Goal: Information Seeking & Learning: Learn about a topic

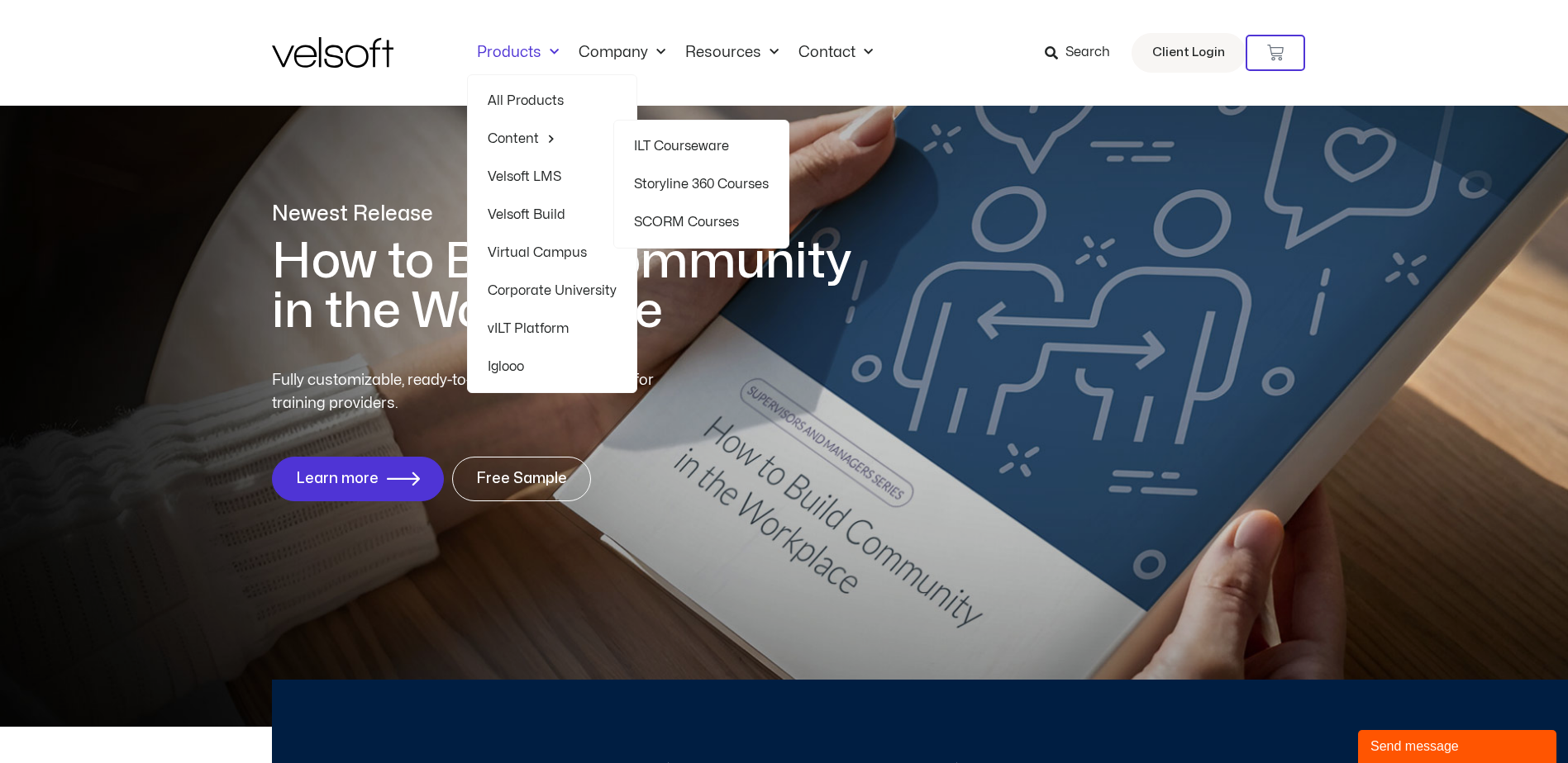
click at [713, 143] on link "ILT Courseware" at bounding box center [701, 146] width 134 height 38
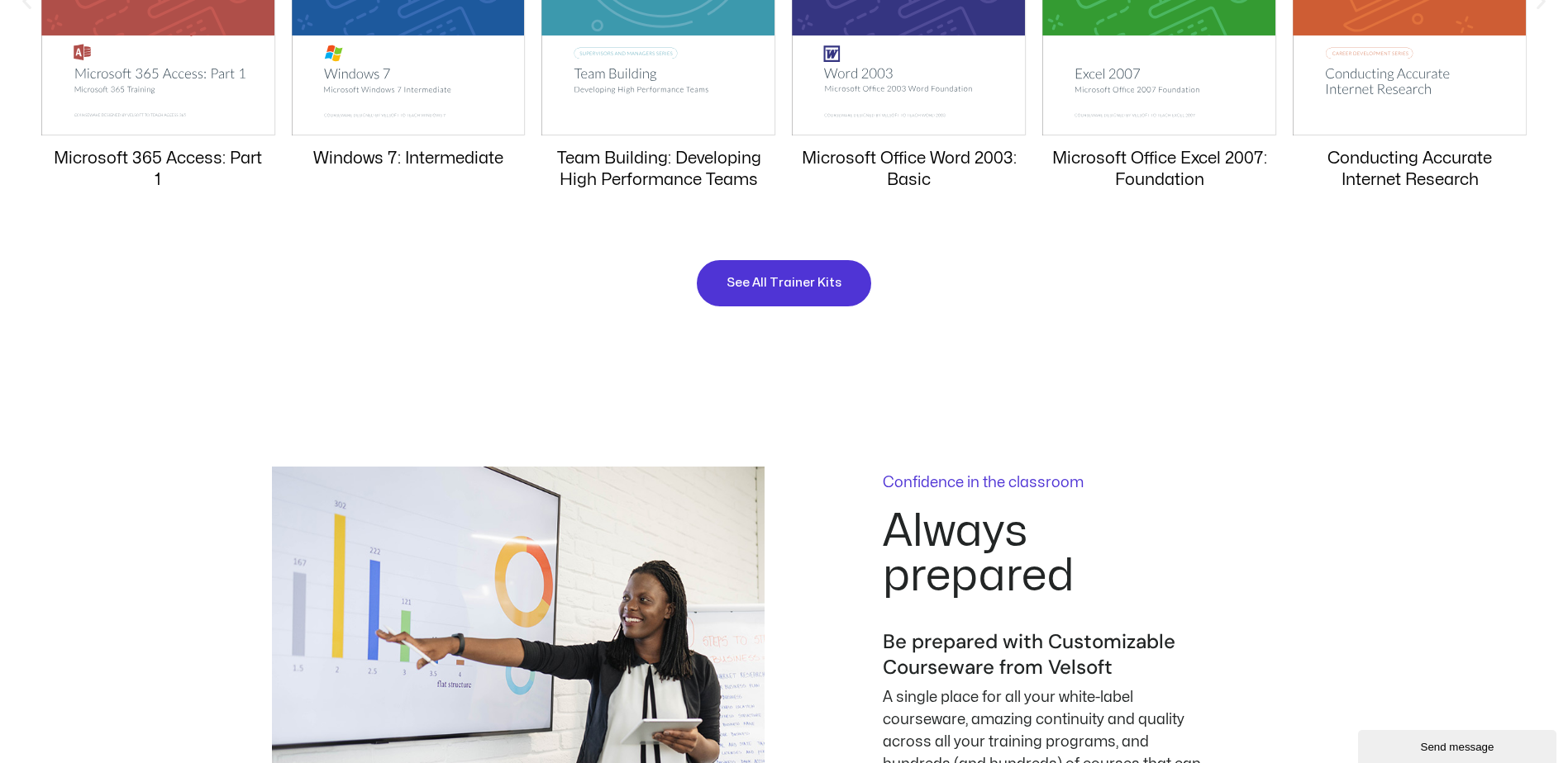
scroll to position [1900, 0]
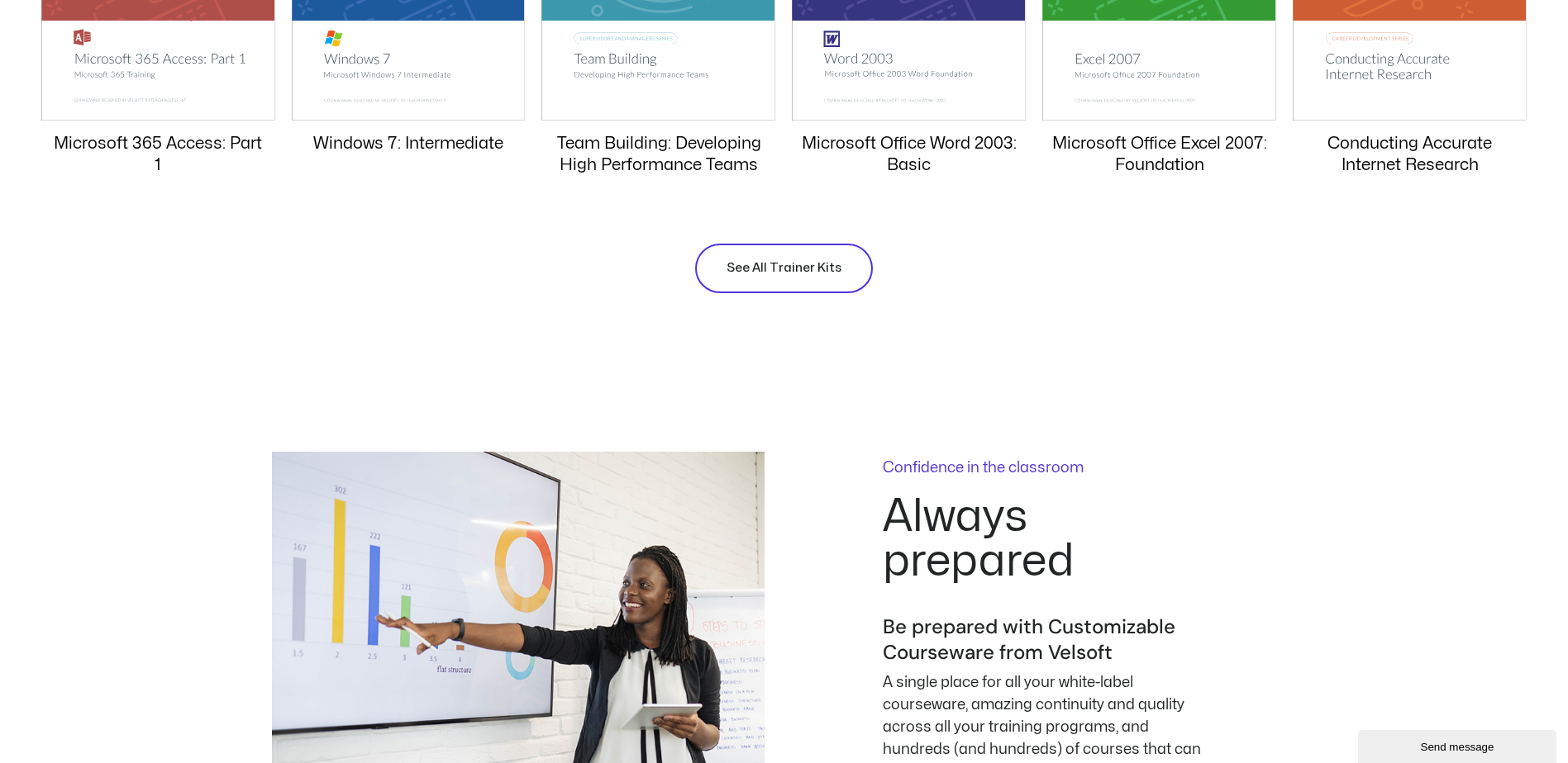
click at [803, 270] on span "See All Trainer Kits" at bounding box center [784, 269] width 114 height 20
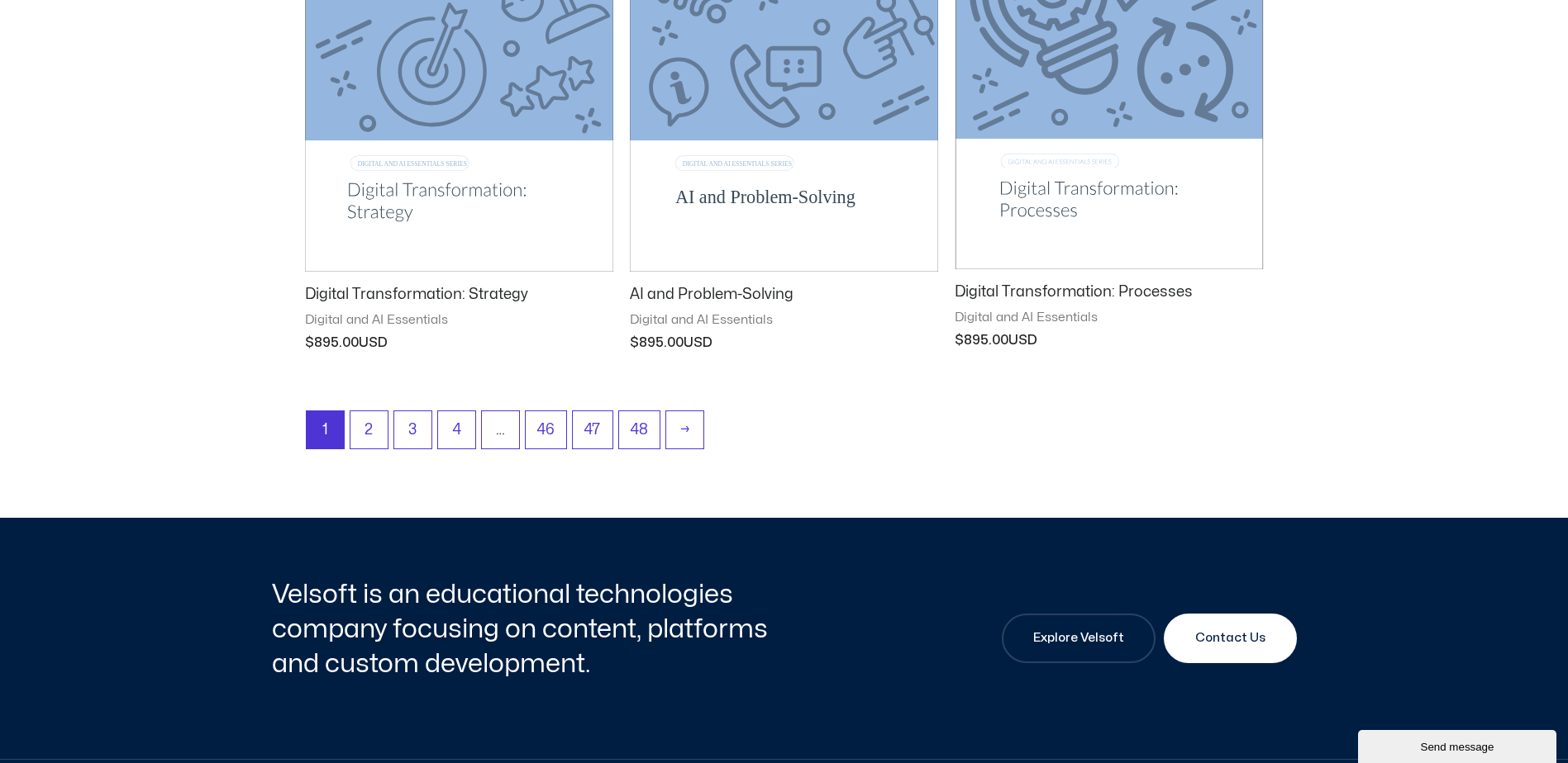
scroll to position [2231, 0]
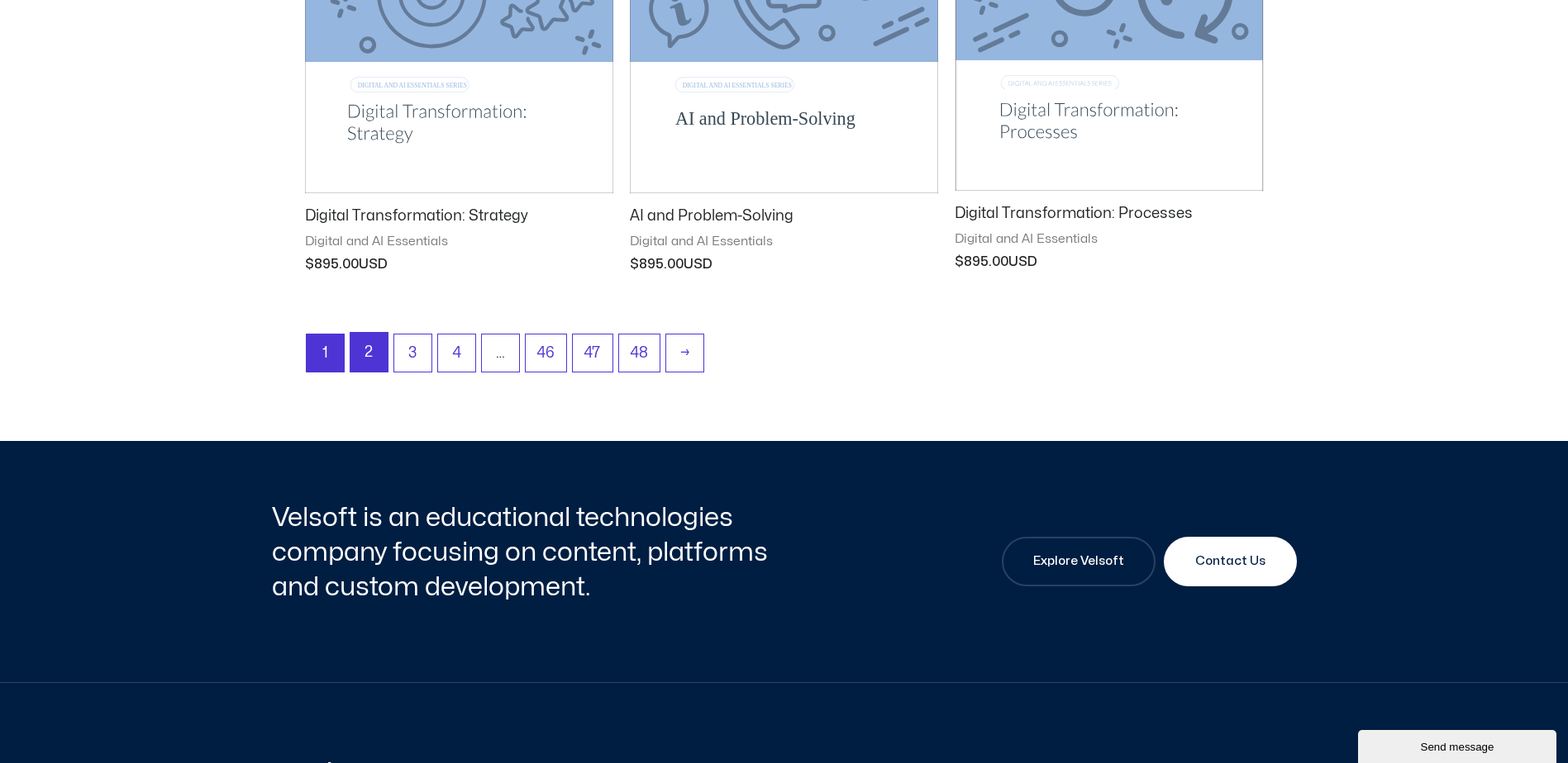
click at [363, 351] on link "2" at bounding box center [369, 352] width 37 height 39
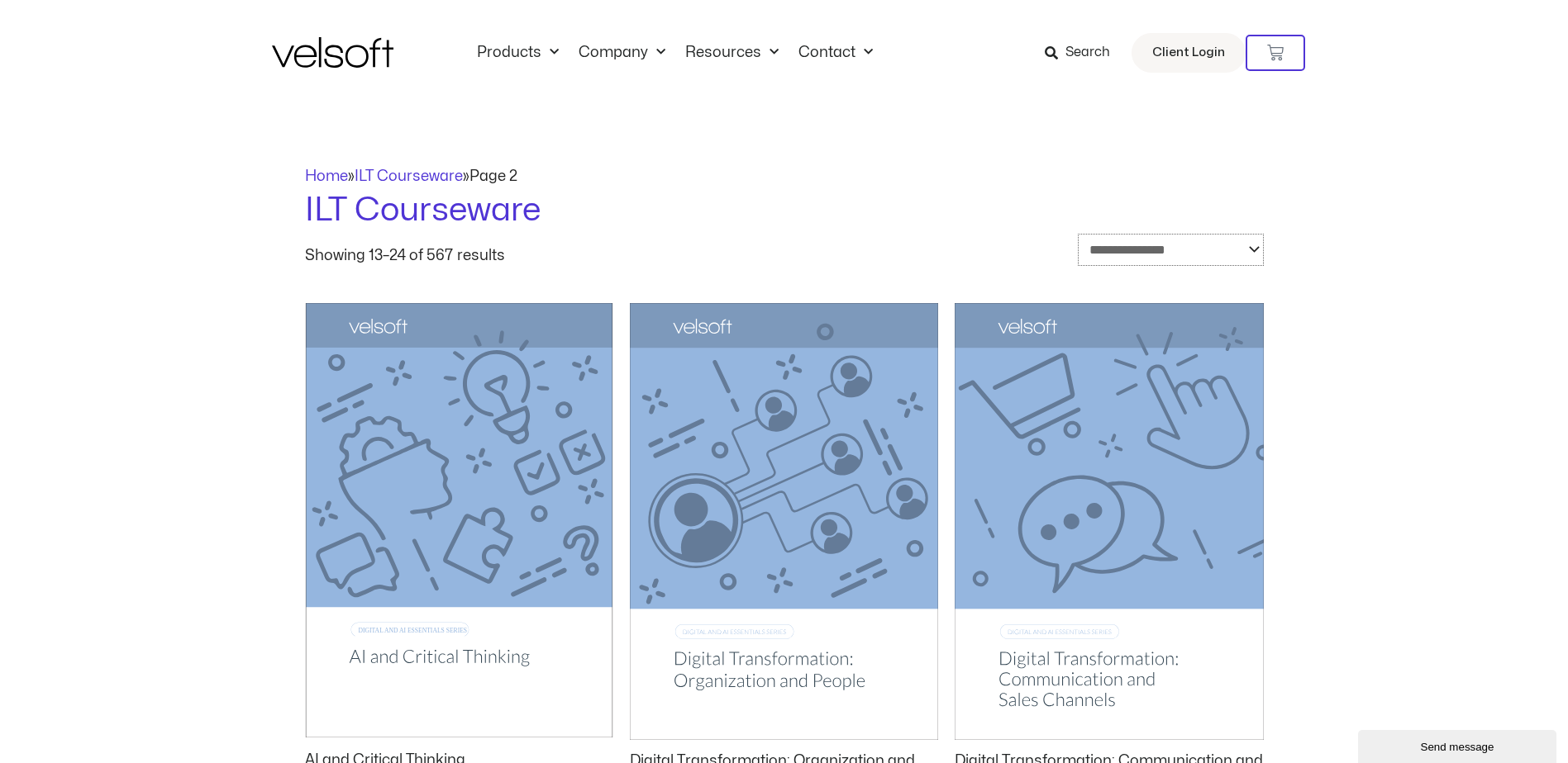
click at [1254, 249] on select "**********" at bounding box center [1170, 249] width 186 height 32
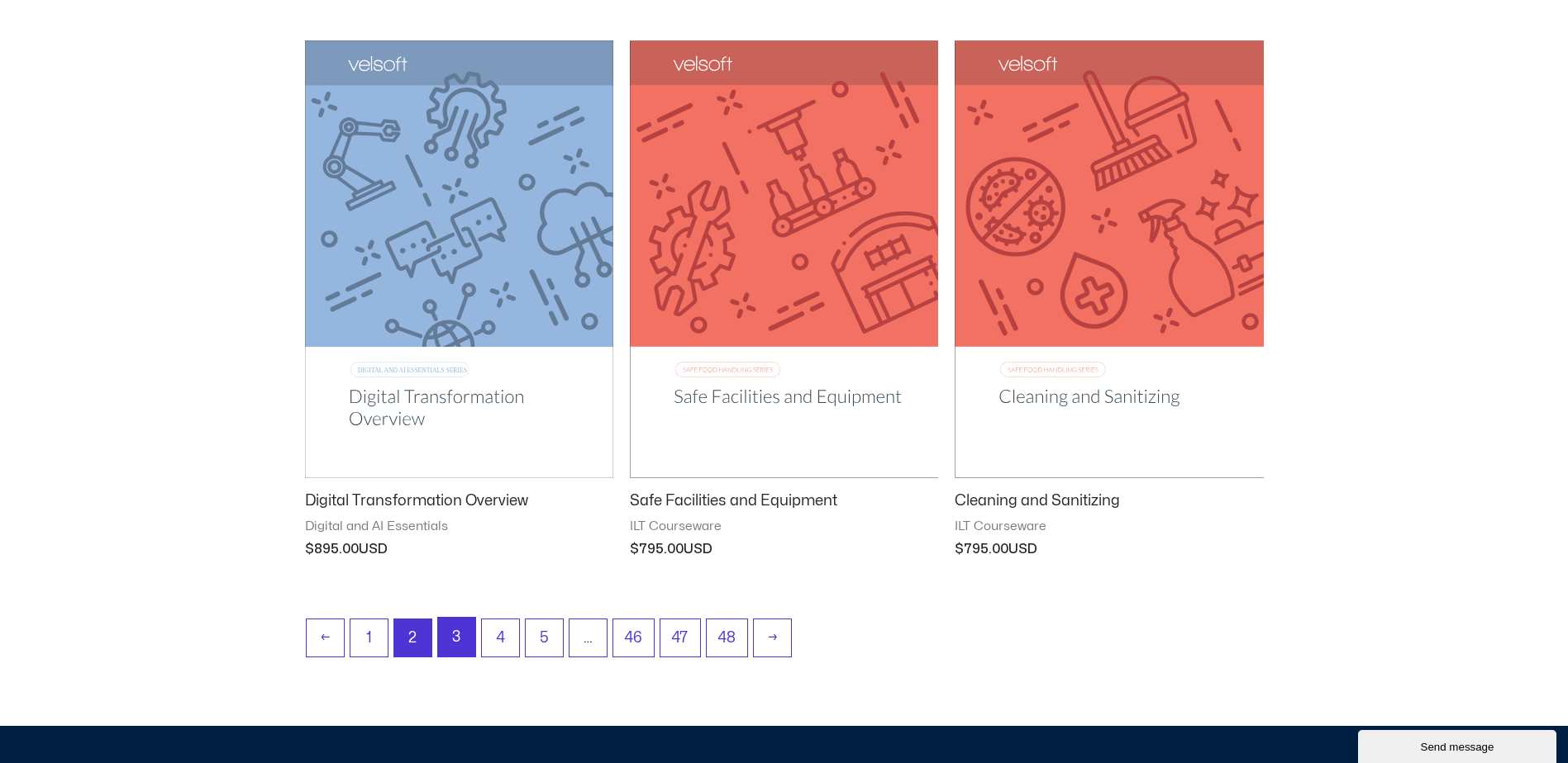
scroll to position [1981, 0]
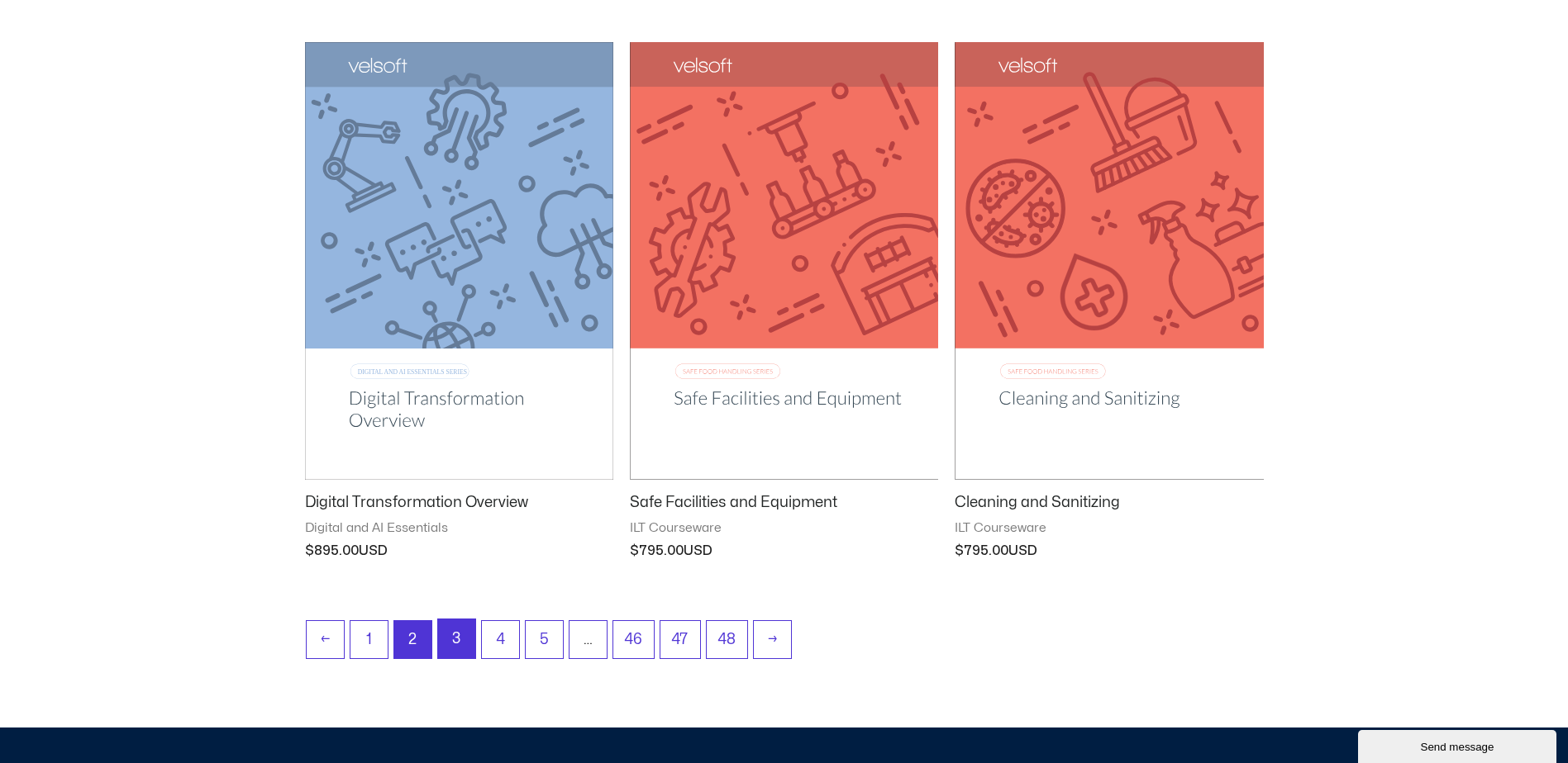
click at [460, 646] on link "3" at bounding box center [456, 639] width 37 height 39
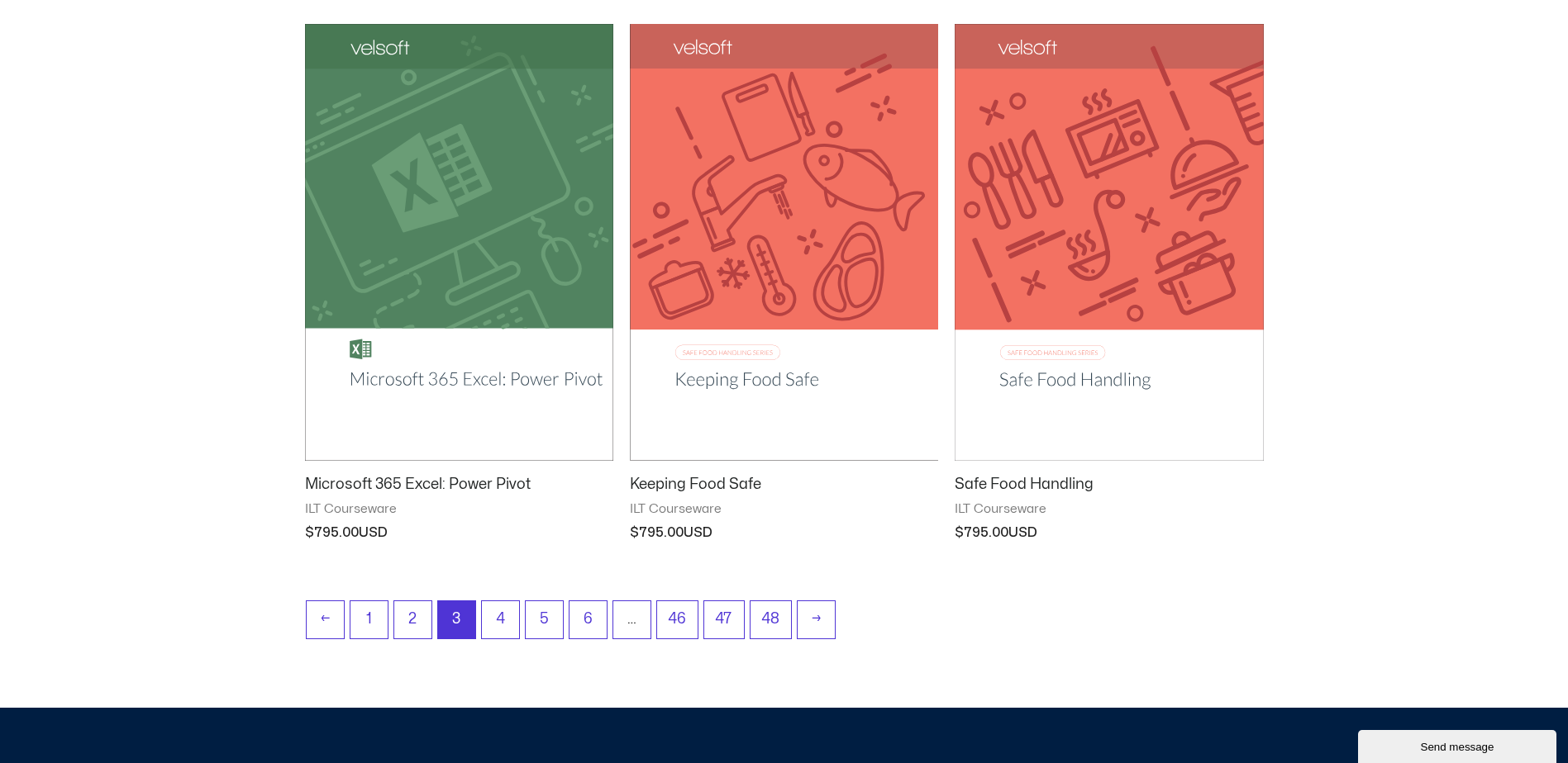
scroll to position [1983, 0]
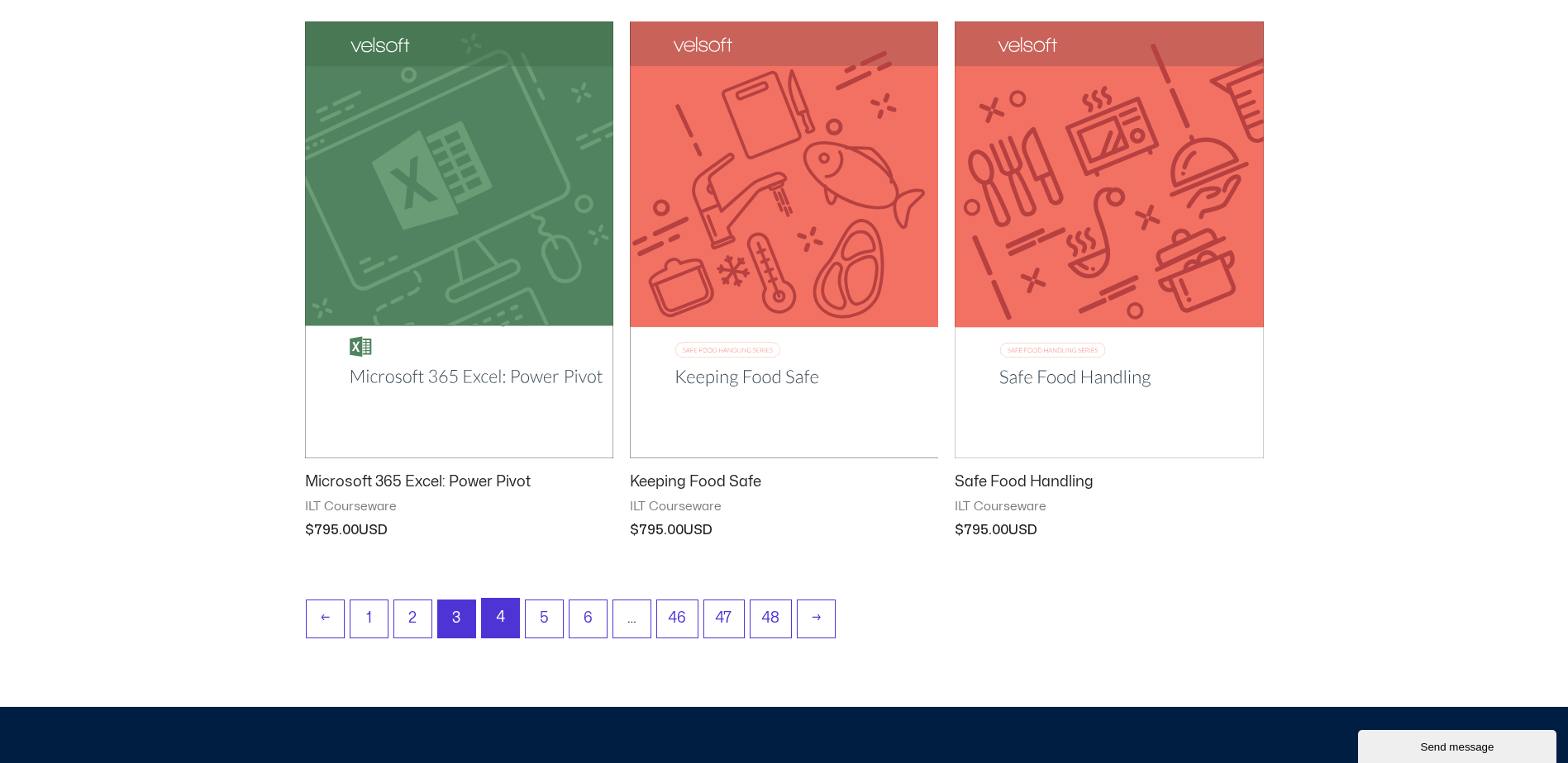
click at [508, 626] on link "4" at bounding box center [500, 618] width 37 height 39
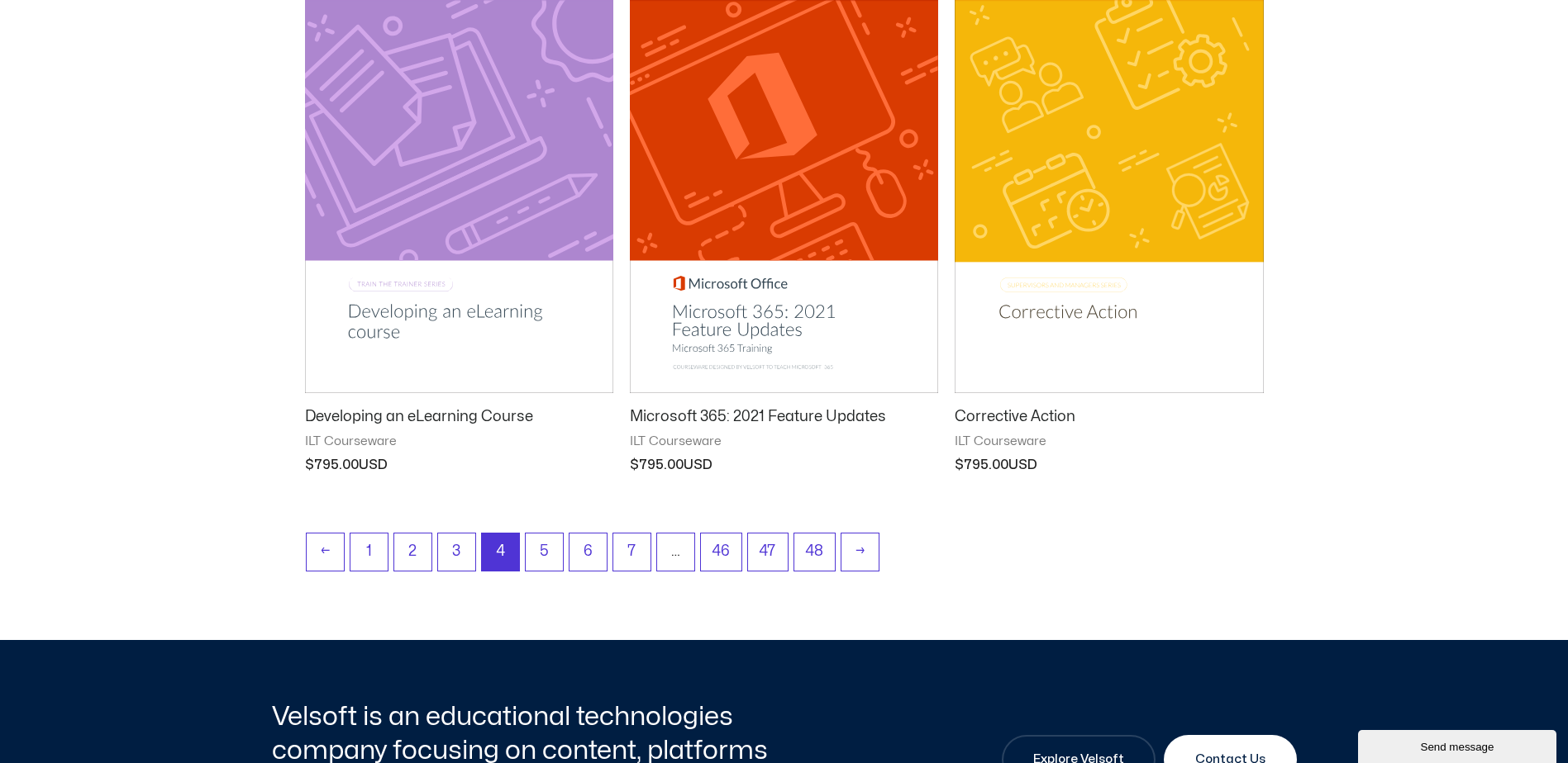
scroll to position [2066, 0]
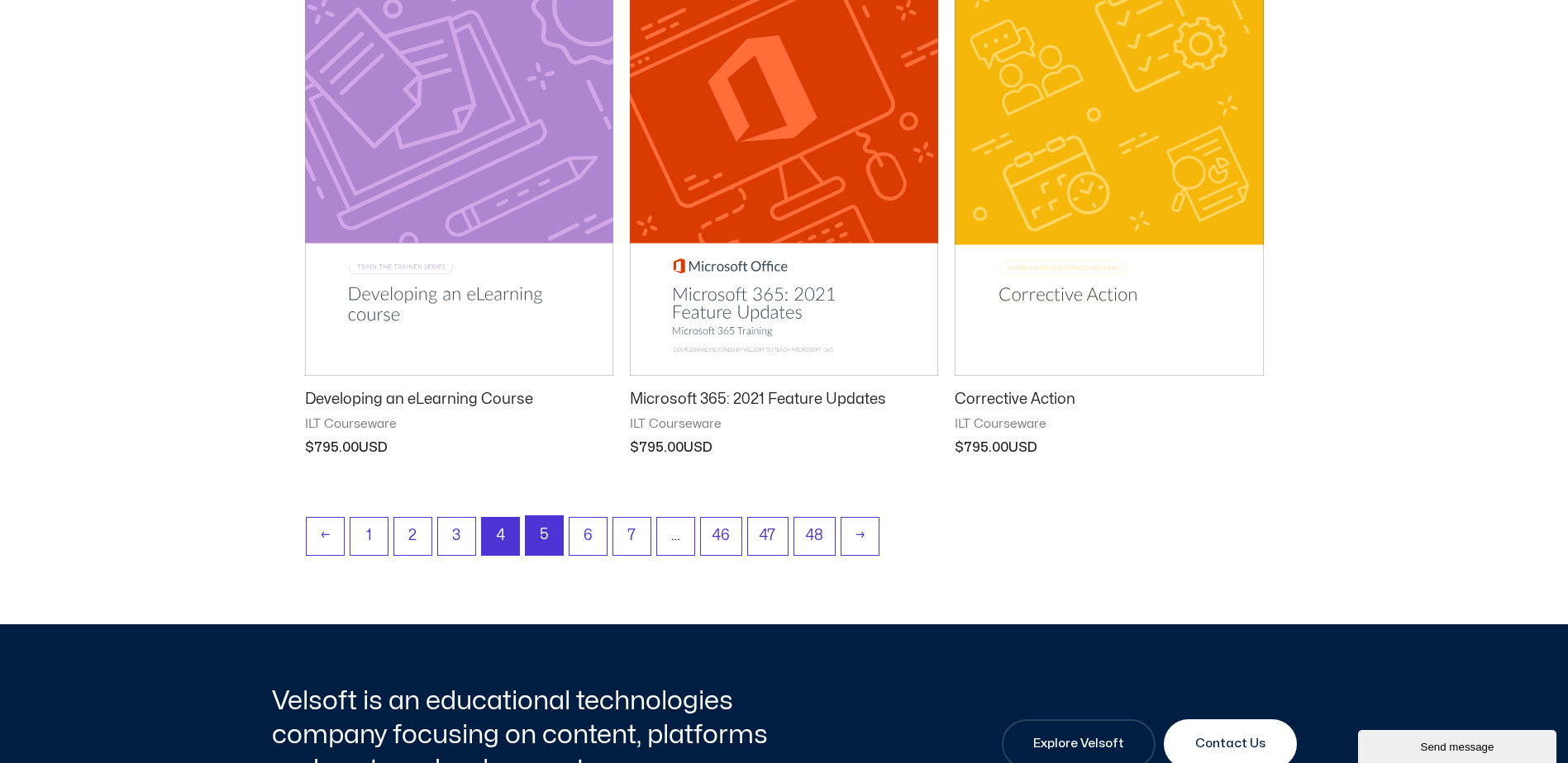
click at [542, 538] on link "5" at bounding box center [544, 535] width 37 height 39
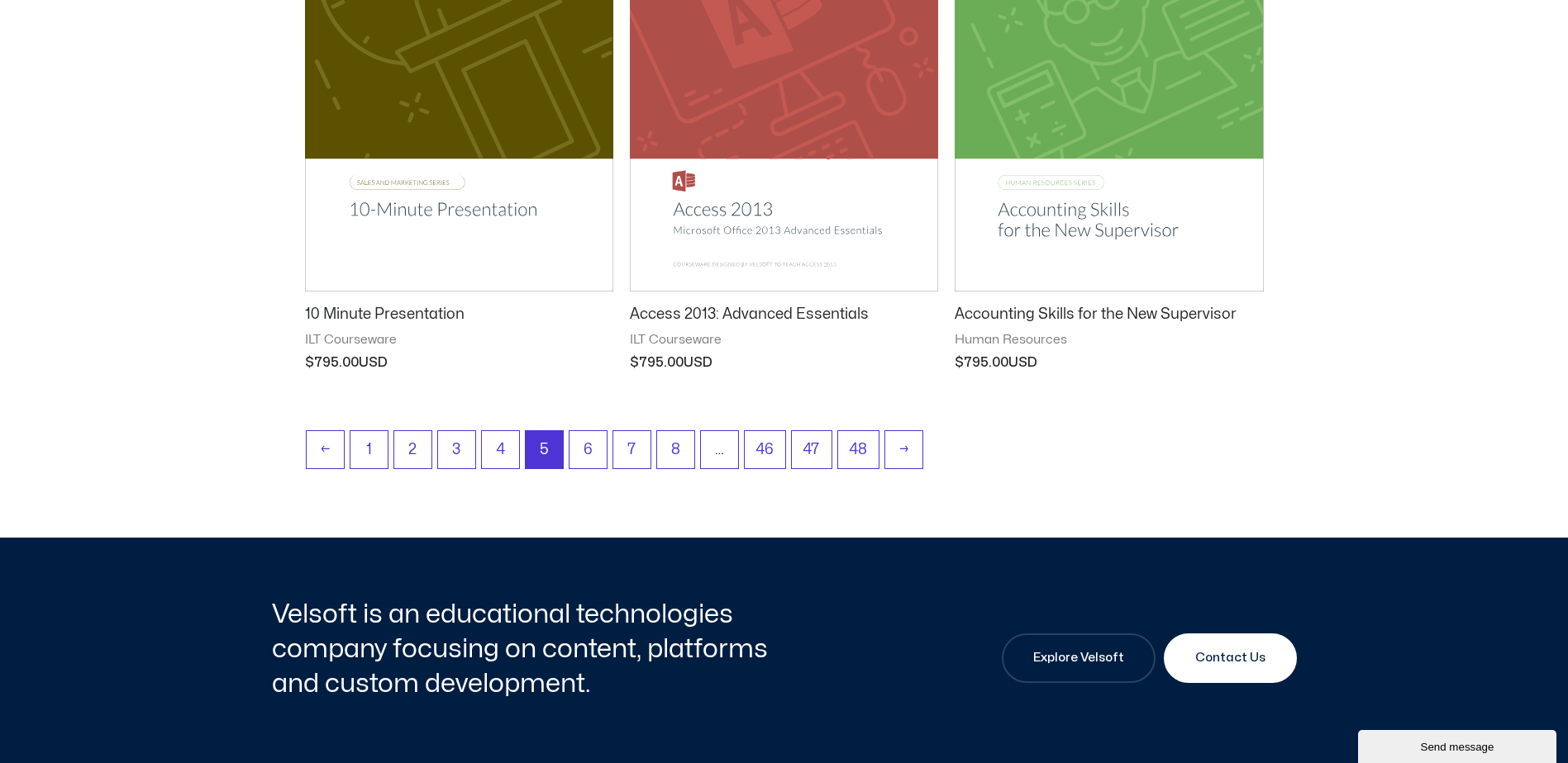
scroll to position [2148, 0]
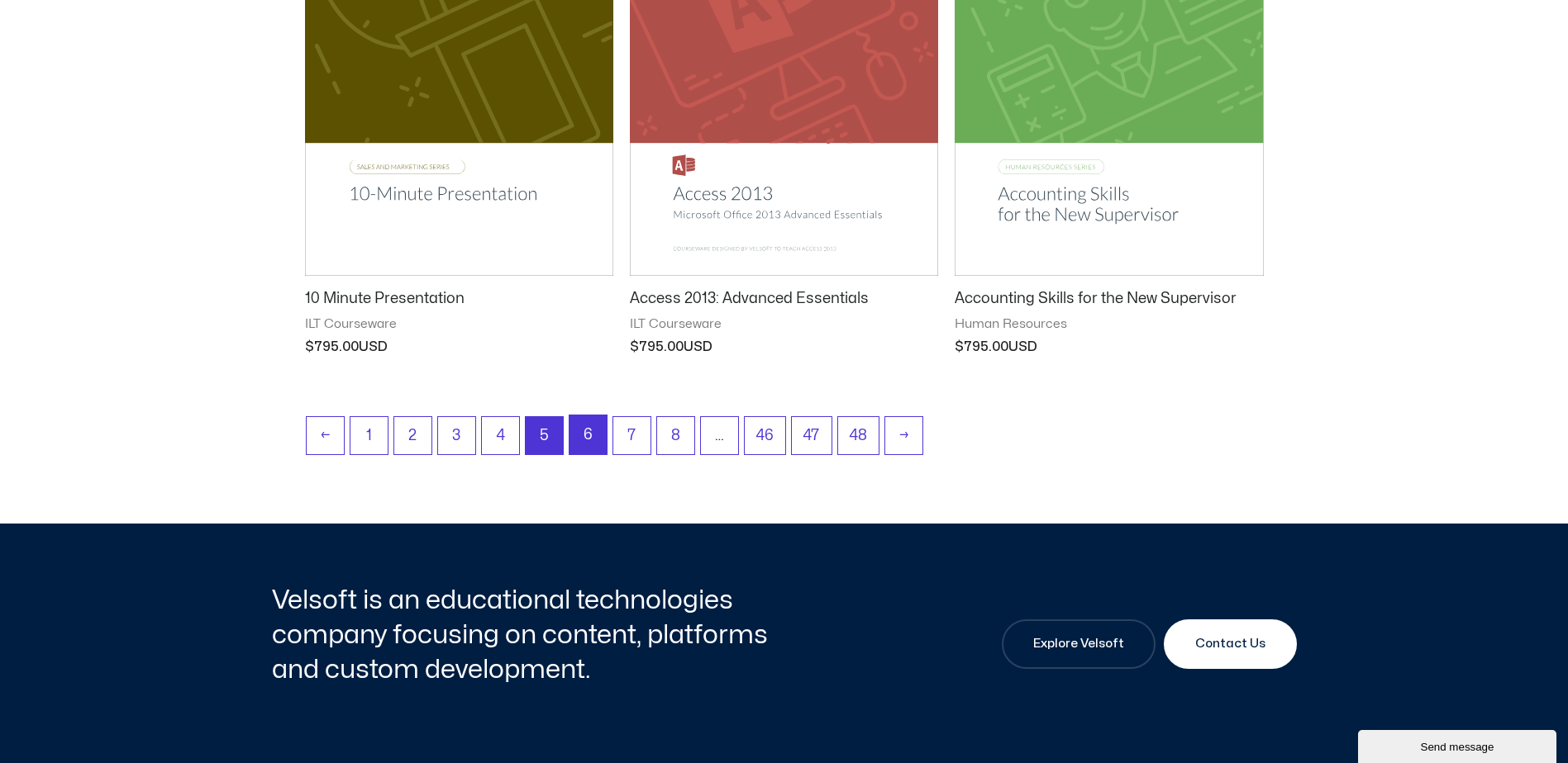
click at [589, 440] on link "6" at bounding box center [588, 435] width 37 height 39
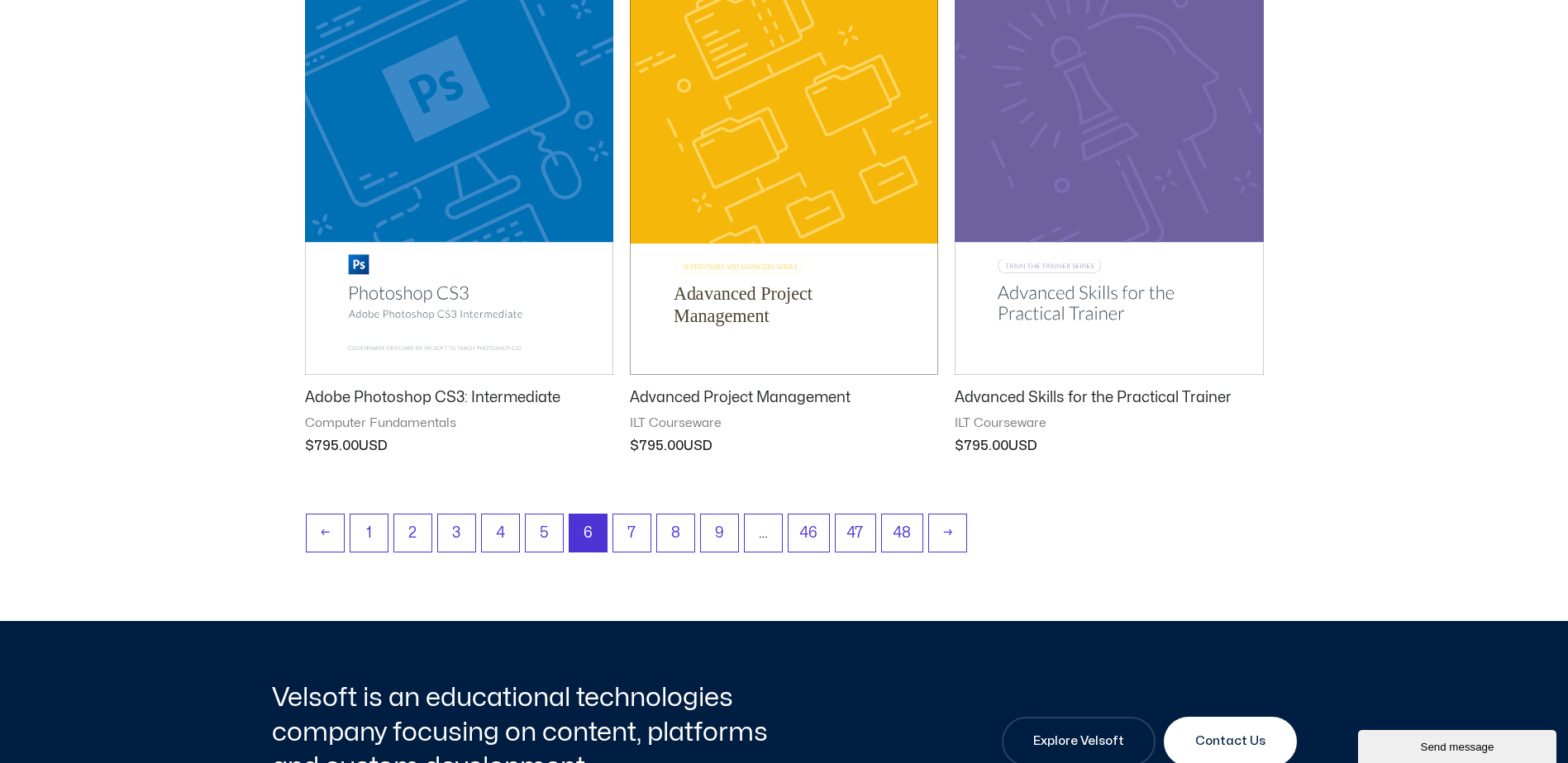
scroll to position [2066, 0]
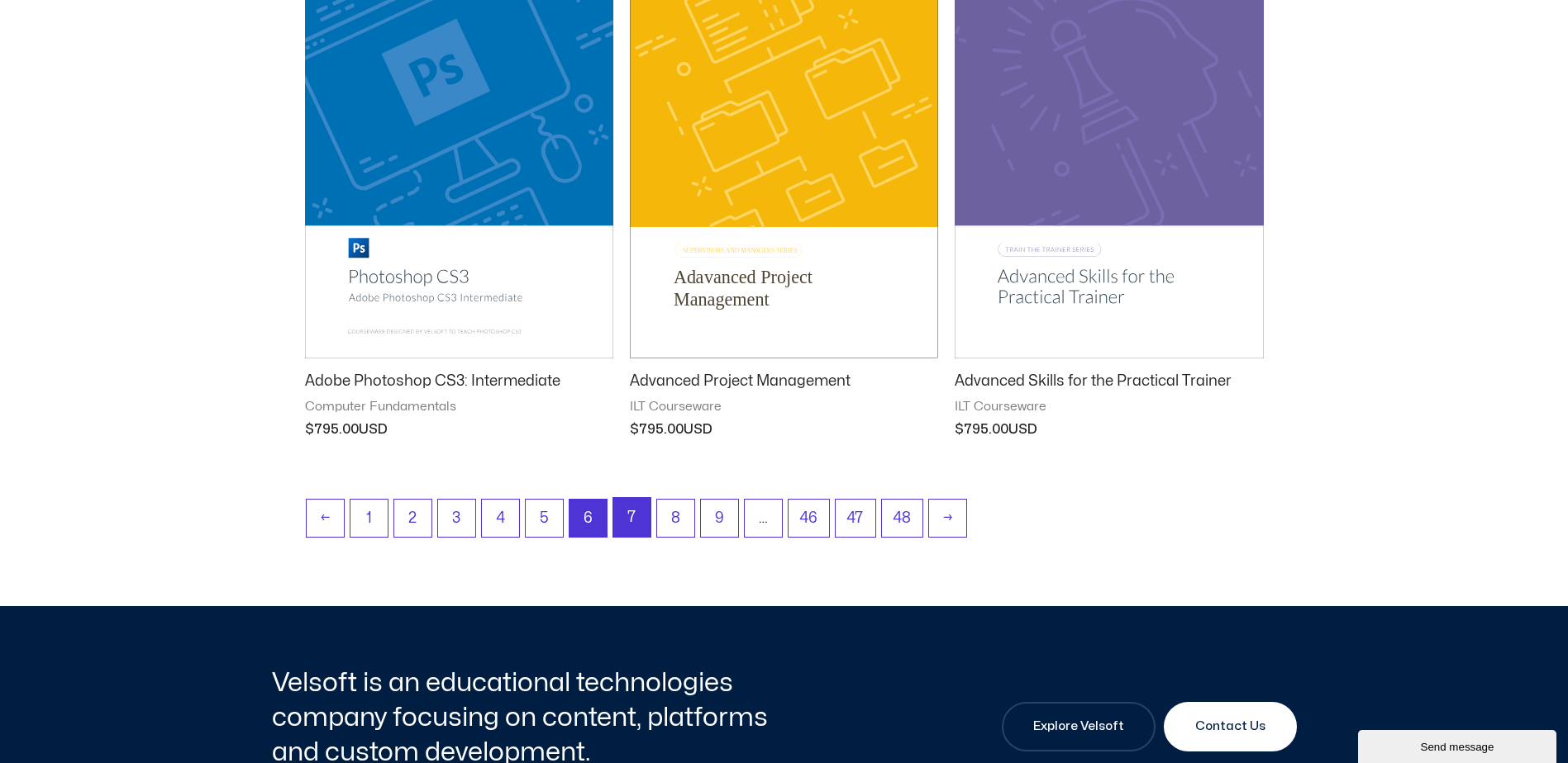
click at [624, 520] on link "7" at bounding box center [631, 517] width 37 height 39
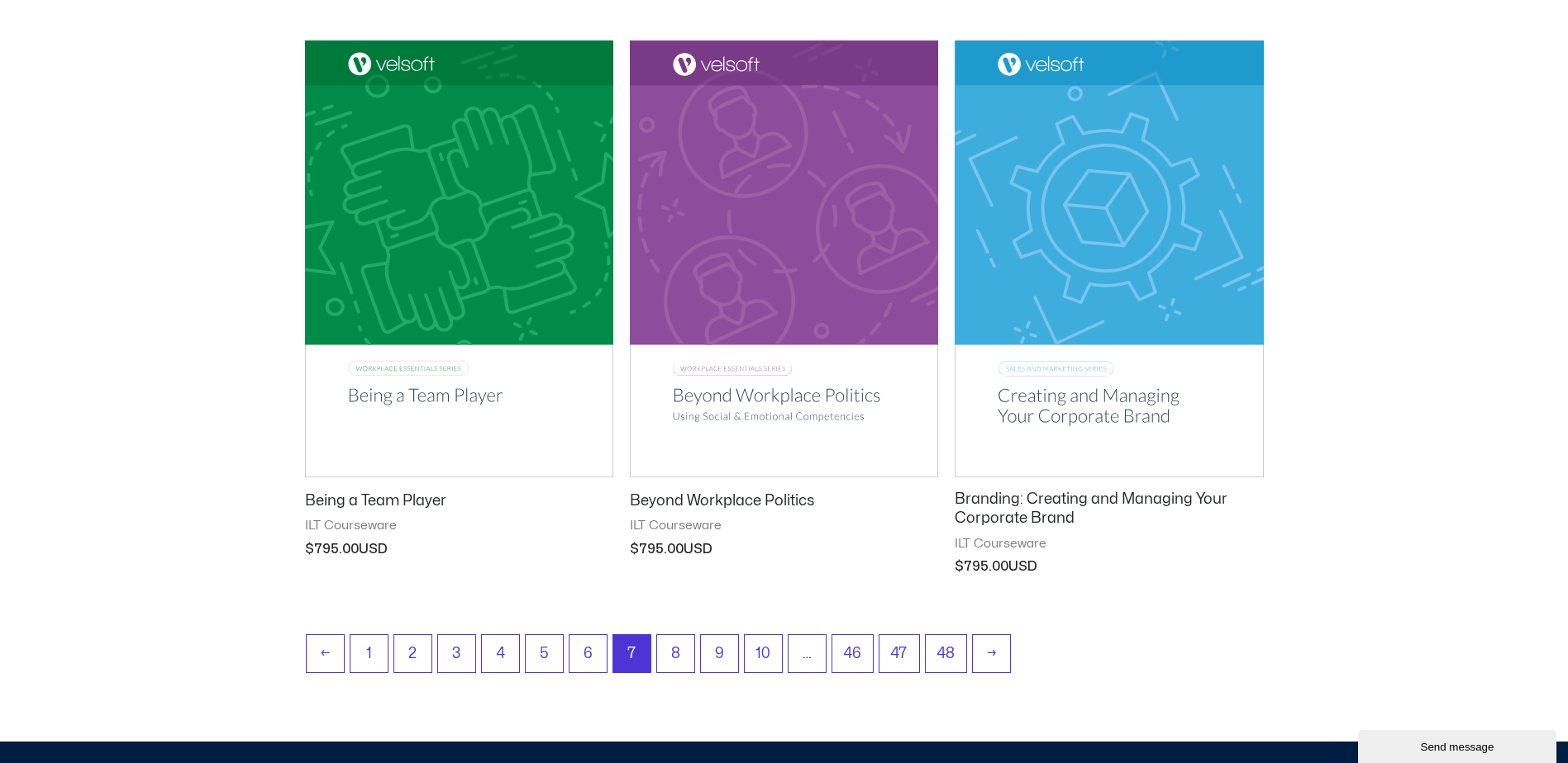
scroll to position [1983, 0]
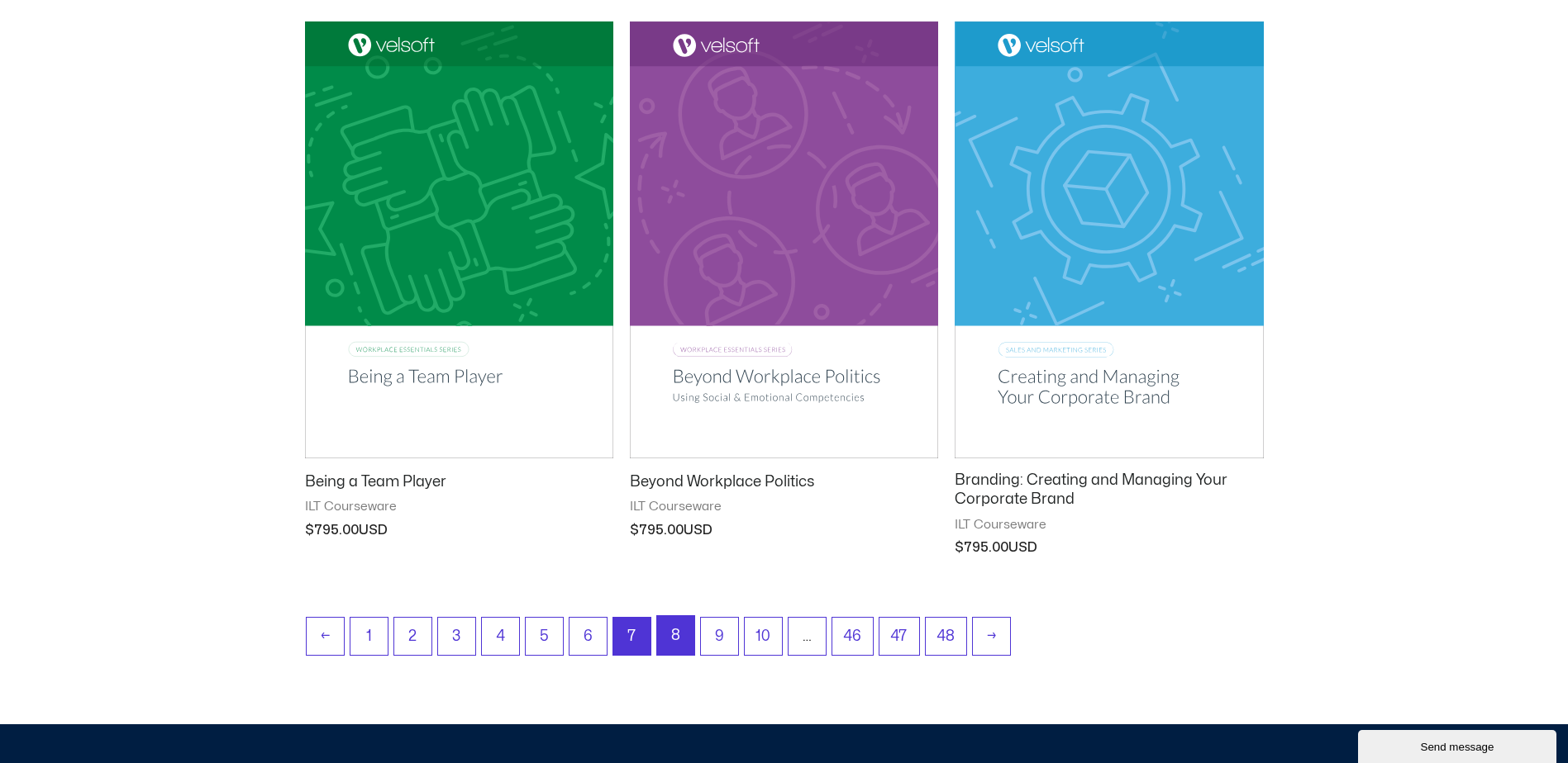
click at [672, 635] on link "8" at bounding box center [675, 636] width 37 height 39
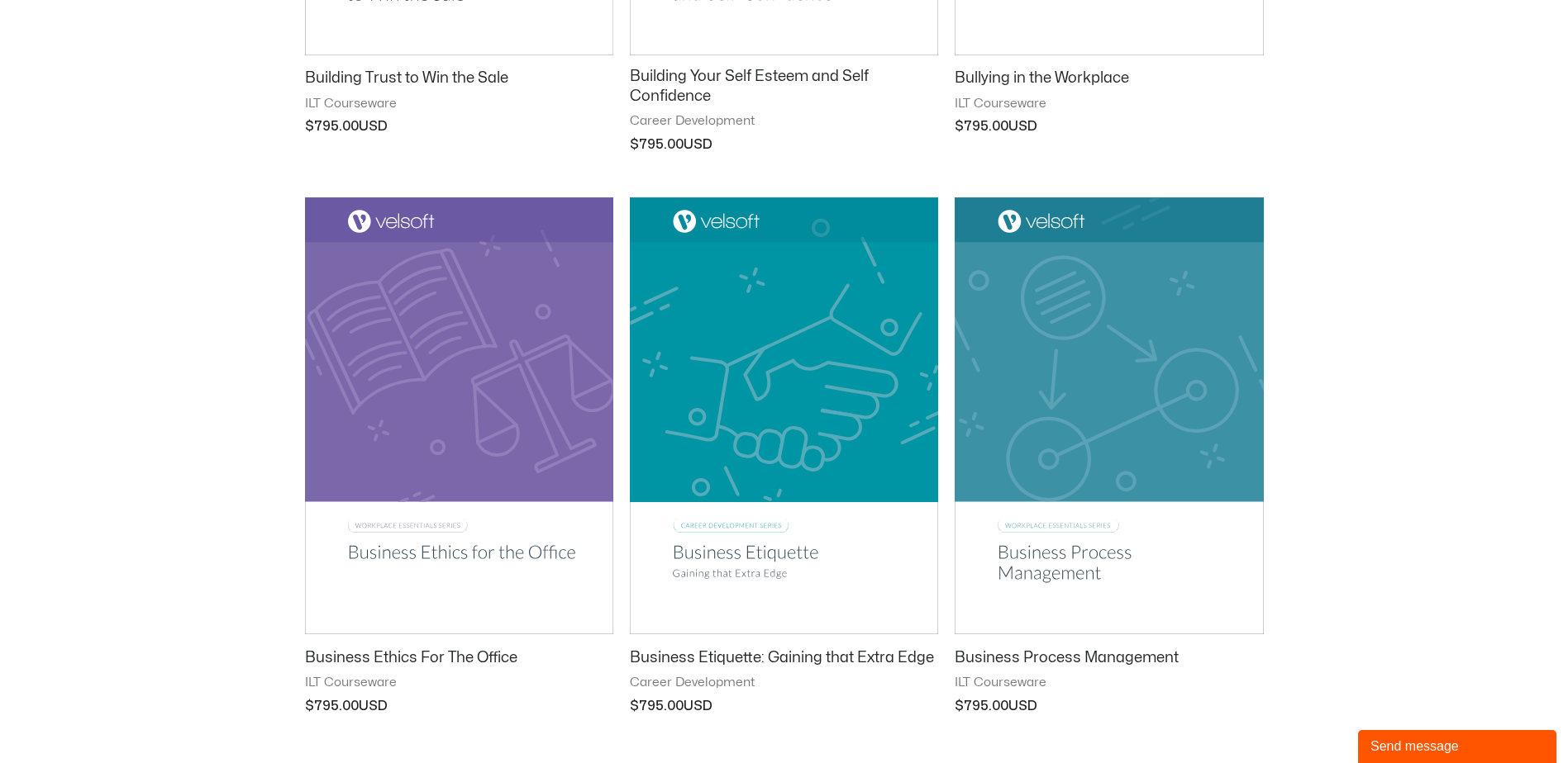
scroll to position [2066, 0]
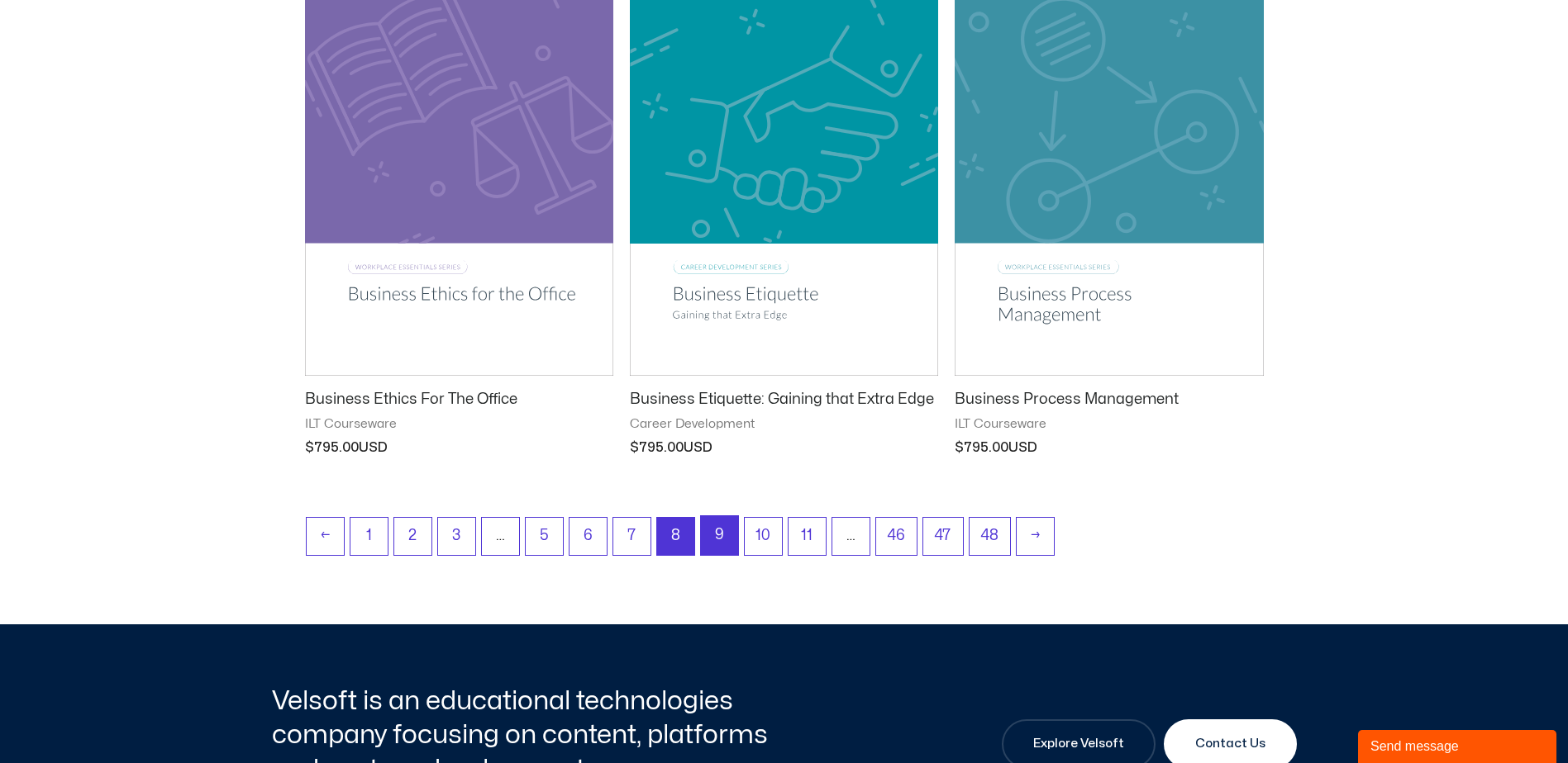
click at [720, 539] on link "9" at bounding box center [719, 535] width 37 height 39
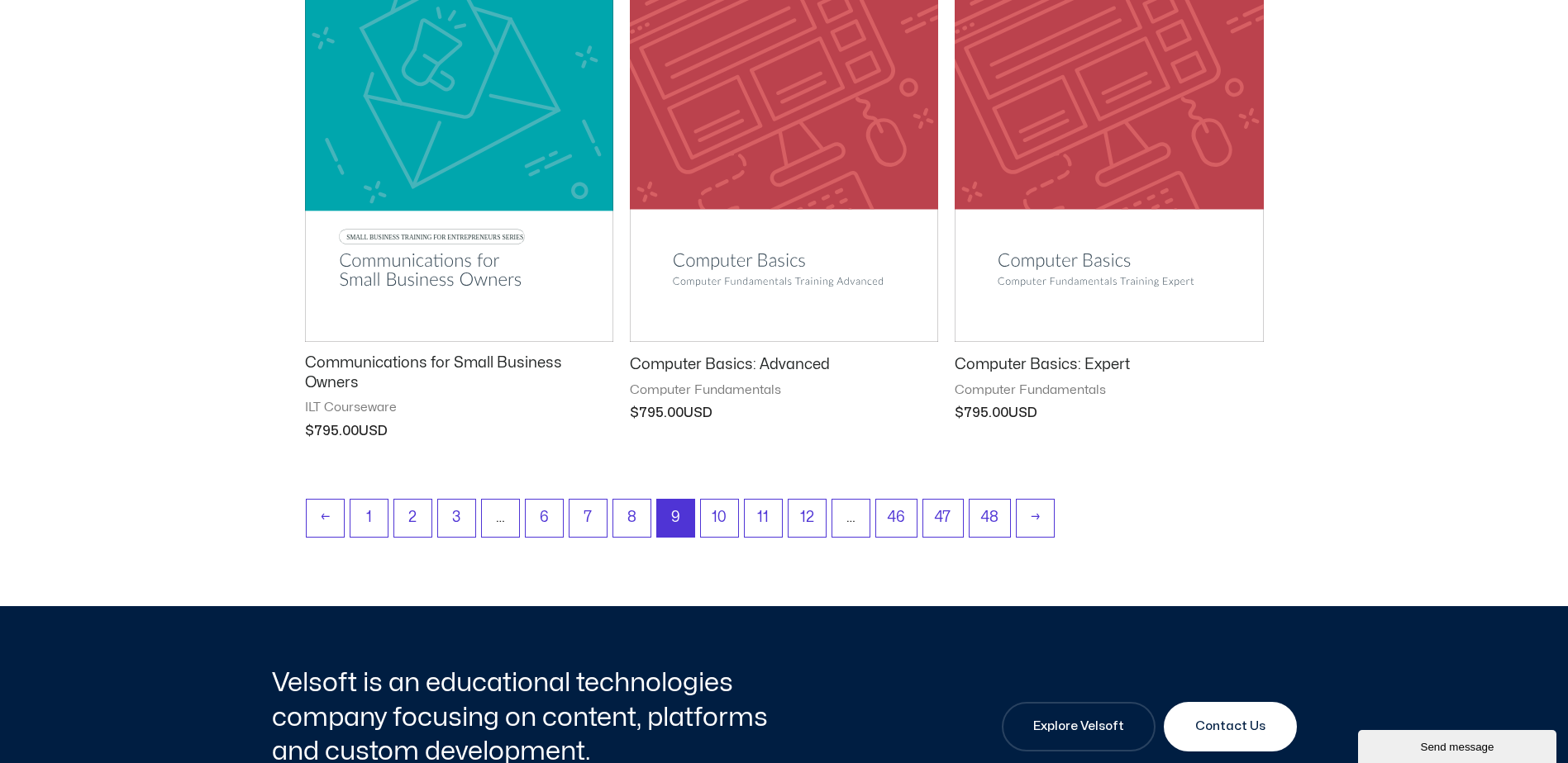
scroll to position [2148, 0]
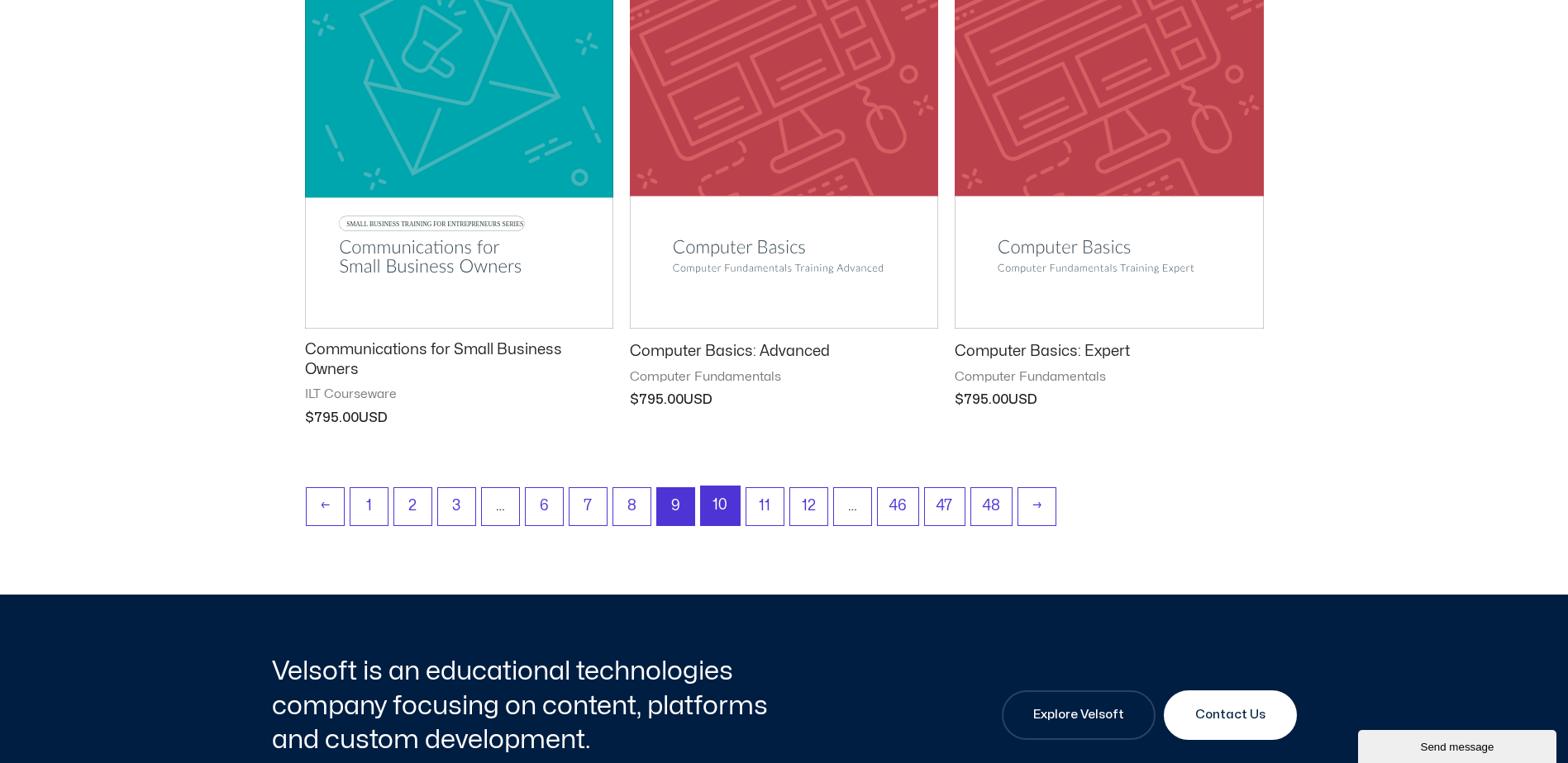
click at [723, 503] on link "10" at bounding box center [719, 506] width 39 height 39
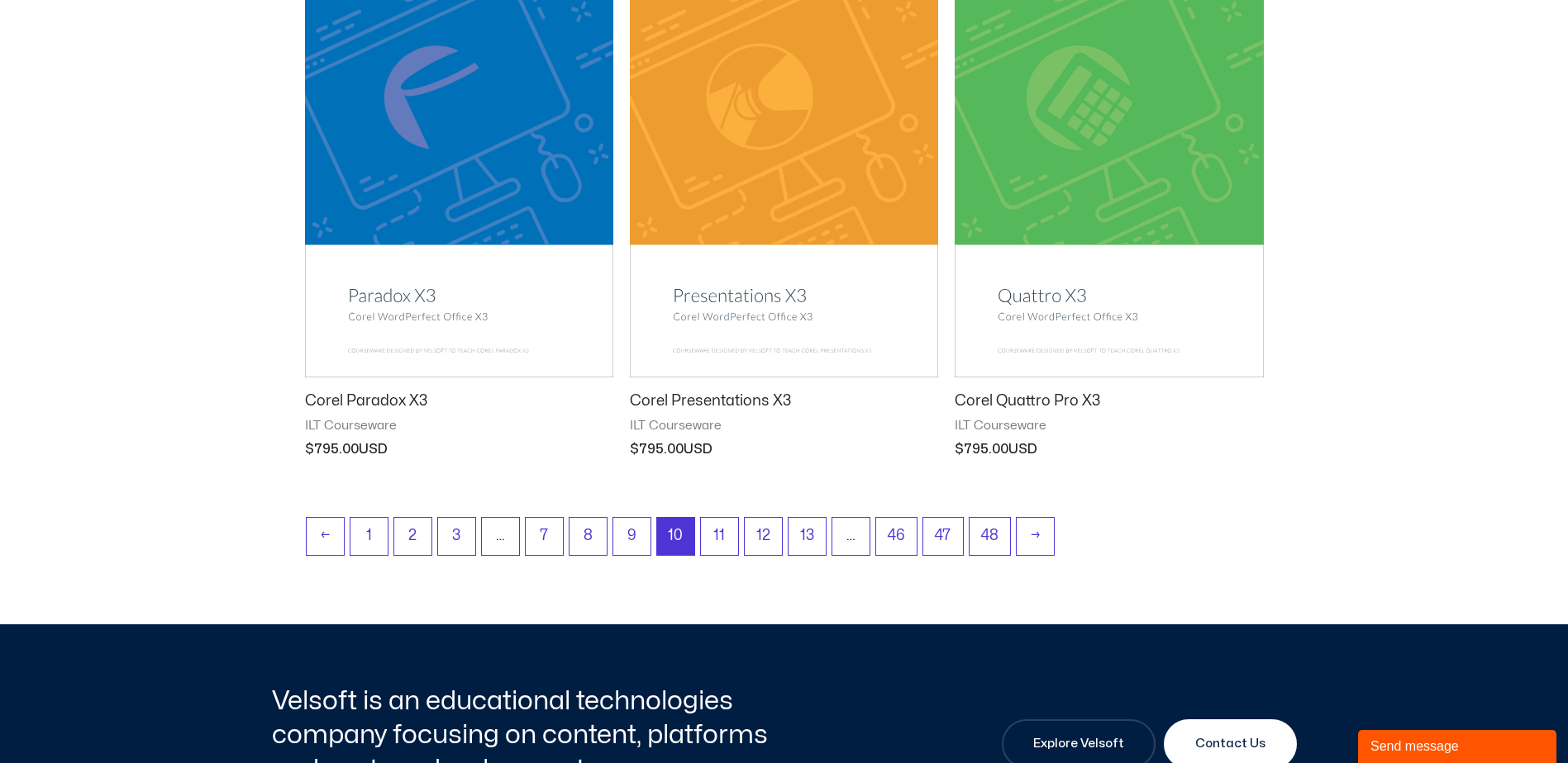
scroll to position [2066, 0]
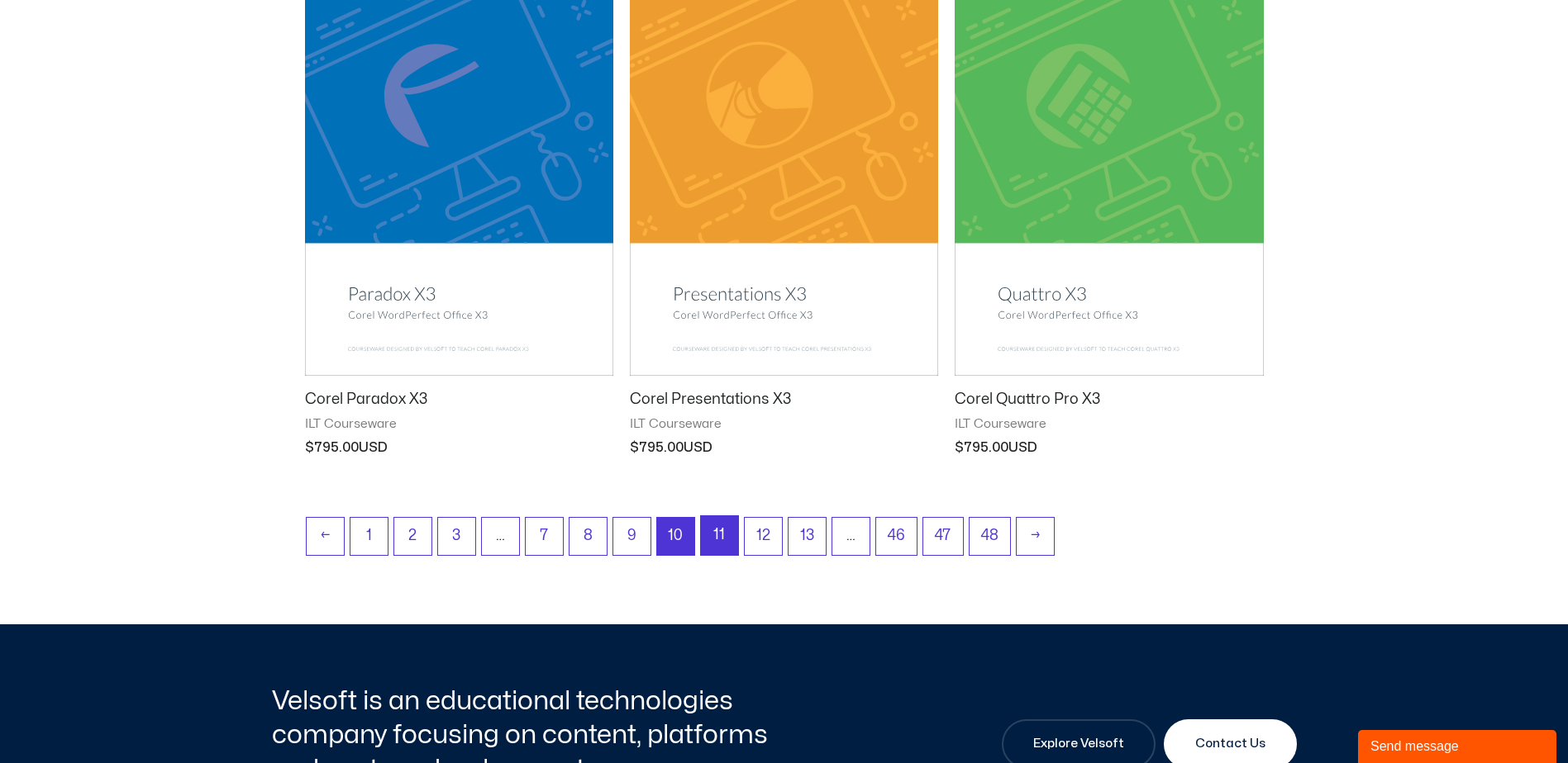
click at [724, 537] on link "11" at bounding box center [719, 535] width 37 height 39
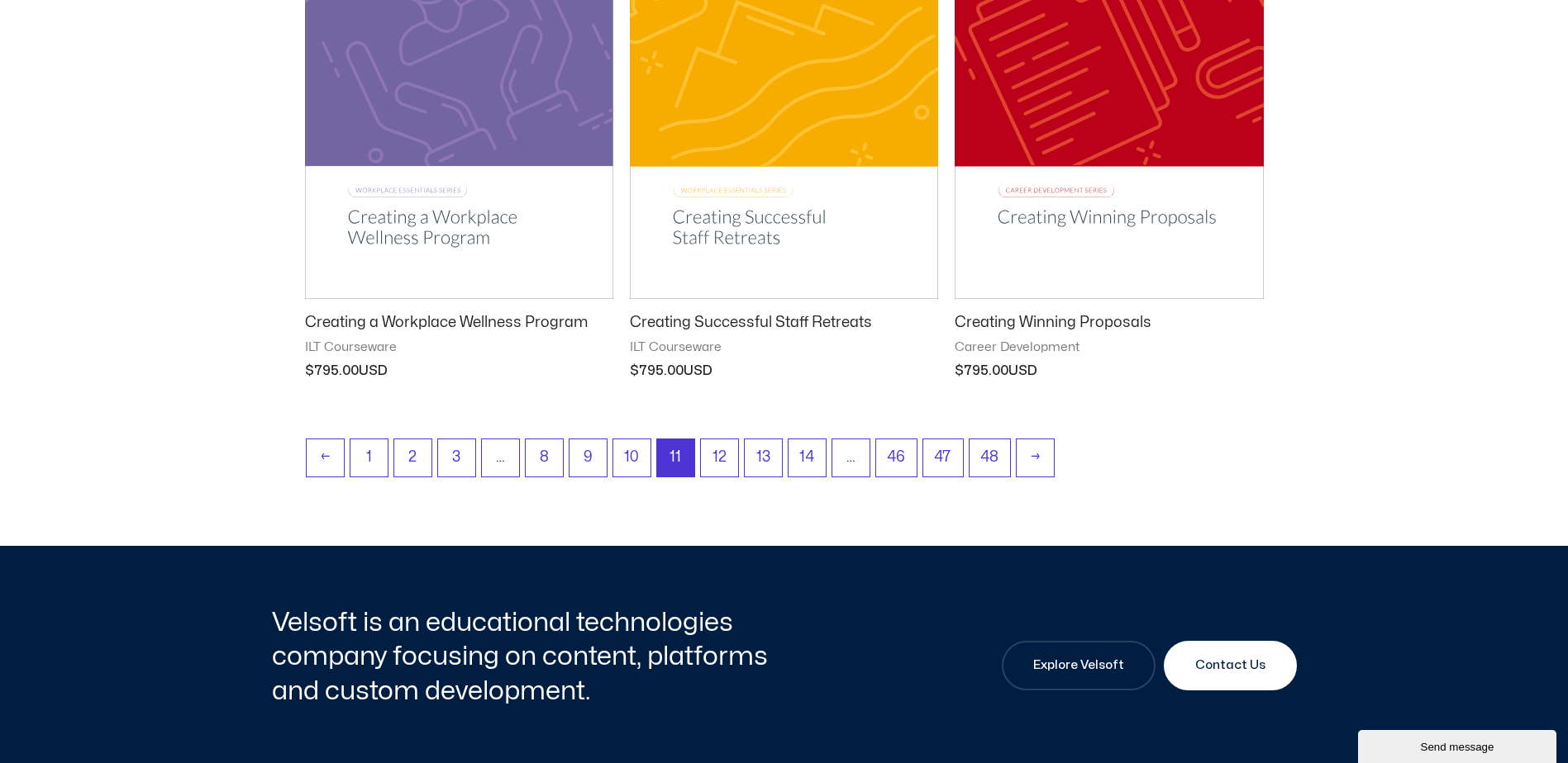
scroll to position [2148, 0]
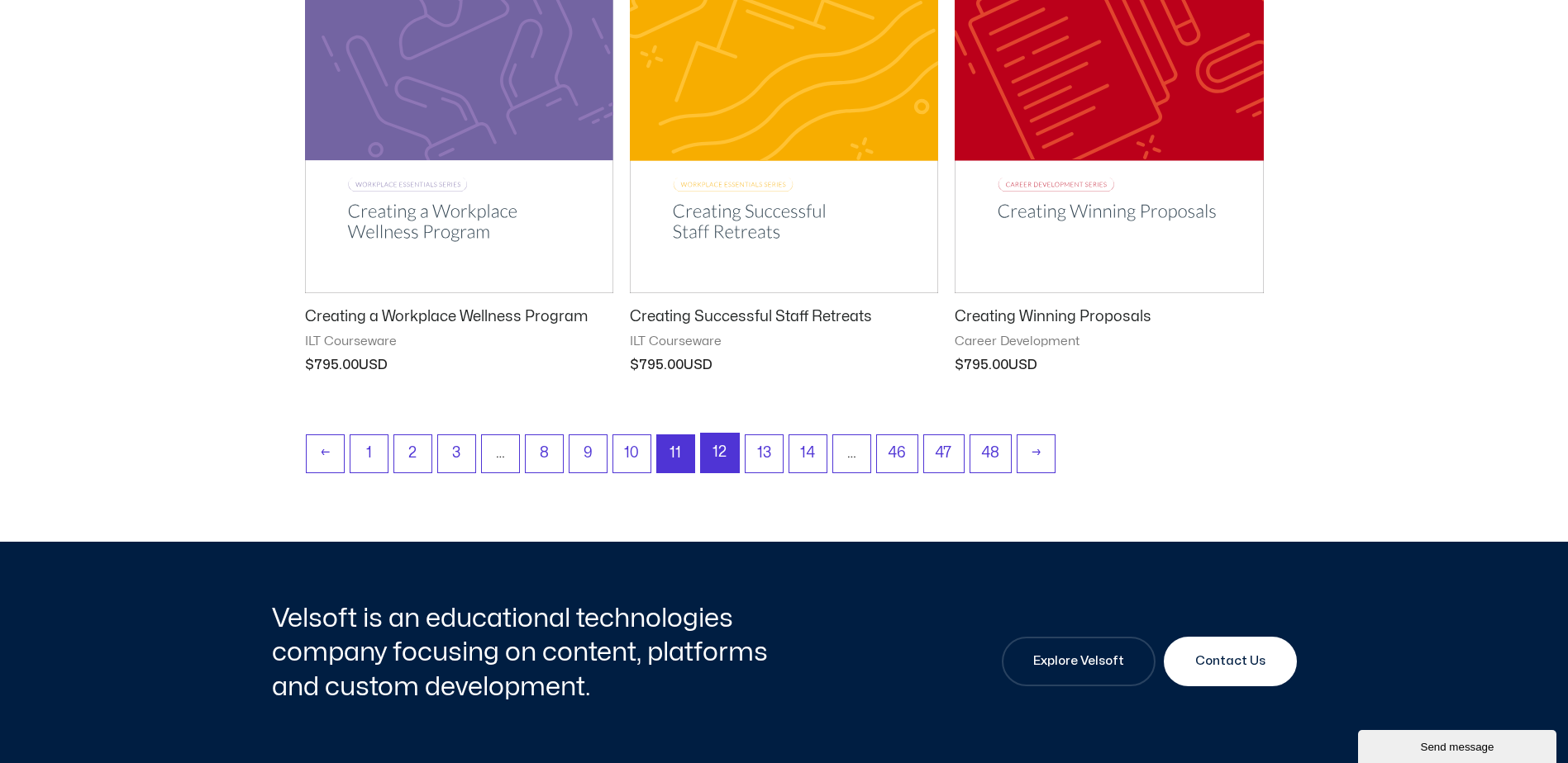
click at [719, 464] on link "12" at bounding box center [719, 453] width 38 height 39
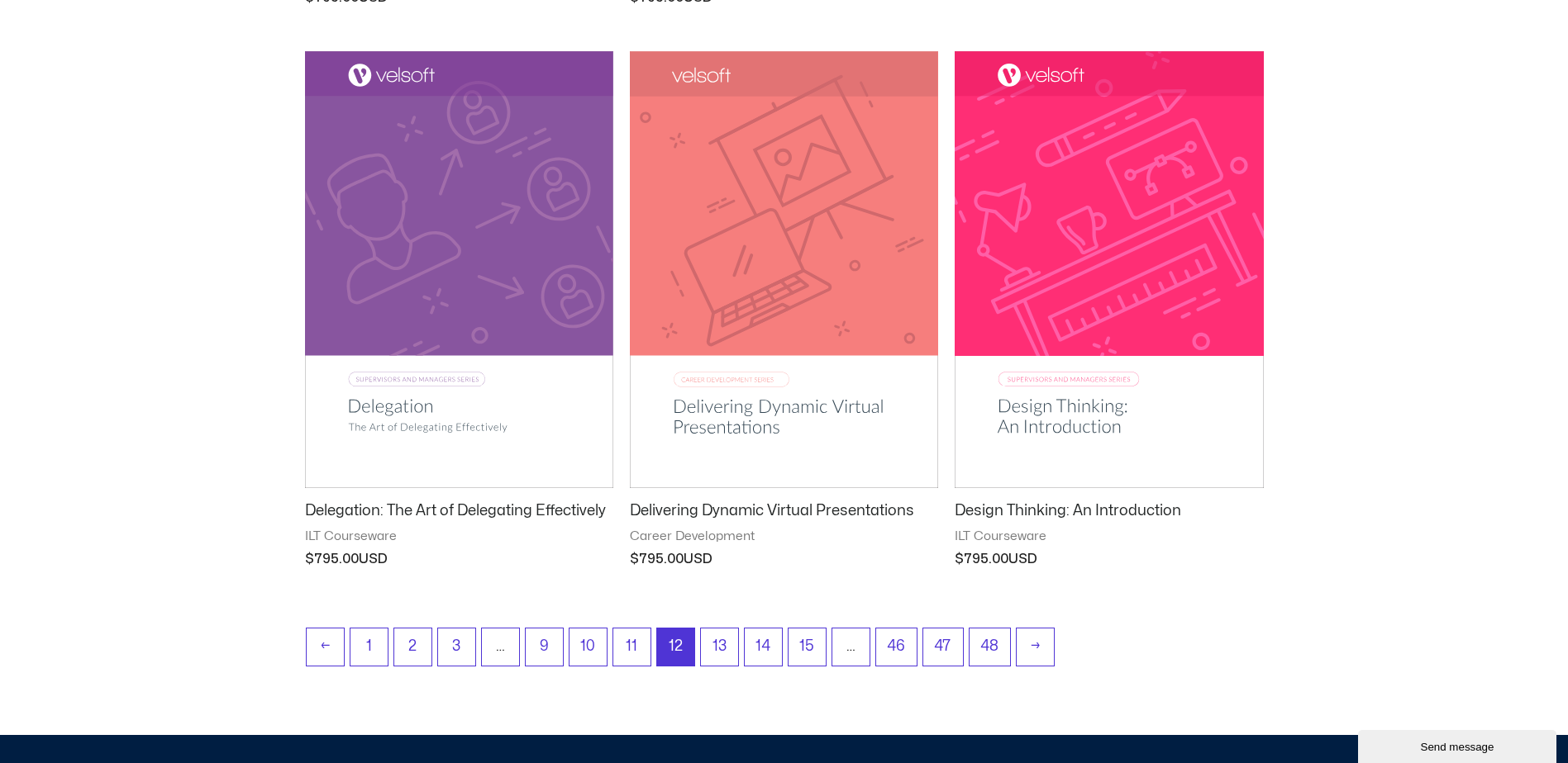
scroll to position [1983, 0]
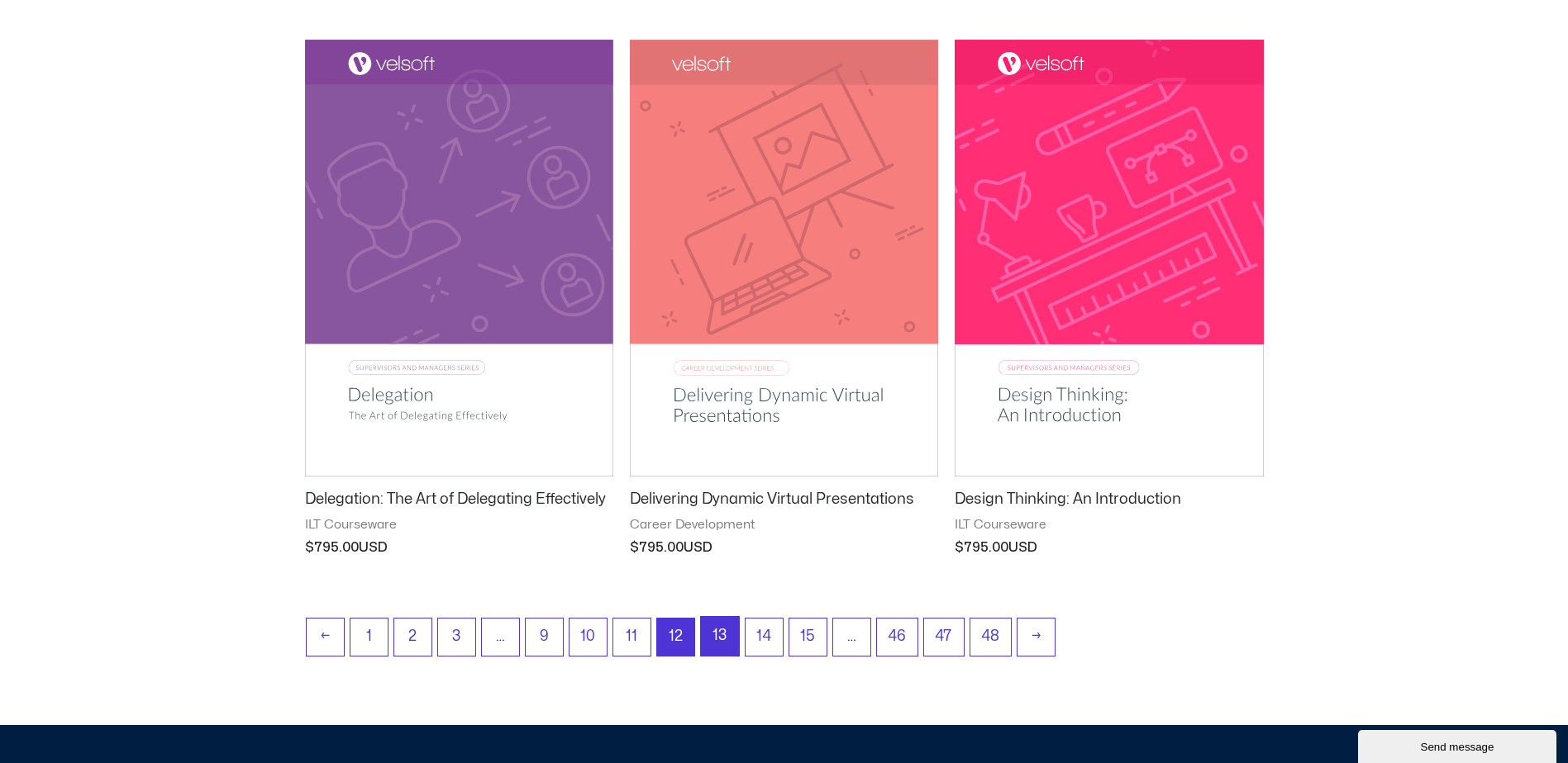
click at [734, 641] on link "13" at bounding box center [719, 636] width 38 height 39
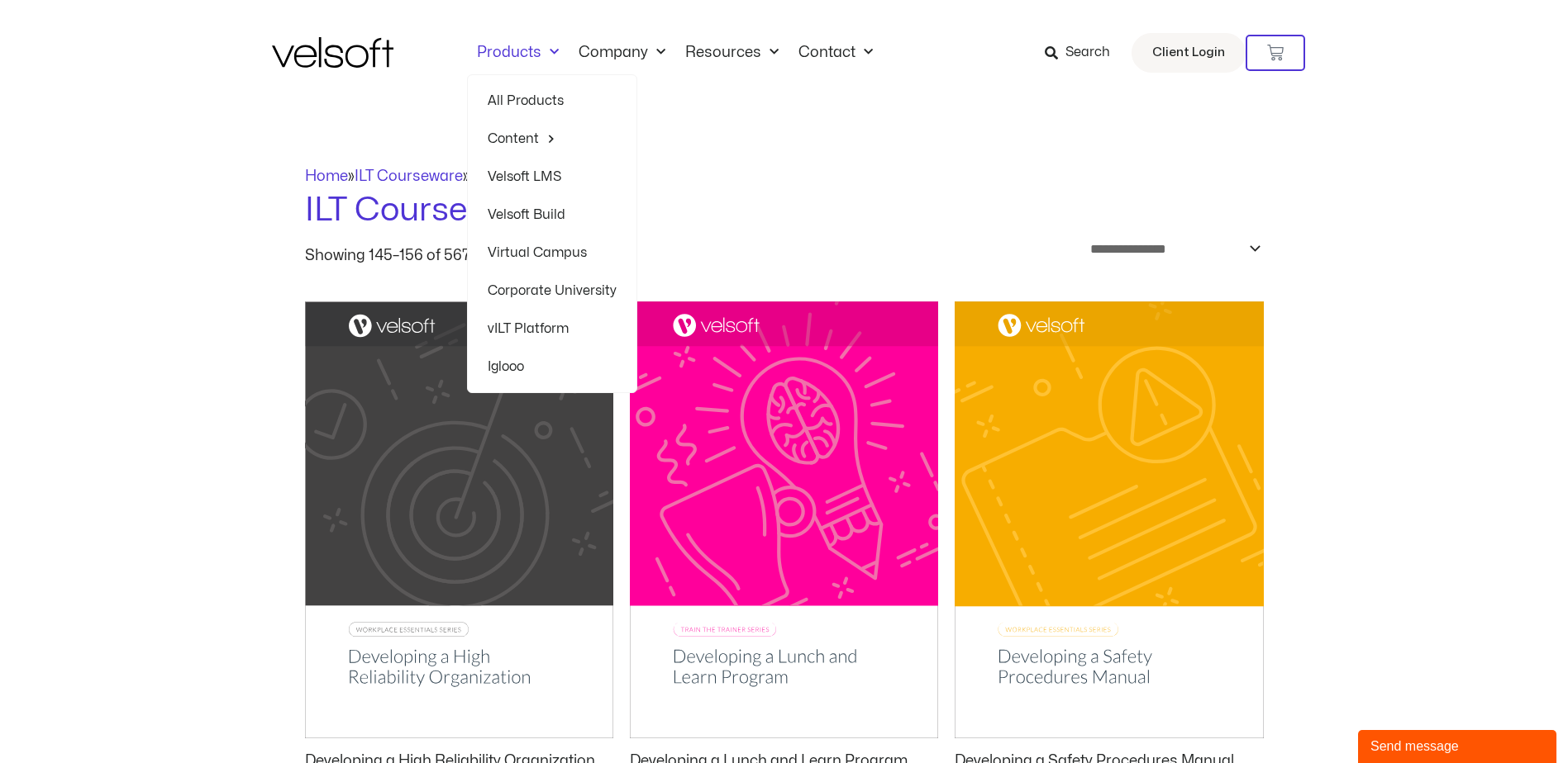
click at [534, 50] on link "Products" at bounding box center [518, 53] width 102 height 18
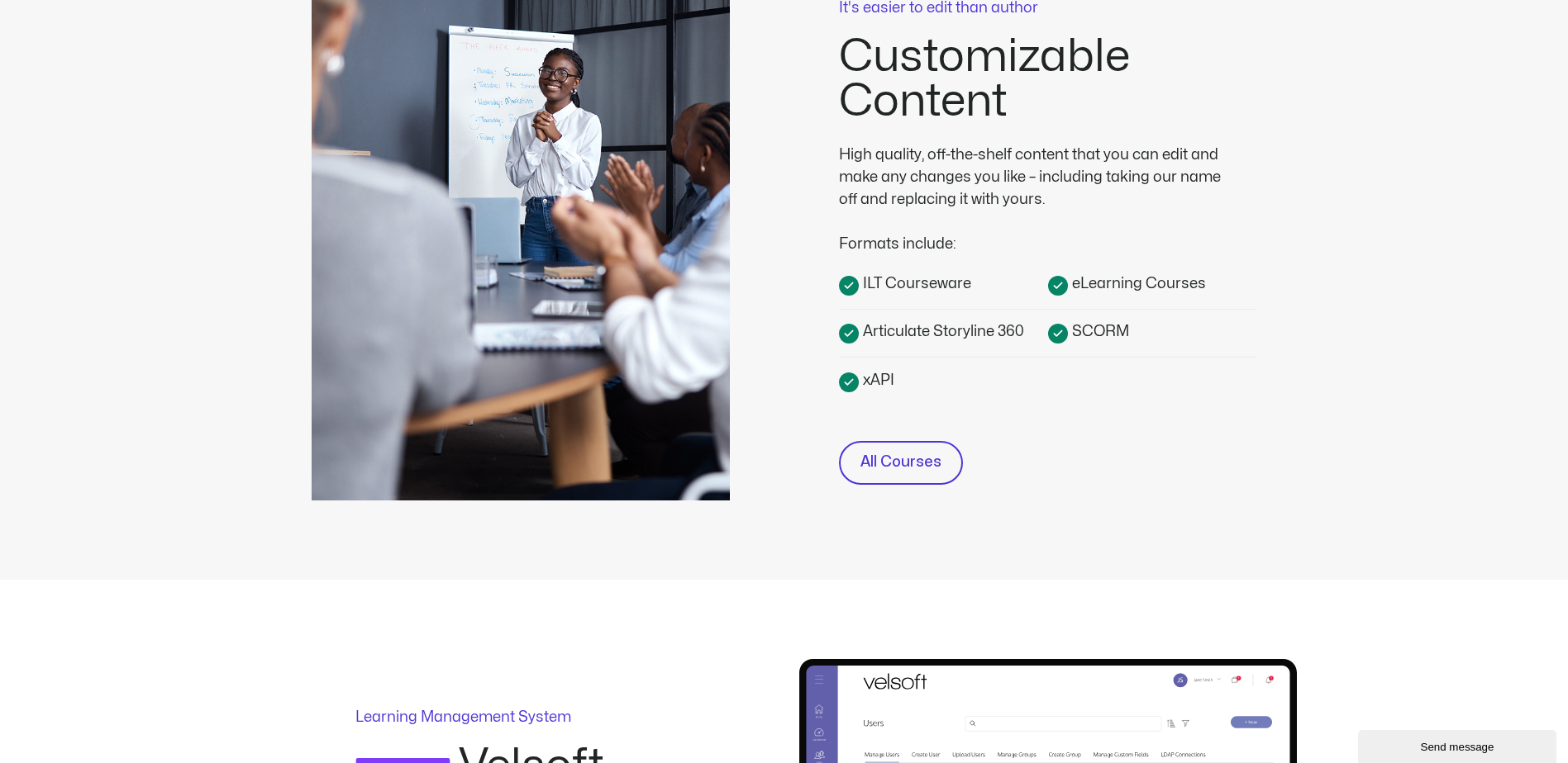
scroll to position [331, 0]
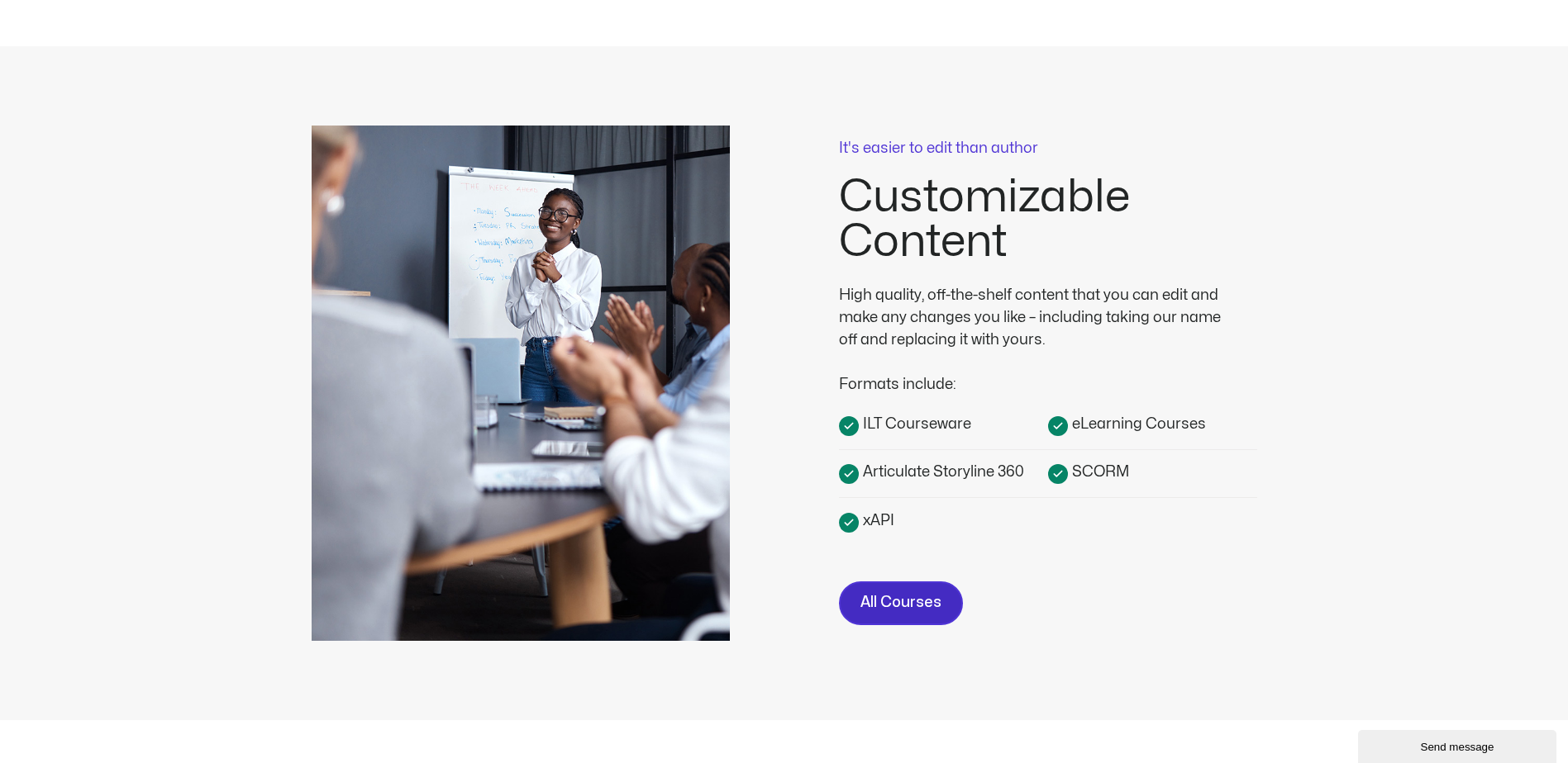
click at [898, 602] on span "All Courses" at bounding box center [900, 603] width 81 height 24
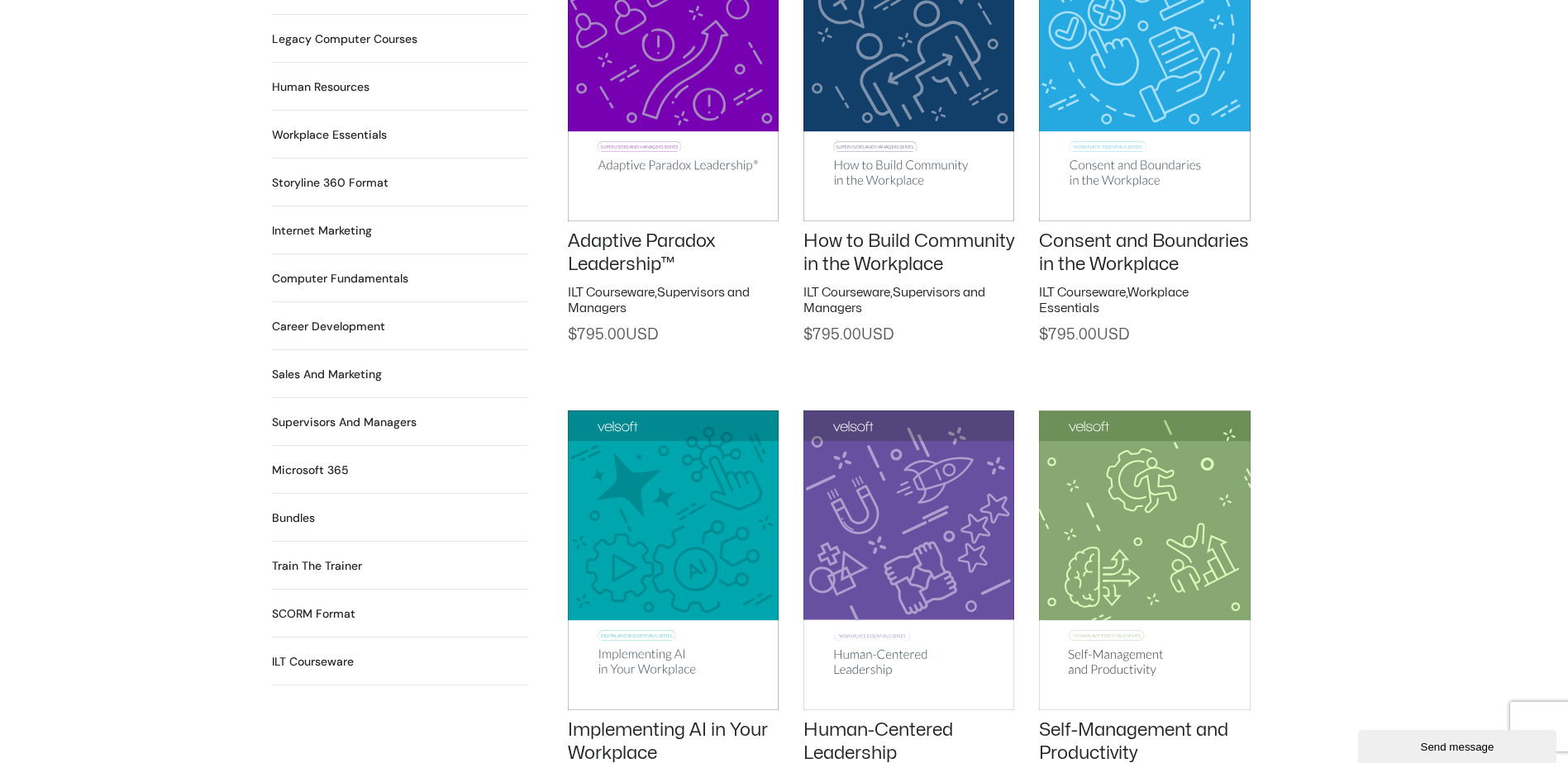
scroll to position [1322, 0]
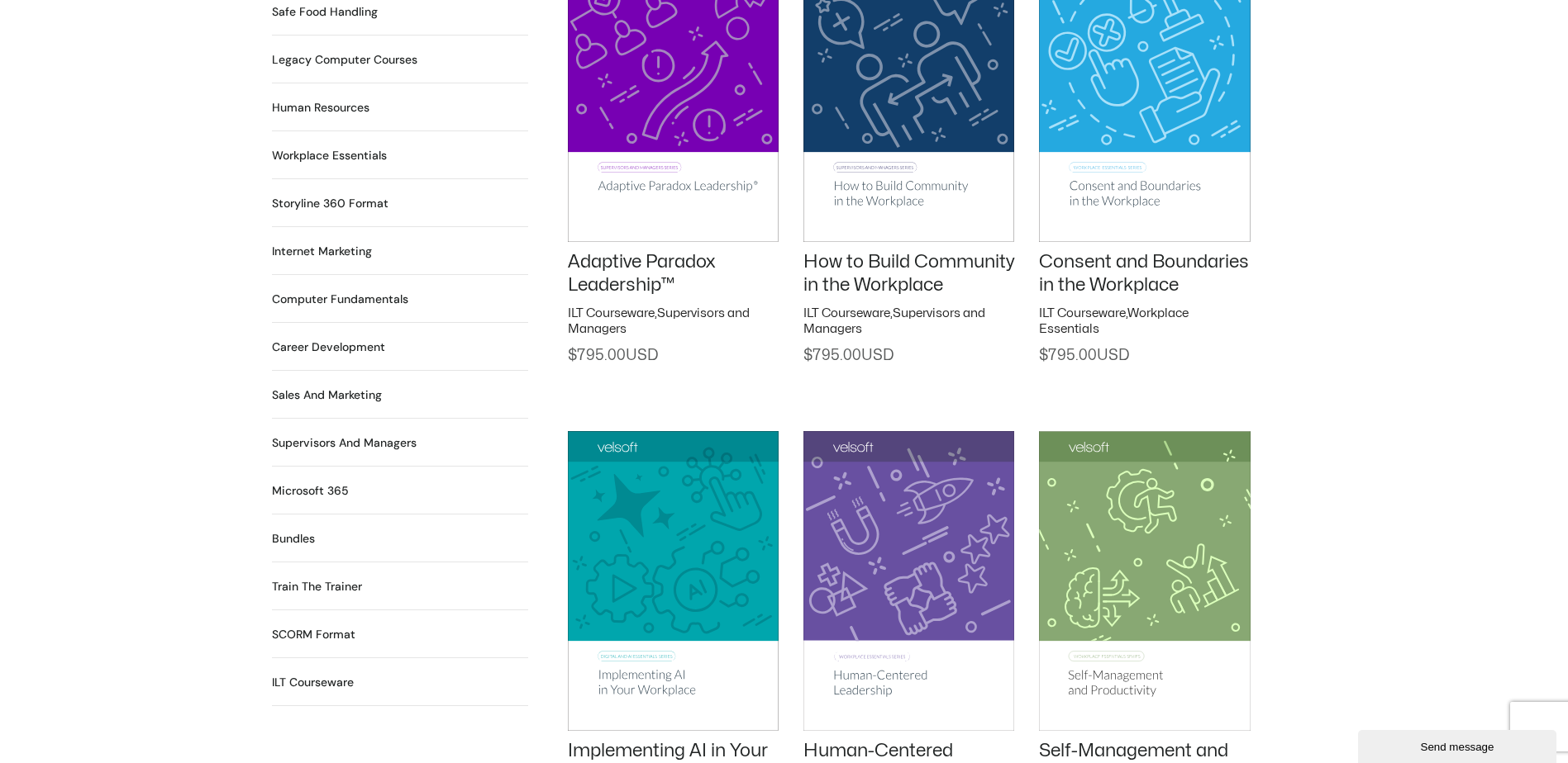
click at [352, 434] on h2 "Supervisors and Managers 92 Products" at bounding box center [343, 442] width 144 height 17
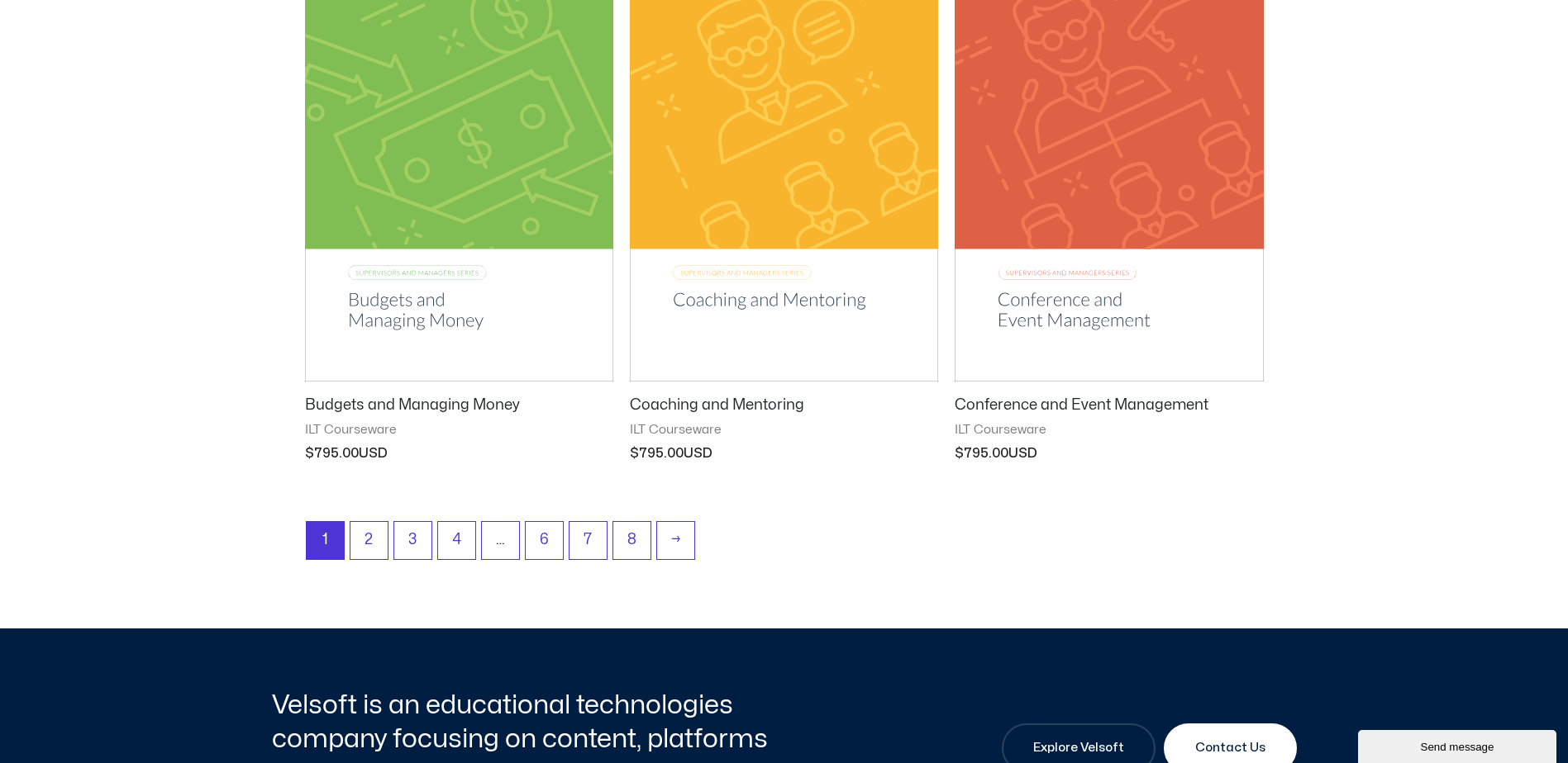
scroll to position [2066, 0]
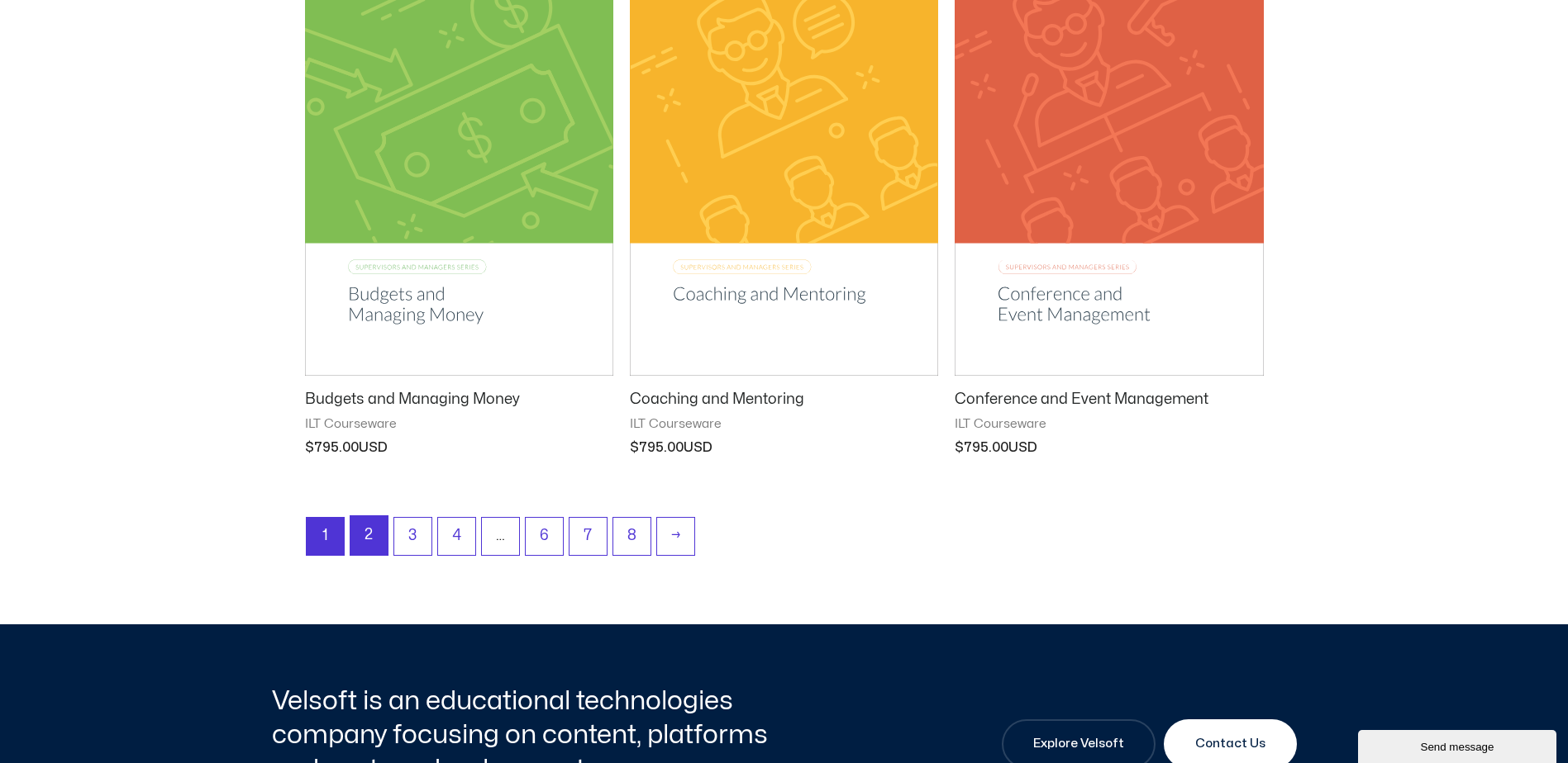
click at [370, 534] on link "2" at bounding box center [369, 535] width 37 height 39
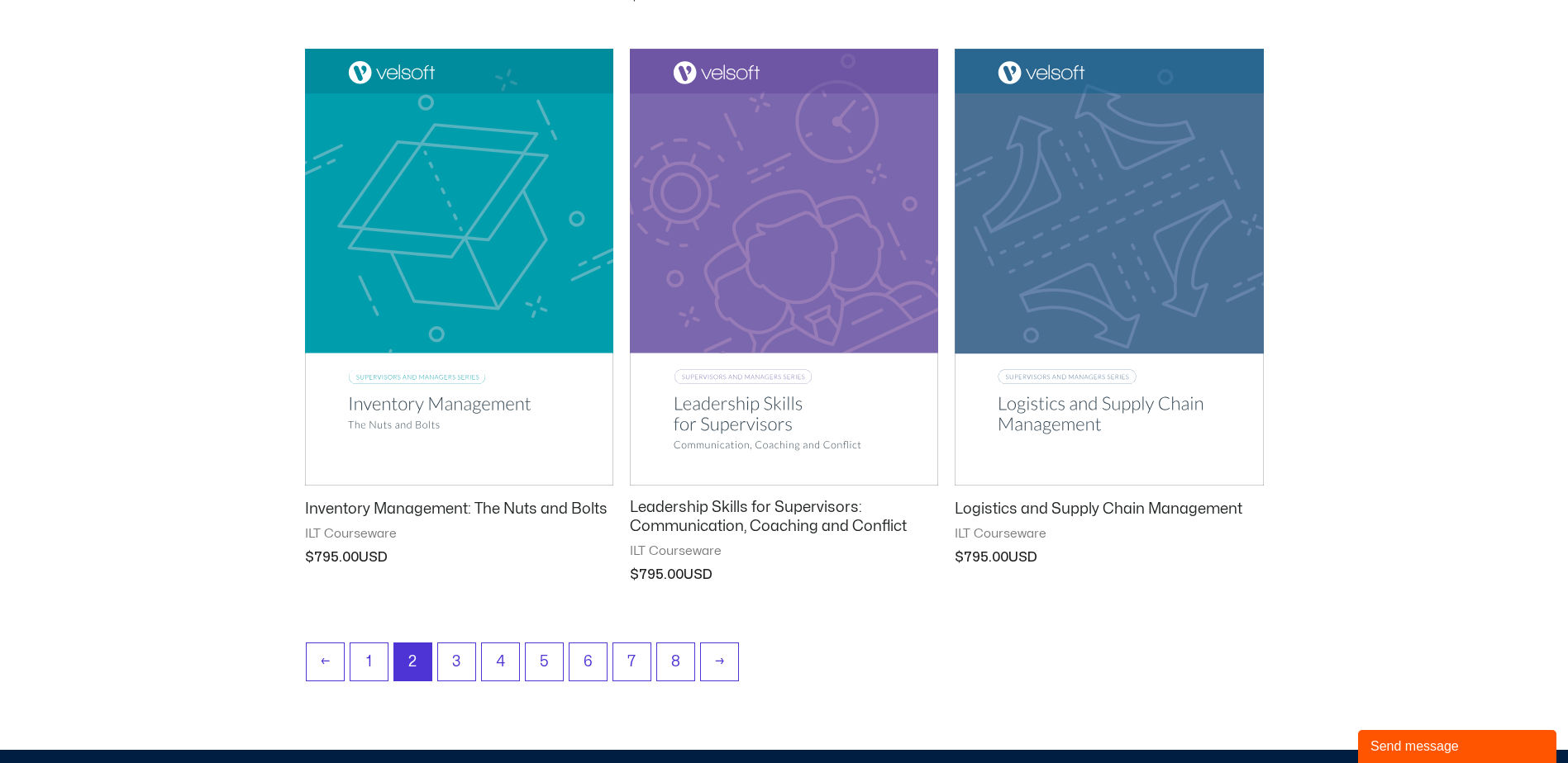
scroll to position [1983, 0]
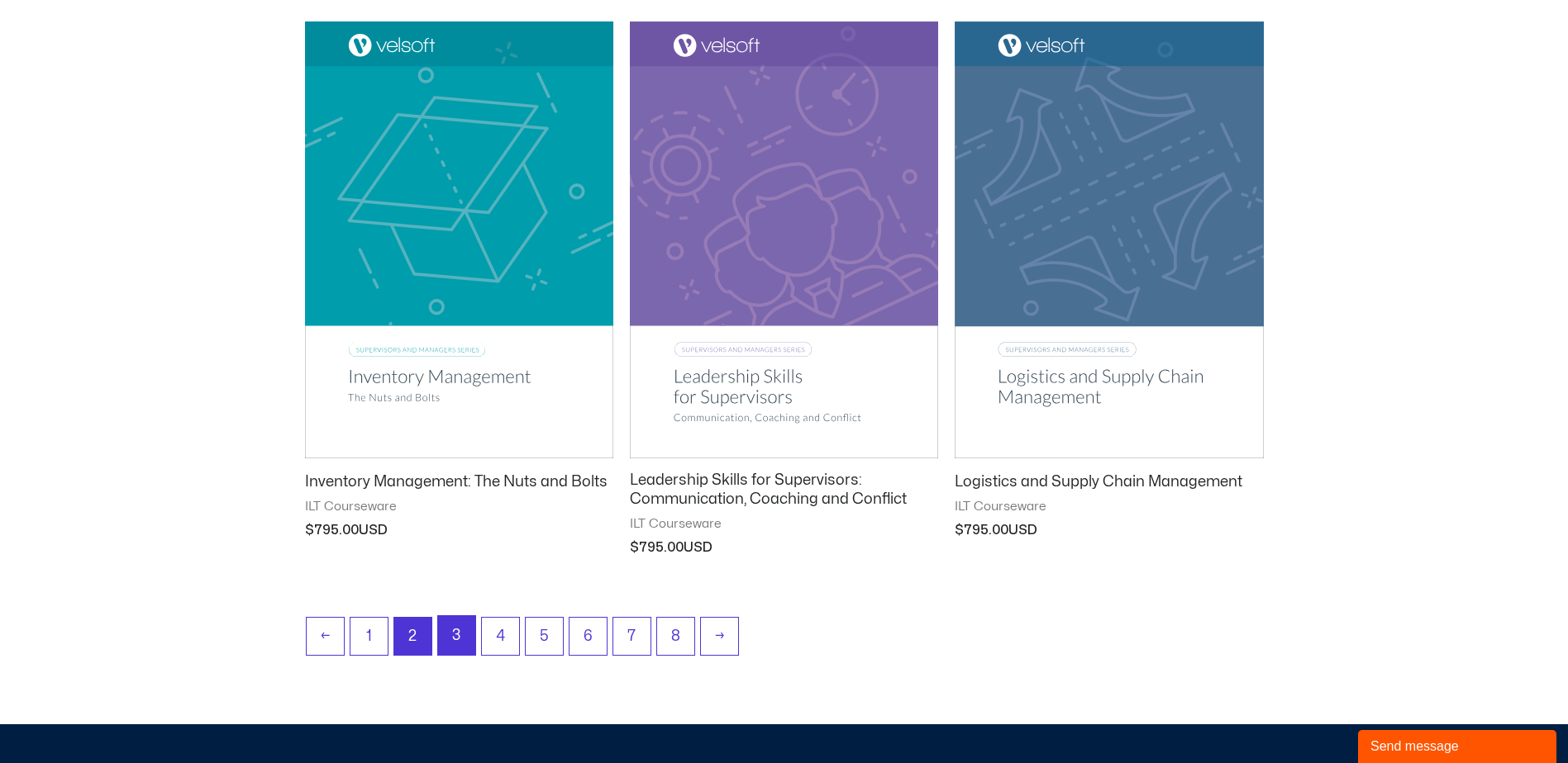
click at [452, 639] on link "3" at bounding box center [456, 636] width 37 height 39
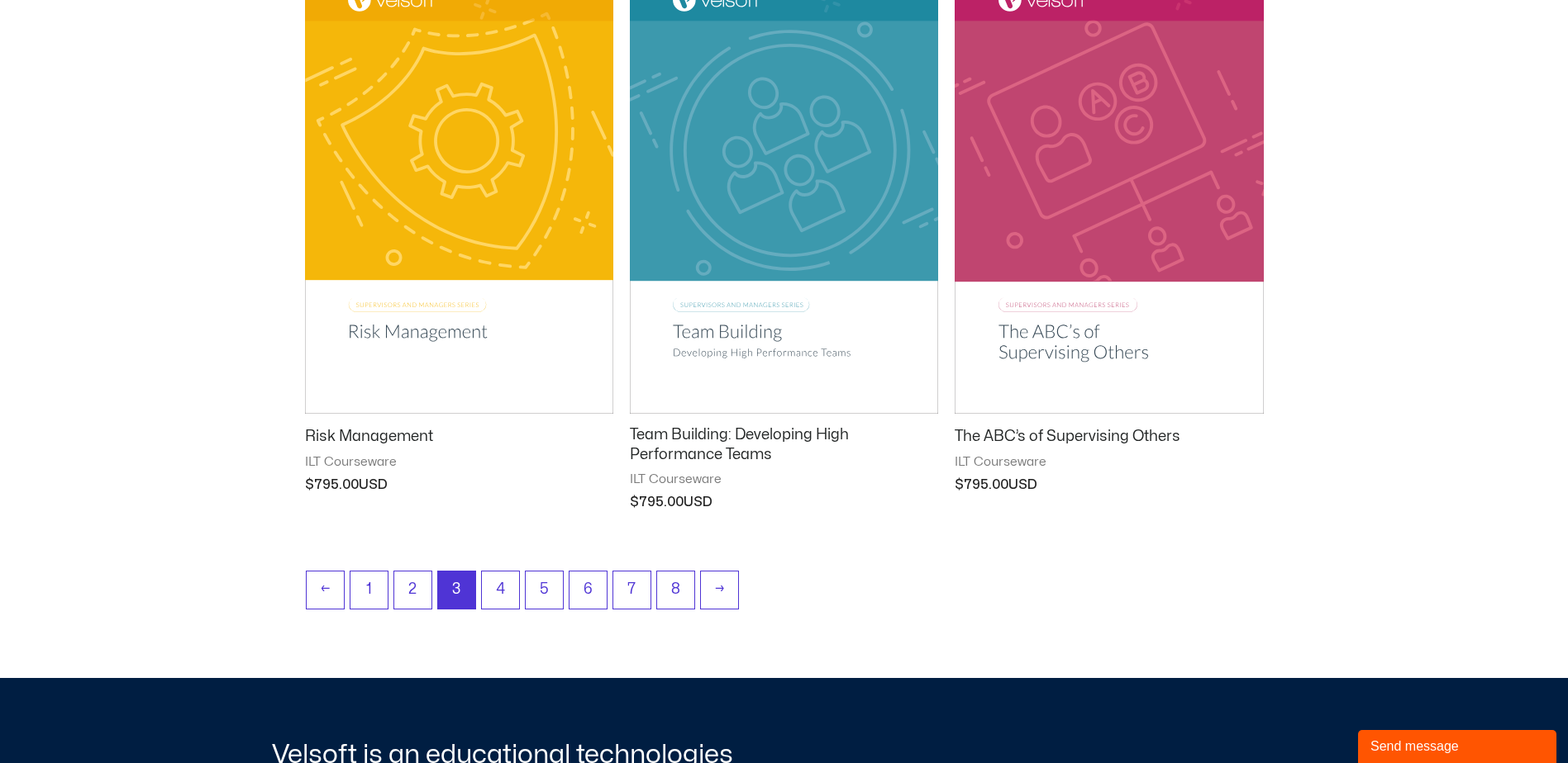
scroll to position [2066, 0]
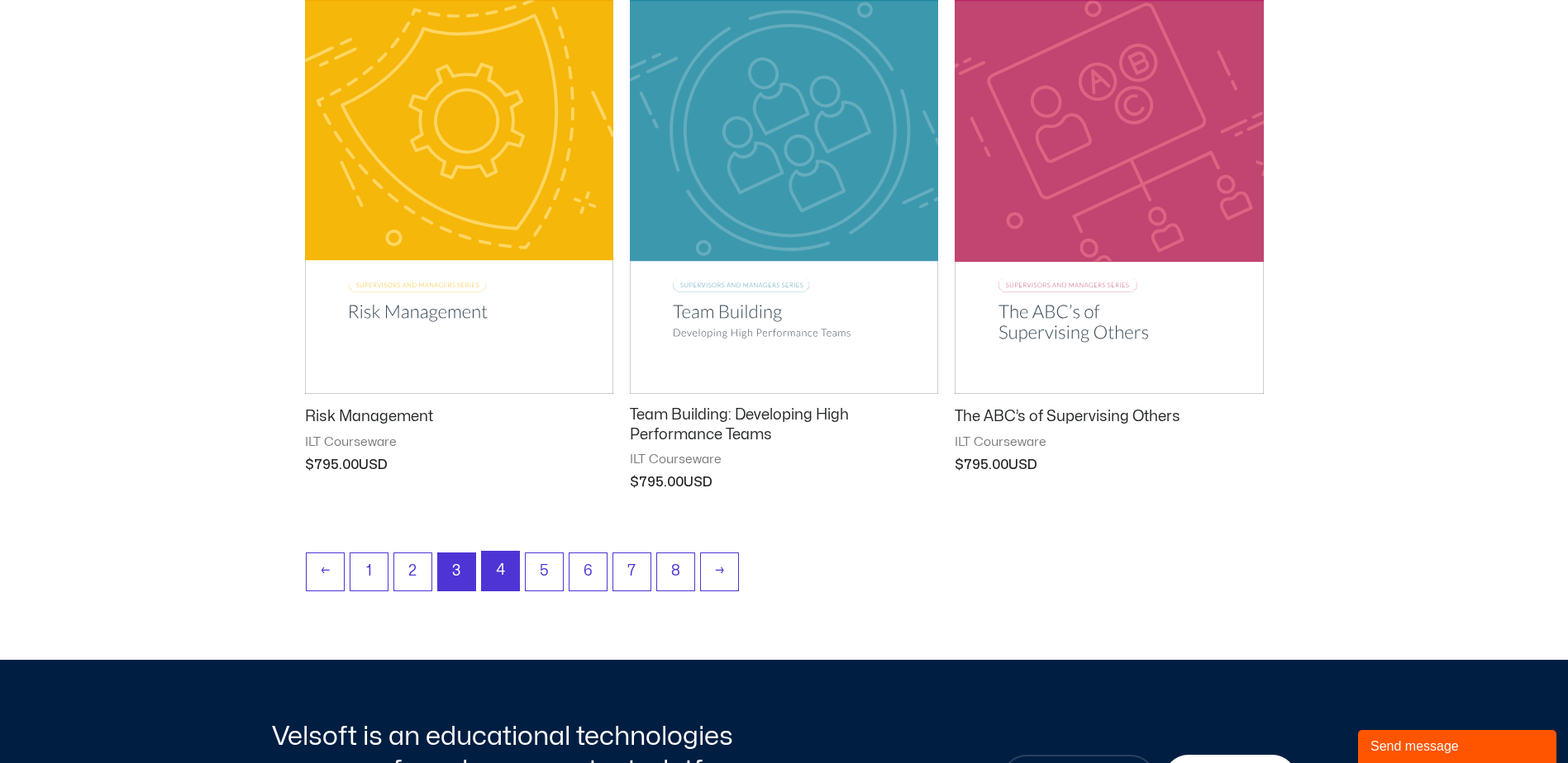
click at [498, 580] on link "4" at bounding box center [500, 571] width 37 height 39
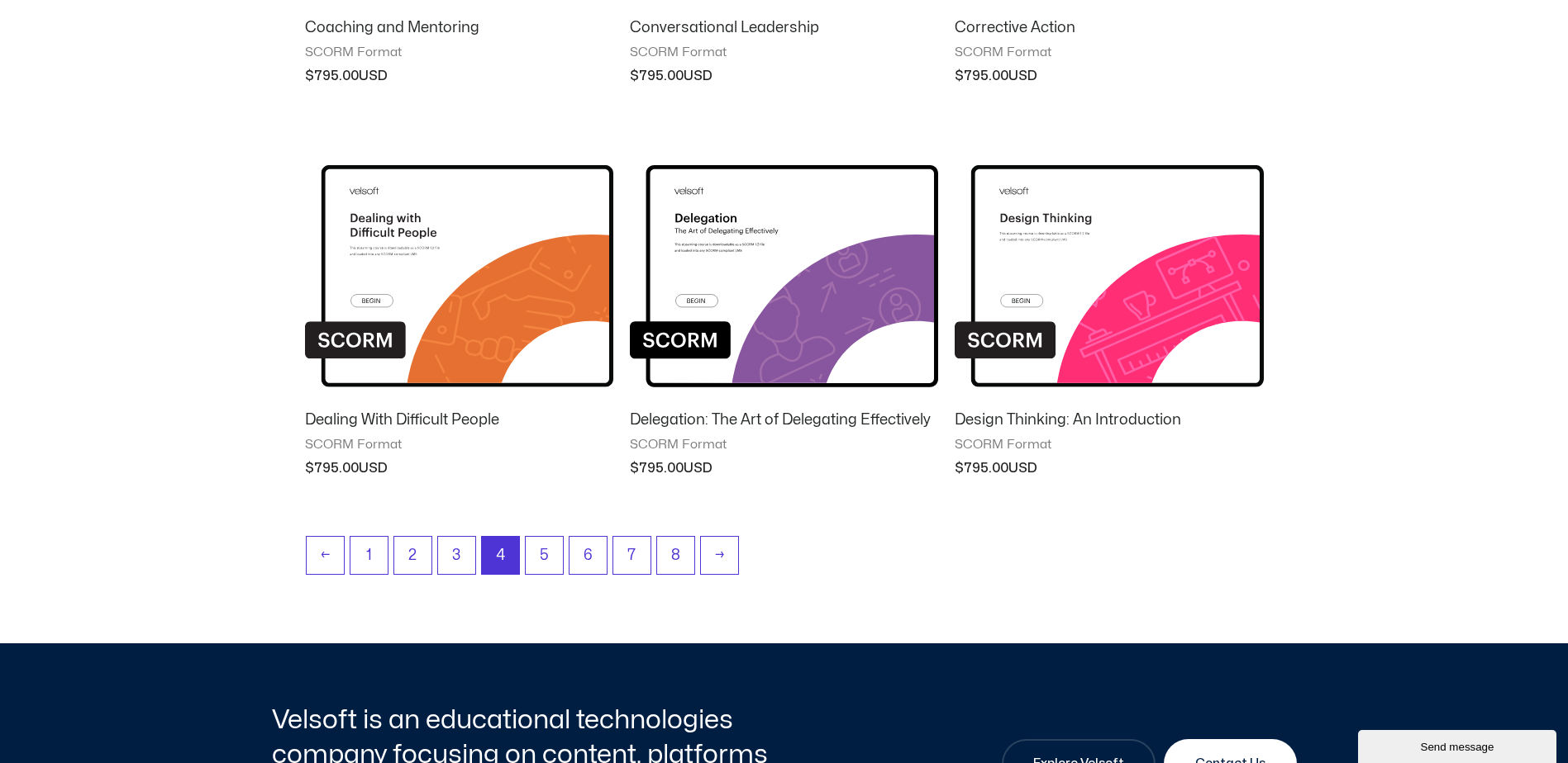
scroll to position [1983, 0]
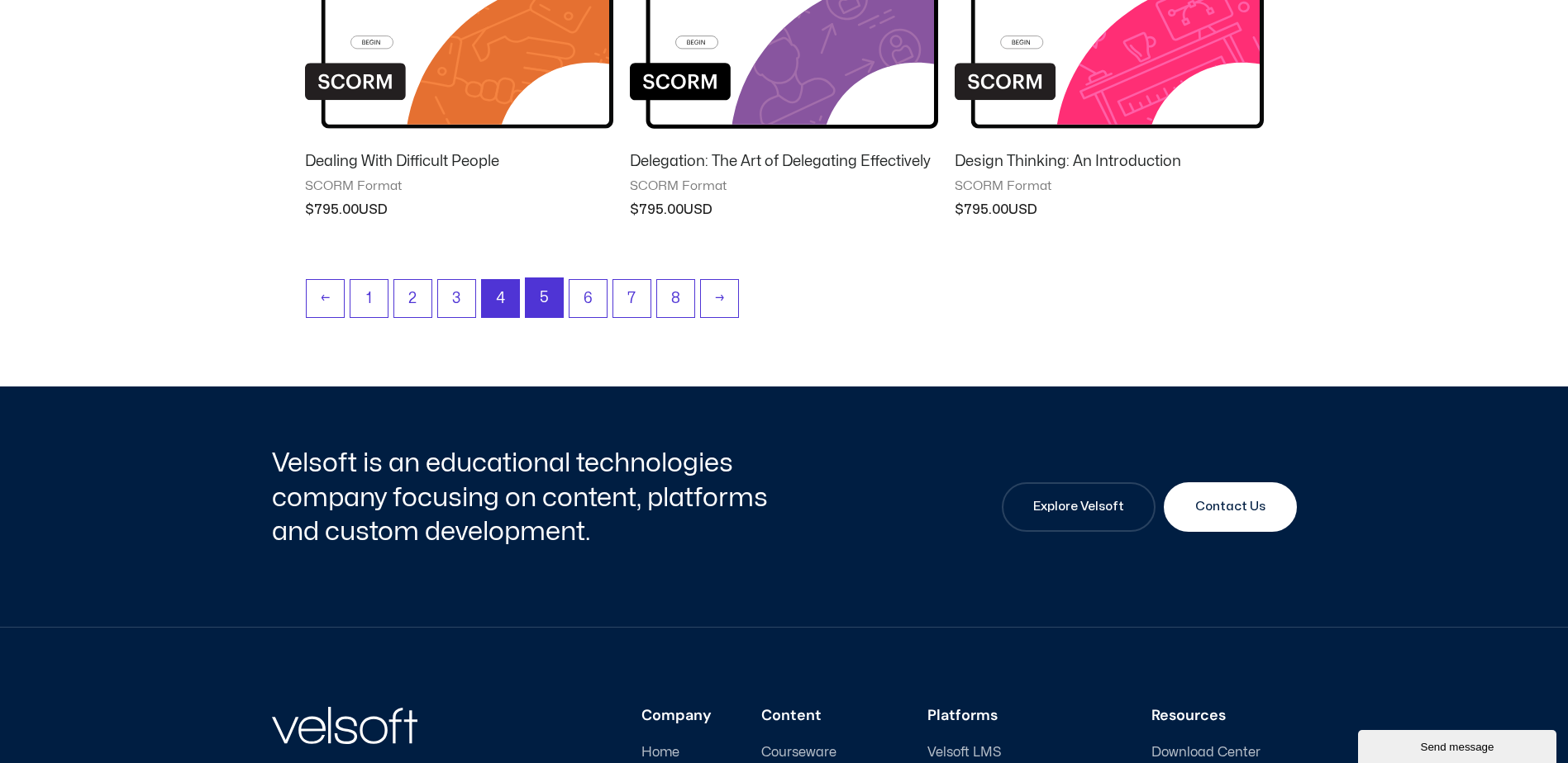
click at [543, 302] on link "5" at bounding box center [544, 298] width 37 height 39
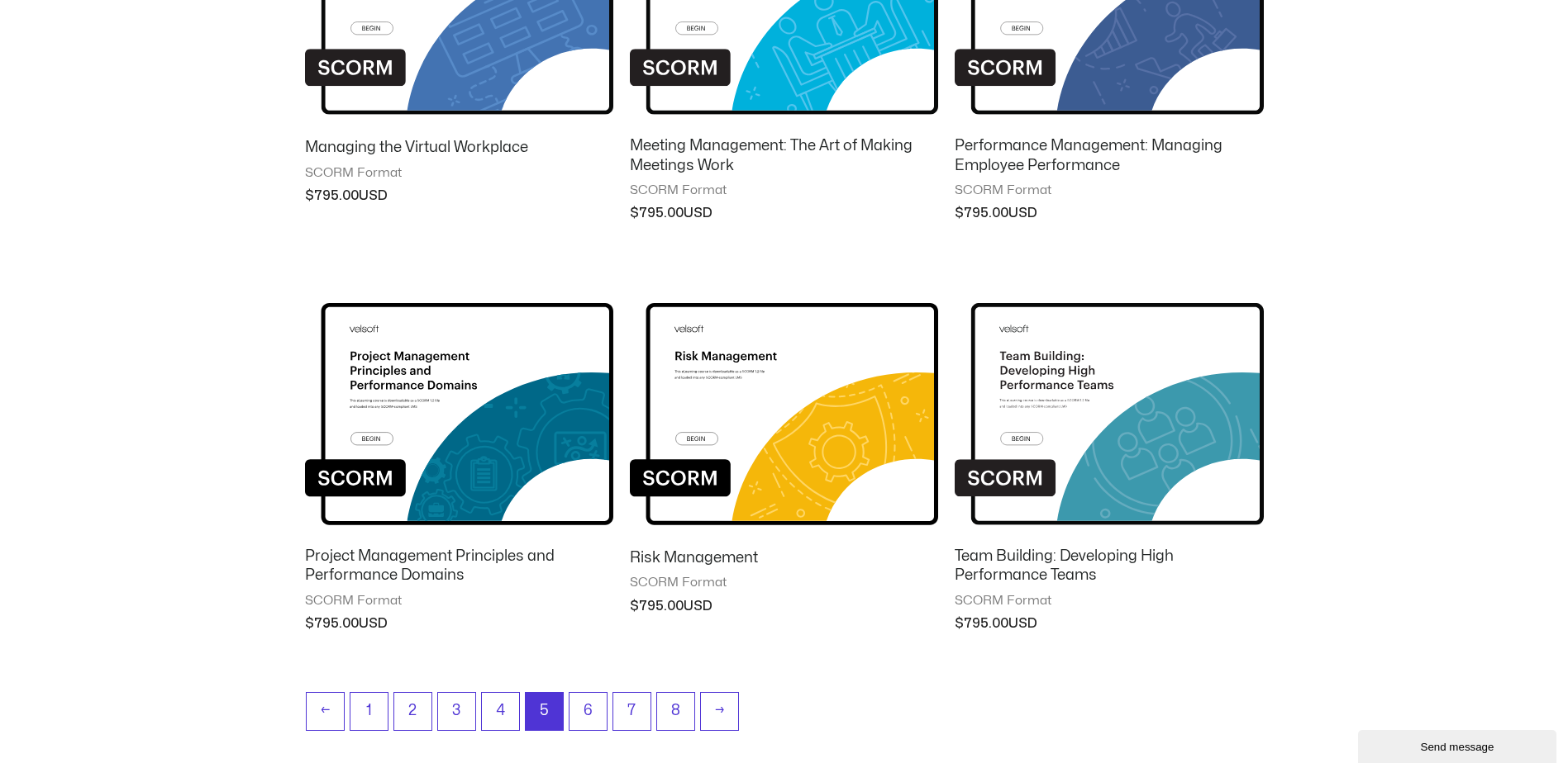
scroll to position [1322, 0]
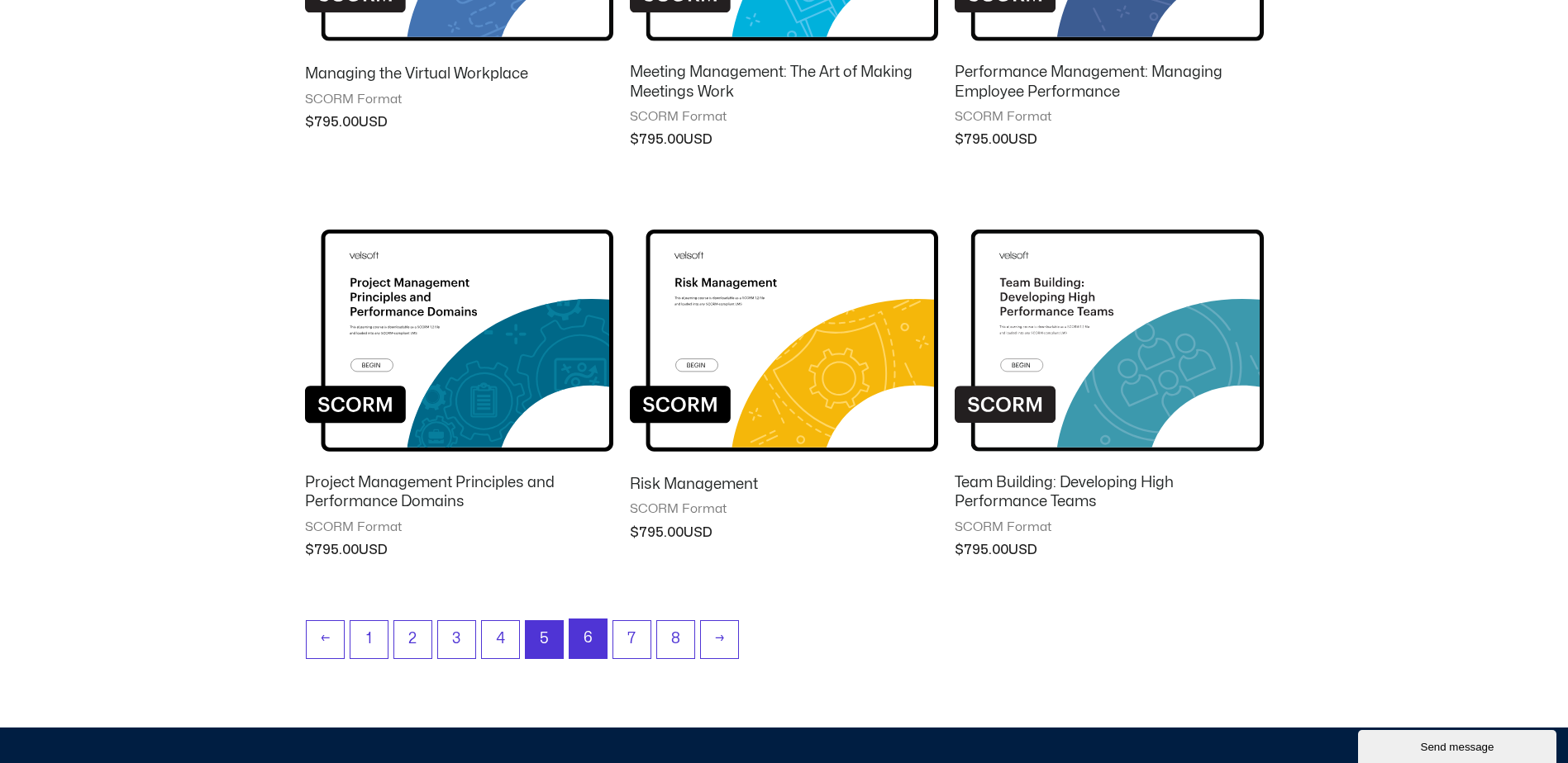
click at [590, 644] on link "6" at bounding box center [588, 639] width 37 height 39
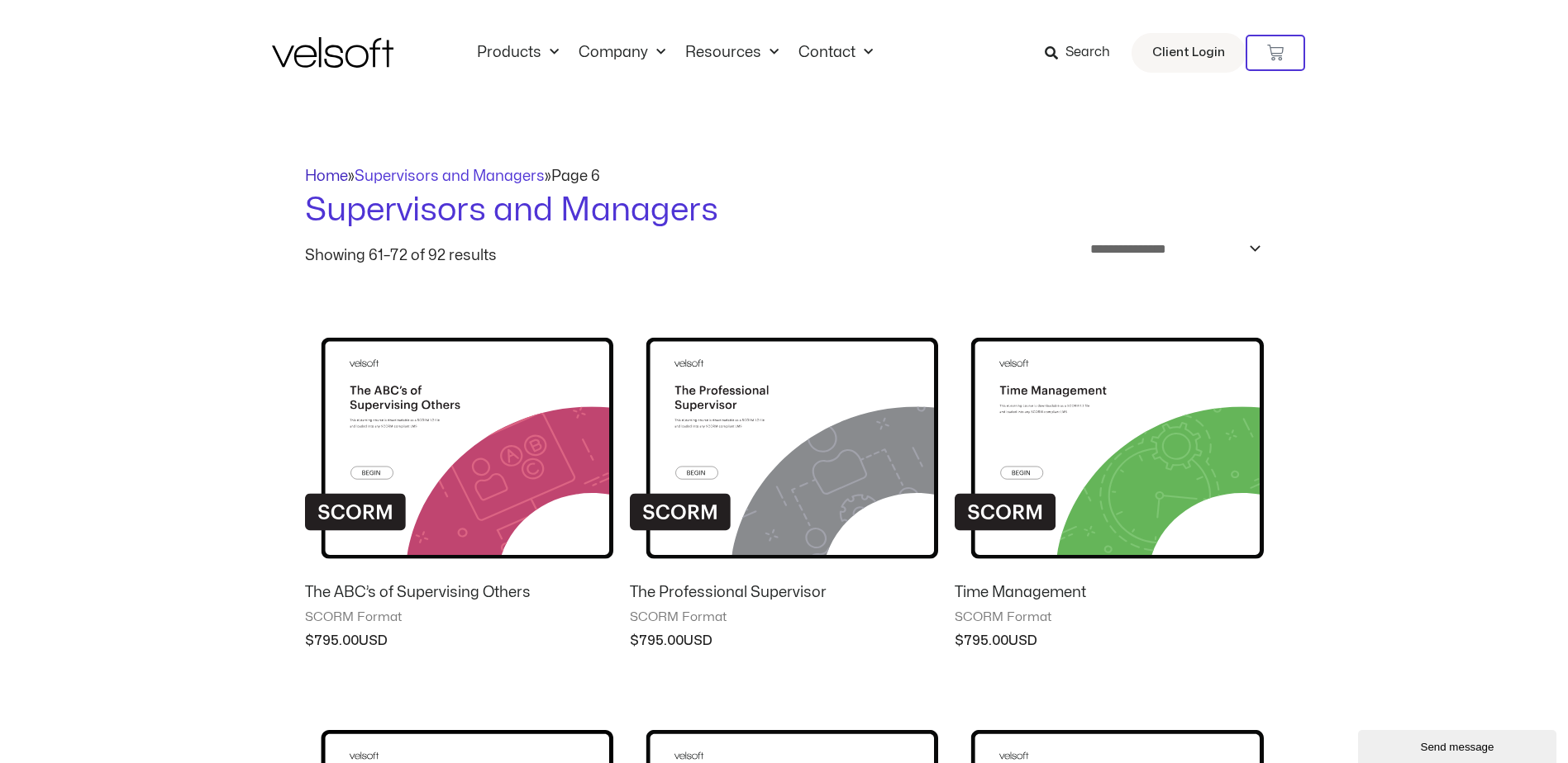
click at [332, 178] on link "Home" at bounding box center [326, 175] width 43 height 14
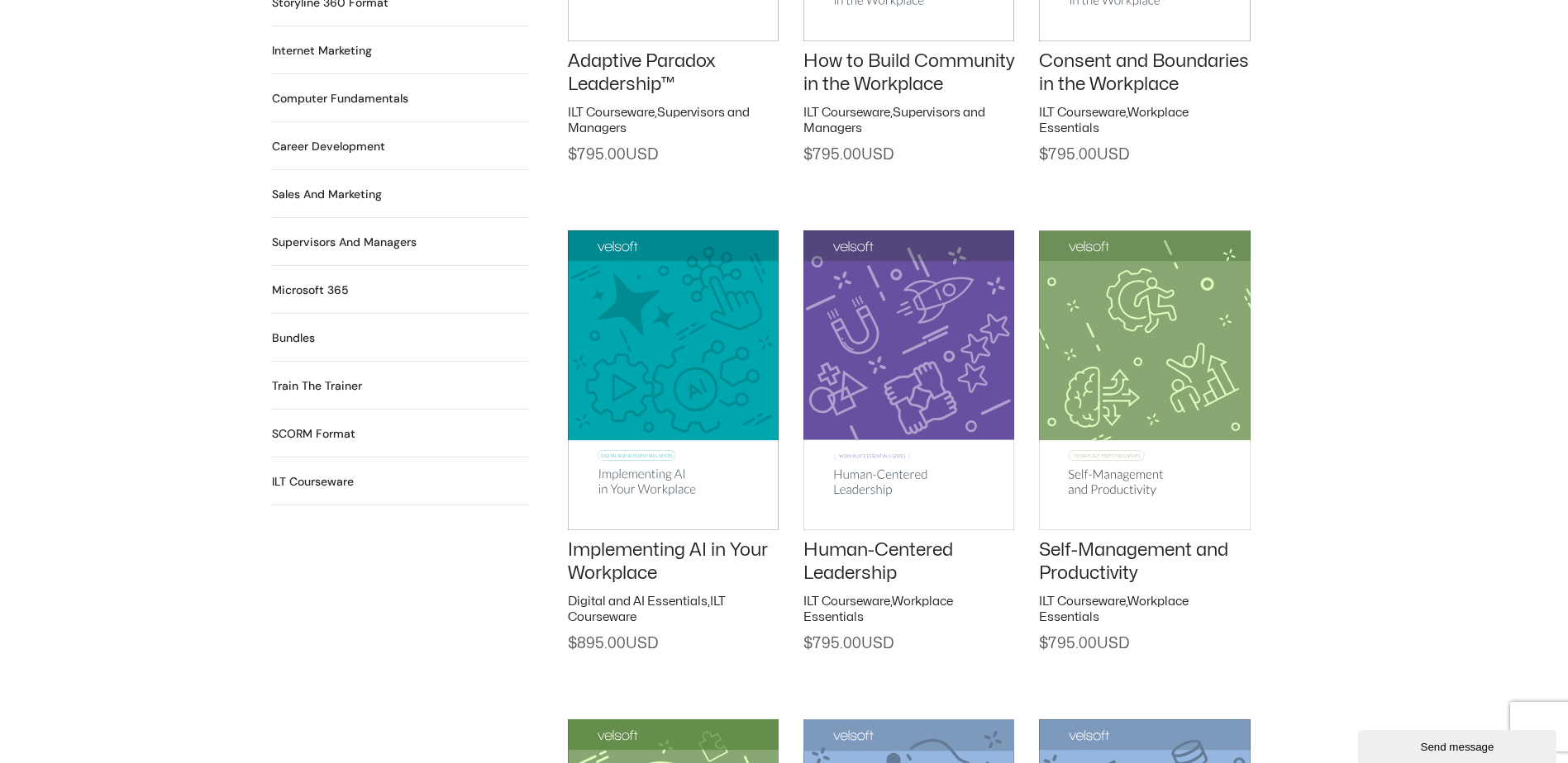
scroll to position [1404, 0]
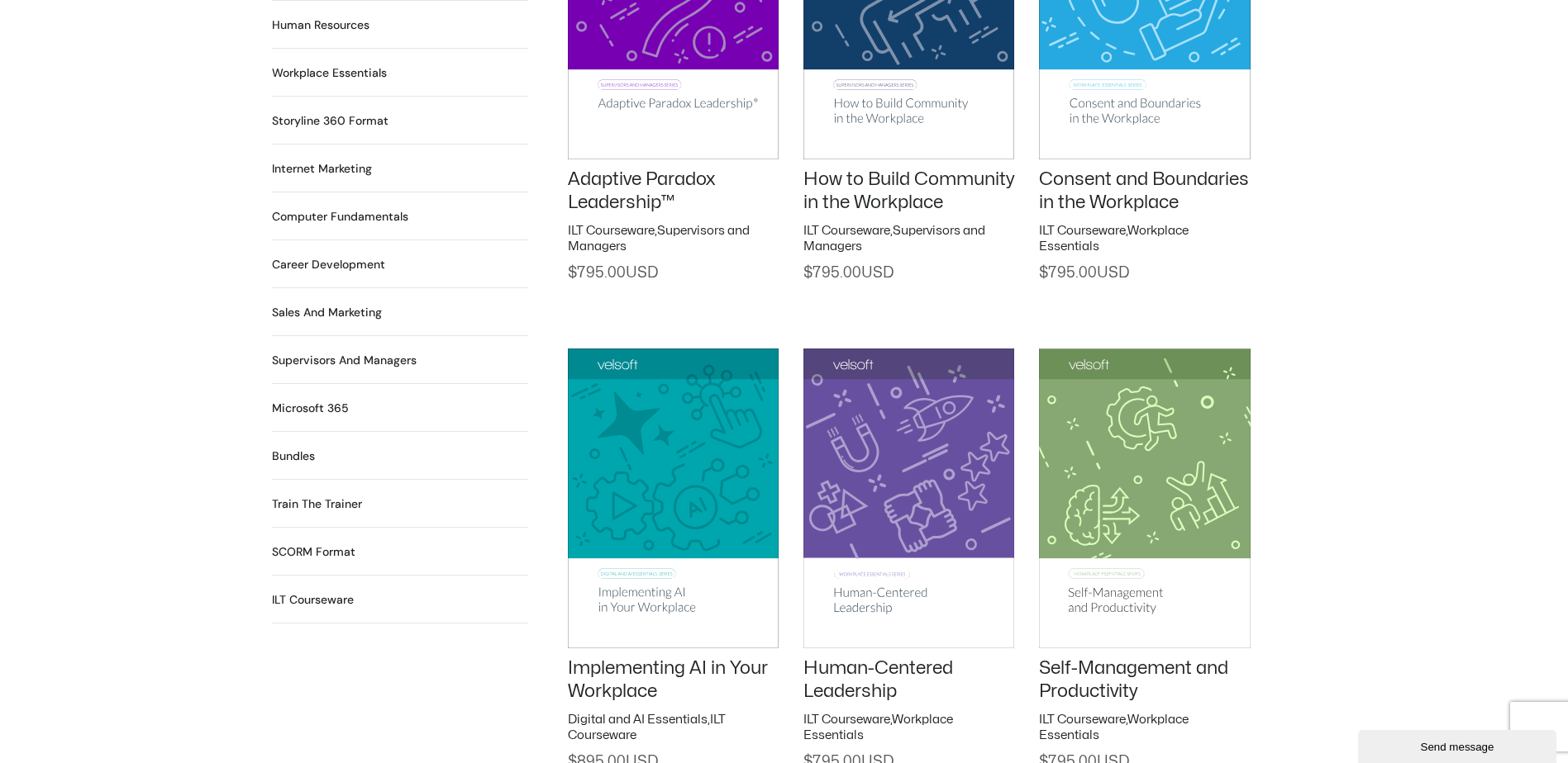
click at [336, 256] on h2 "Career Development 90 Products" at bounding box center [328, 264] width 114 height 17
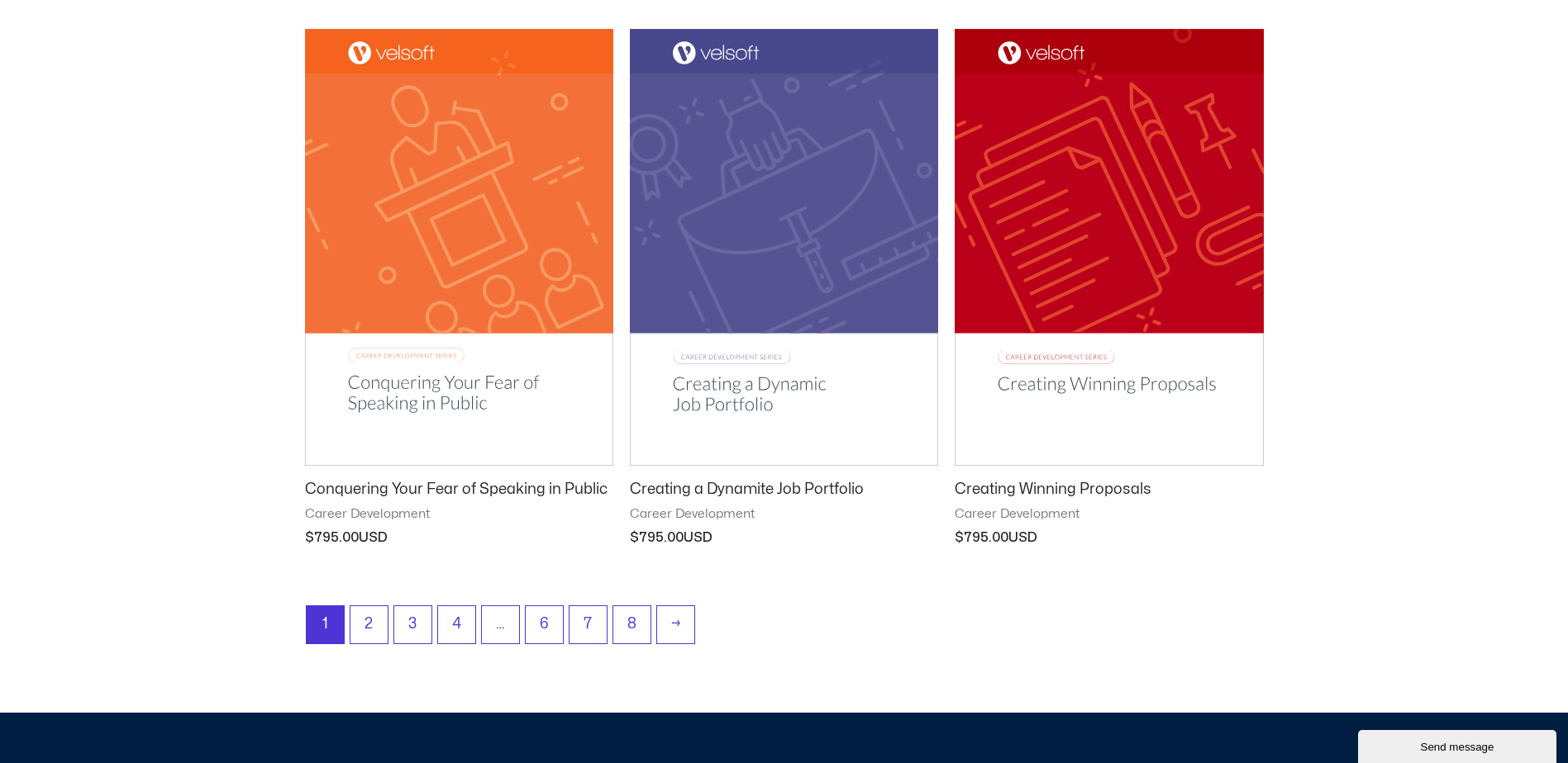
scroll to position [1983, 0]
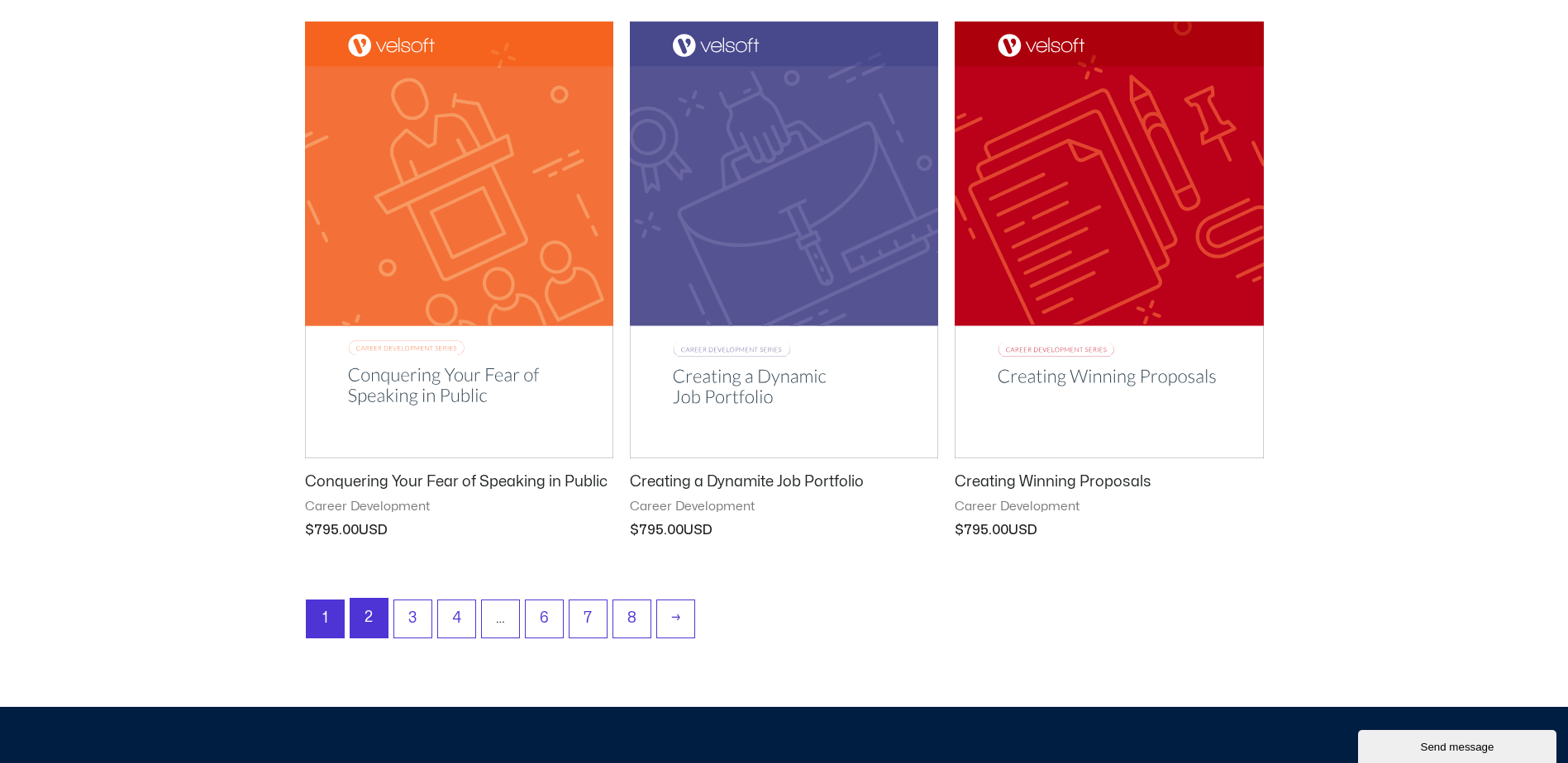
click at [374, 624] on link "2" at bounding box center [369, 618] width 37 height 39
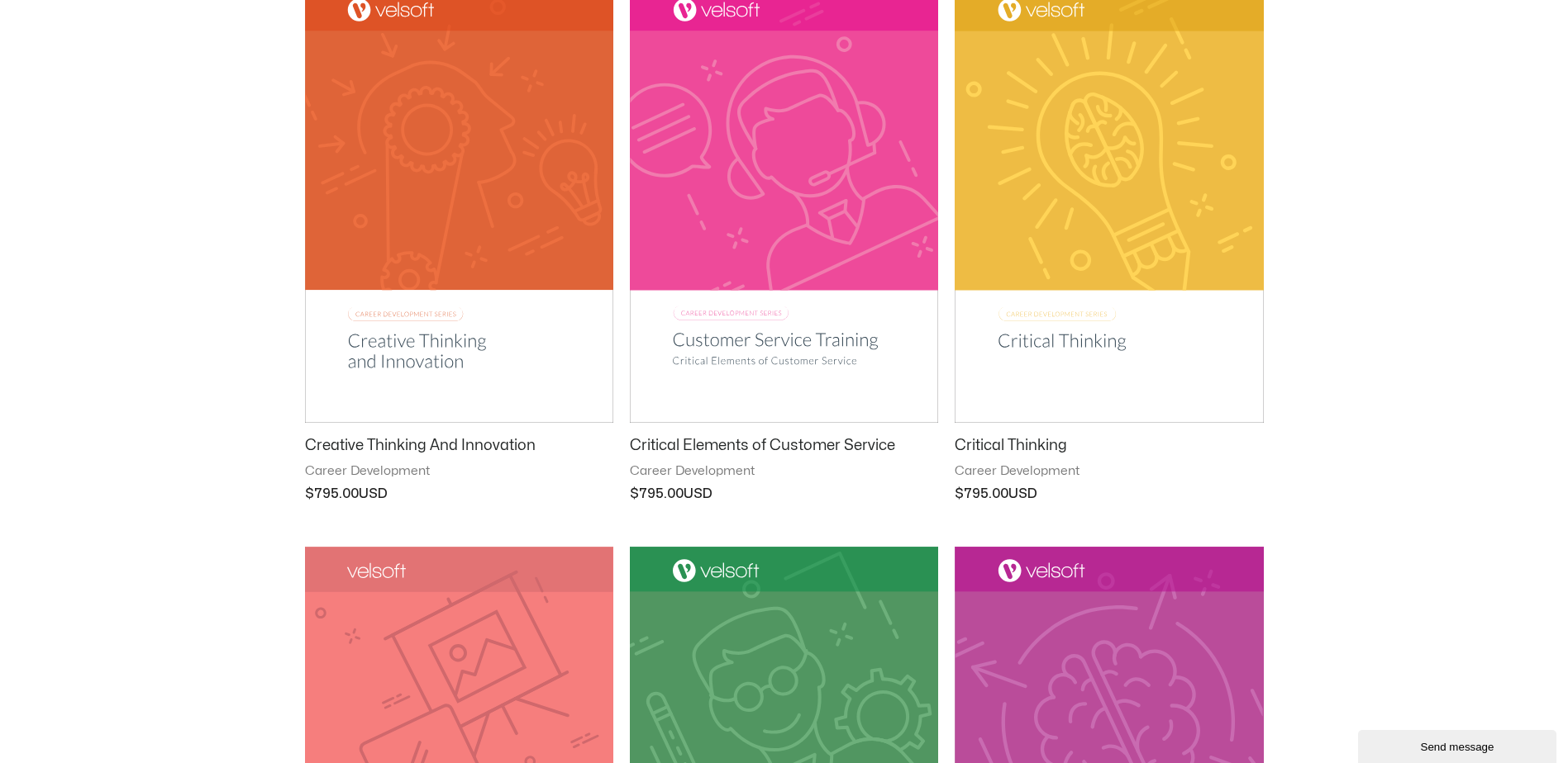
scroll to position [331, 0]
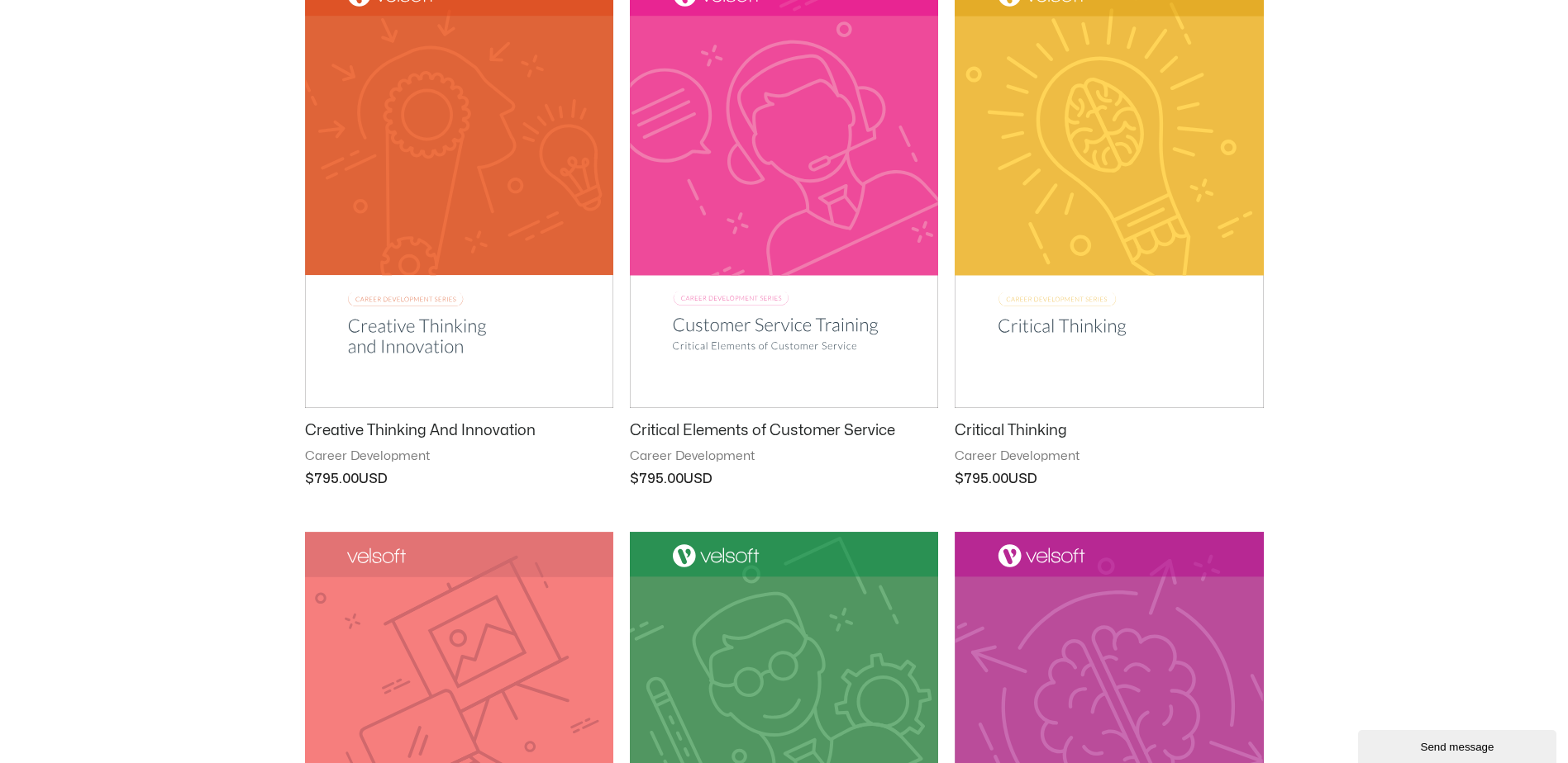
click at [1079, 319] on img at bounding box center [1108, 190] width 308 height 438
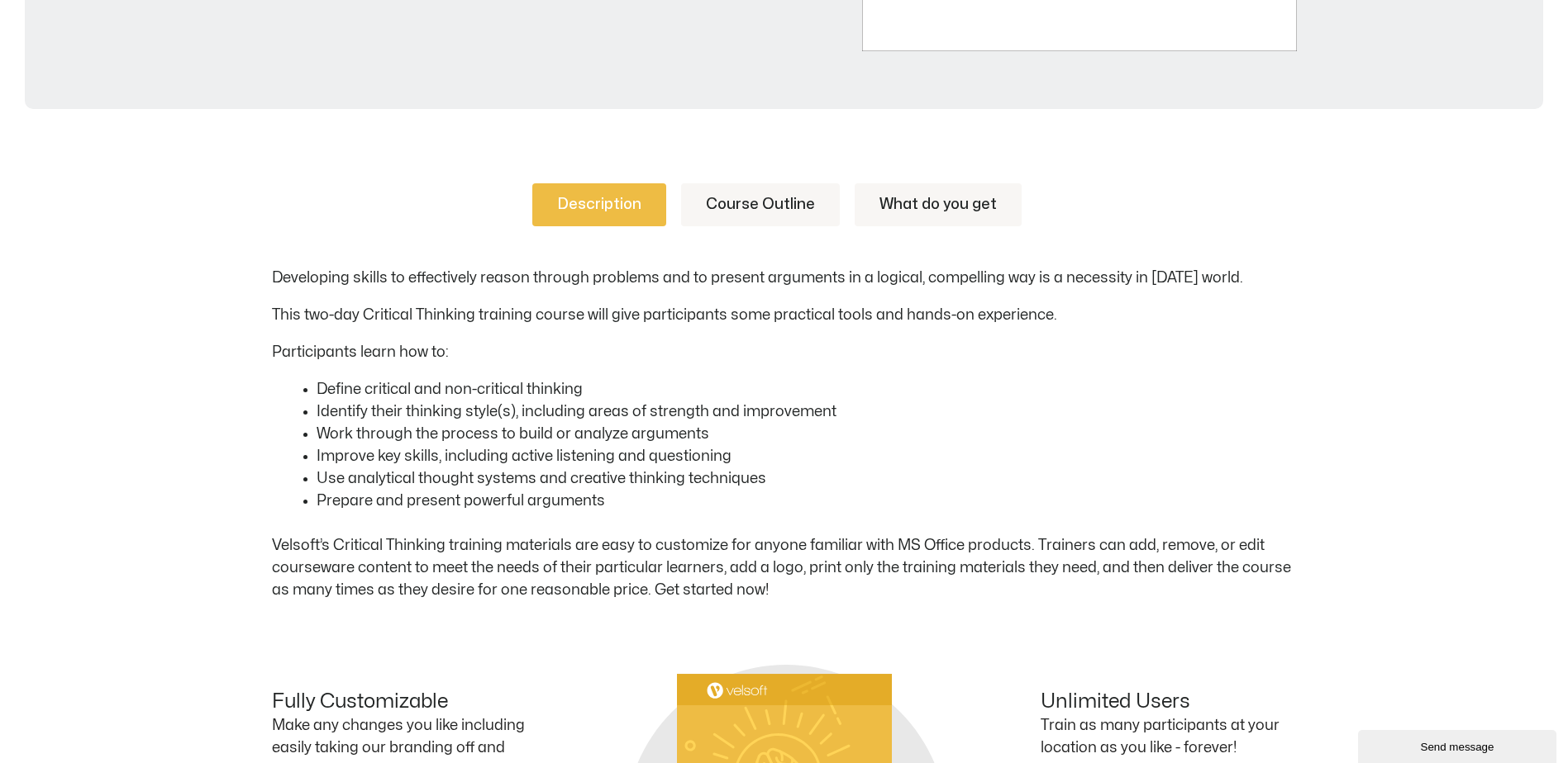
scroll to position [661, 0]
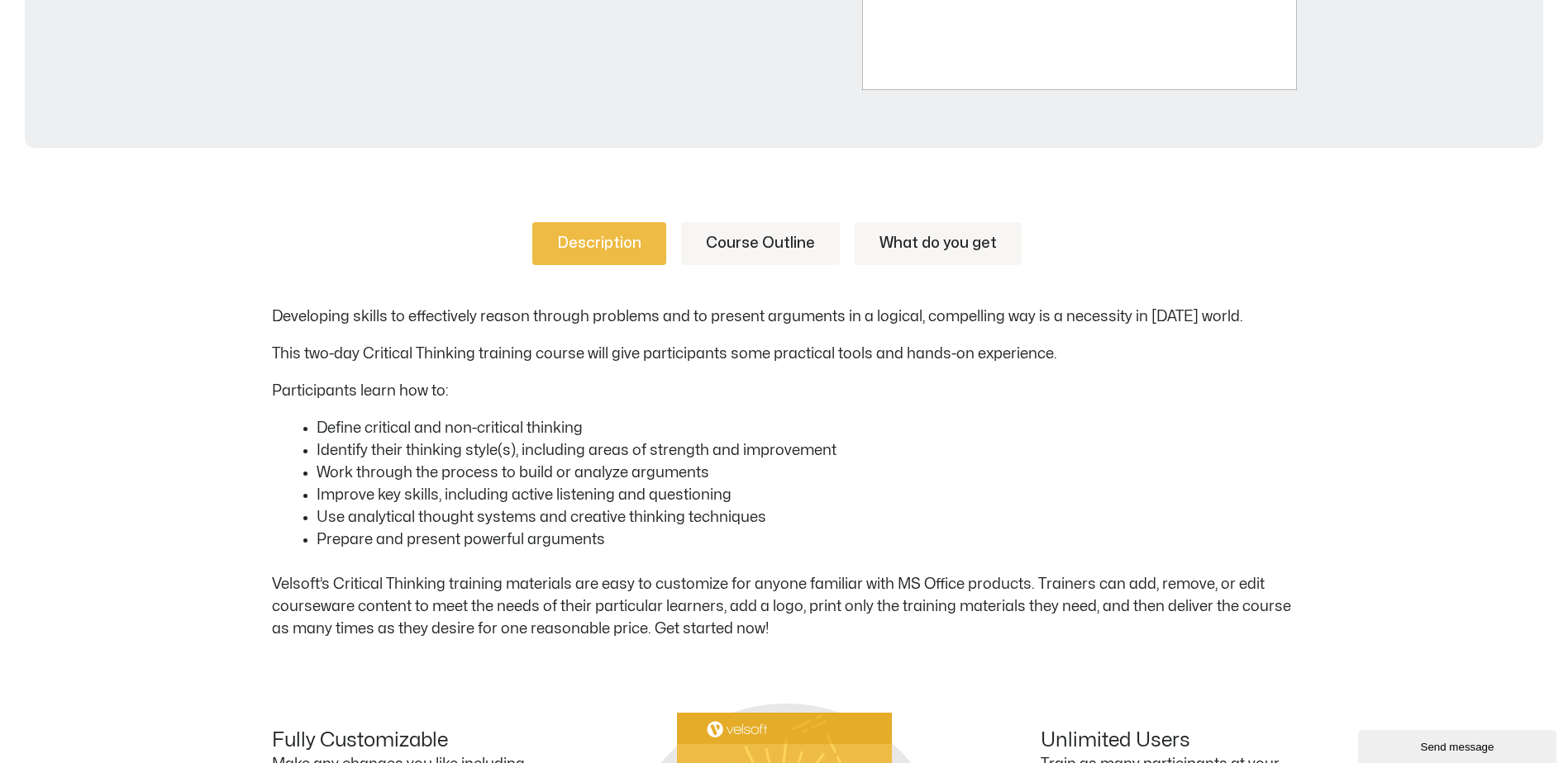
click at [781, 243] on link "Course Outline" at bounding box center [760, 243] width 159 height 43
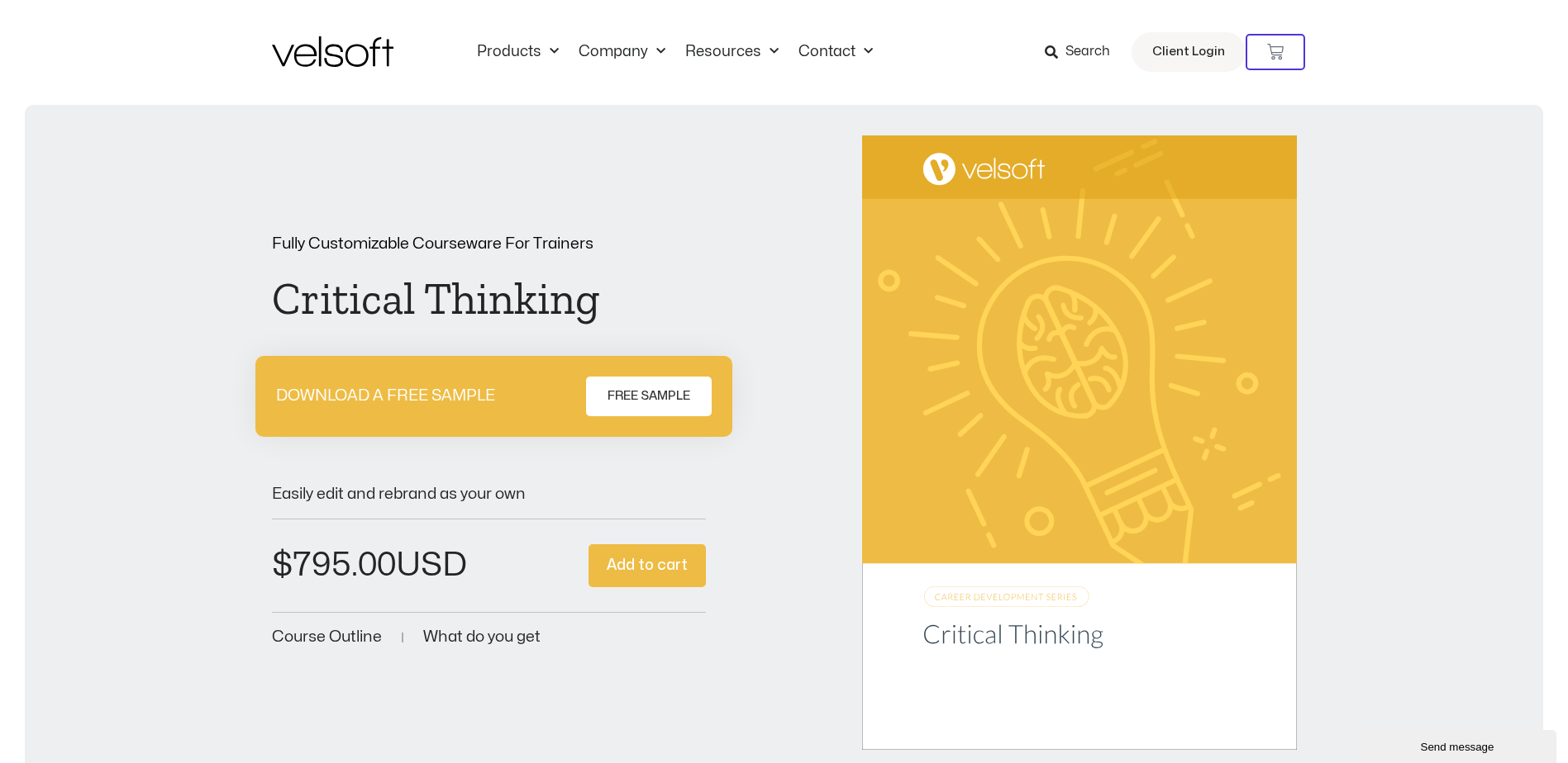
scroll to position [0, 0]
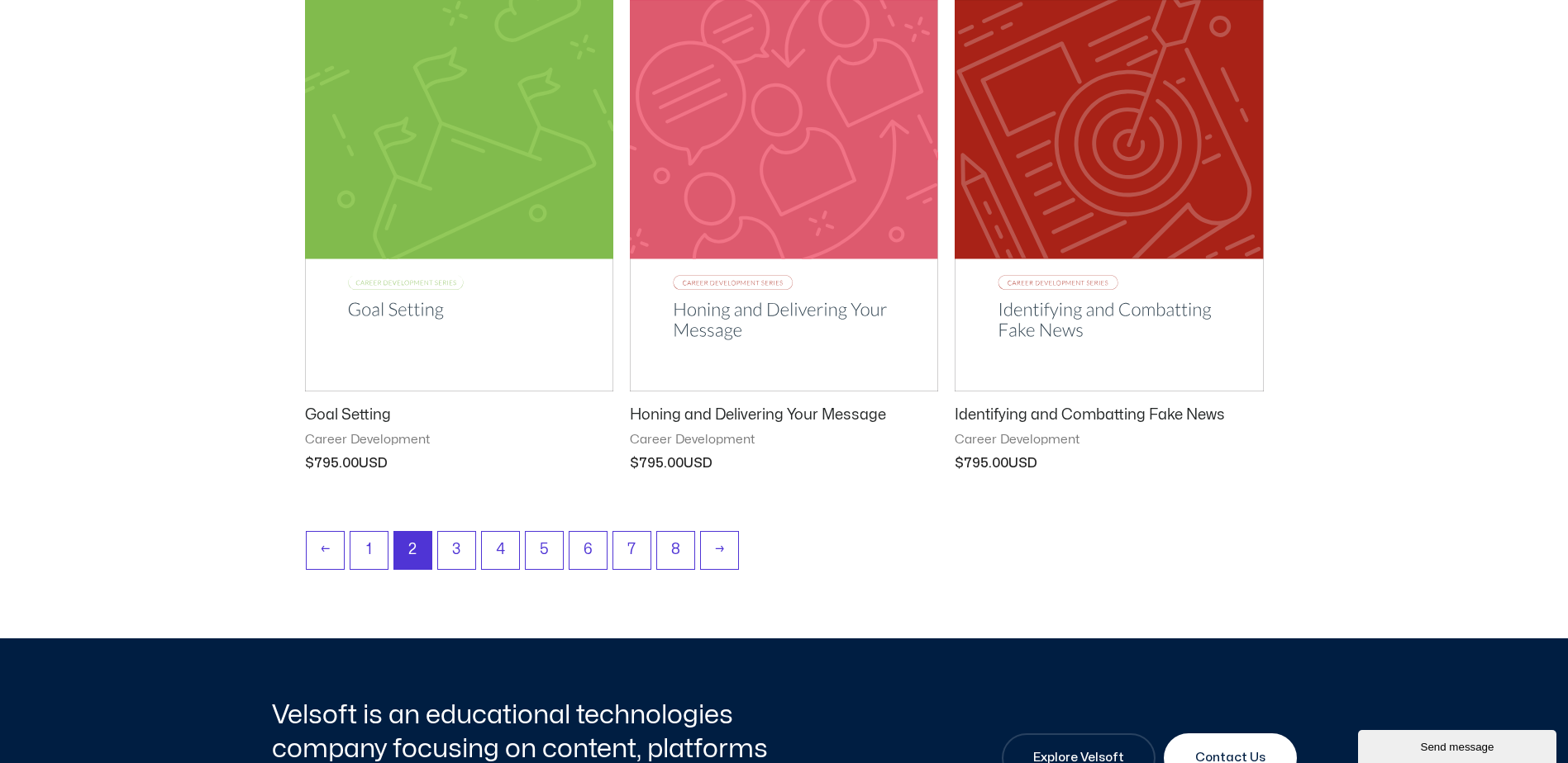
scroll to position [2066, 0]
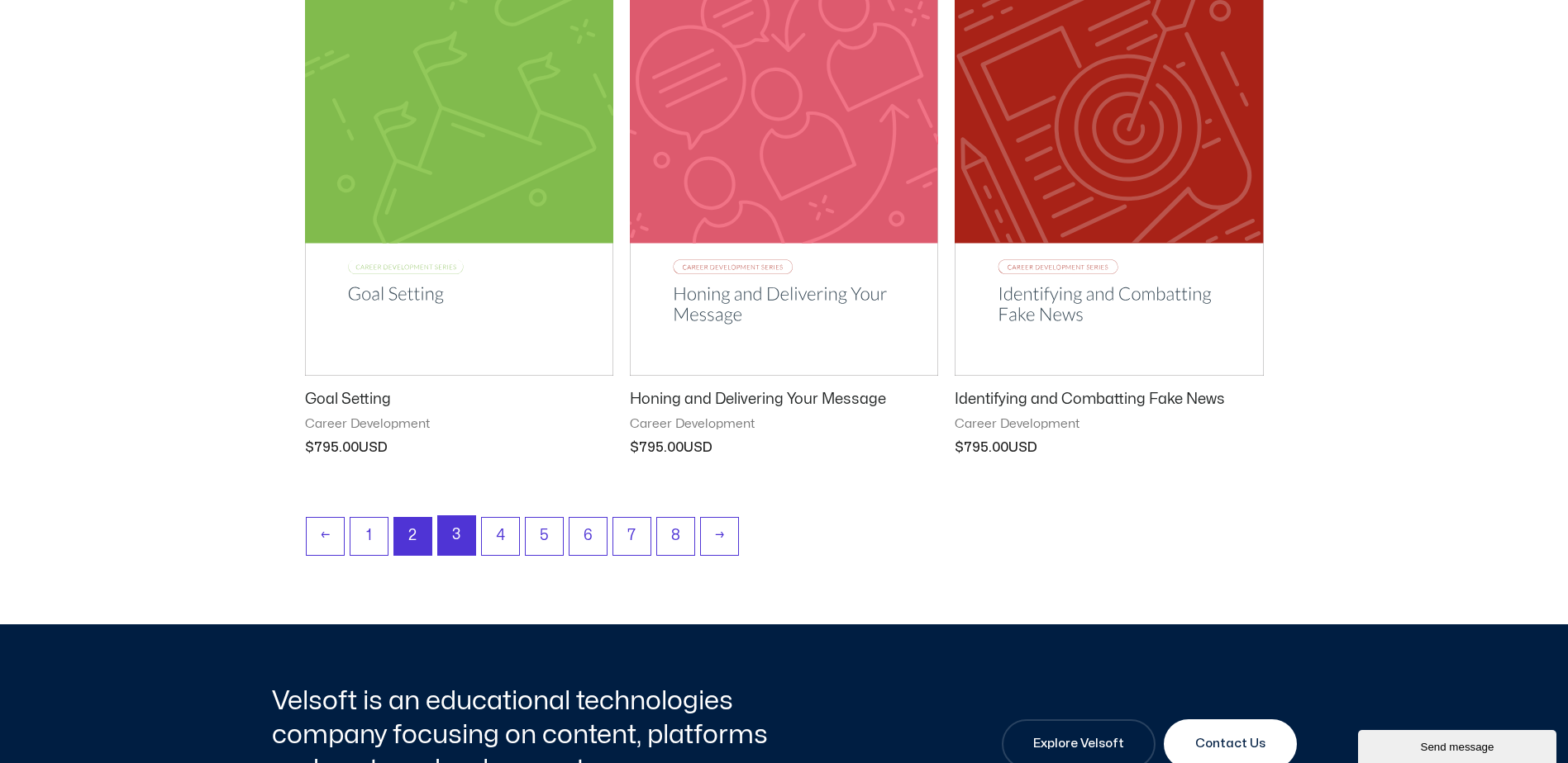
click at [454, 532] on link "3" at bounding box center [456, 535] width 37 height 39
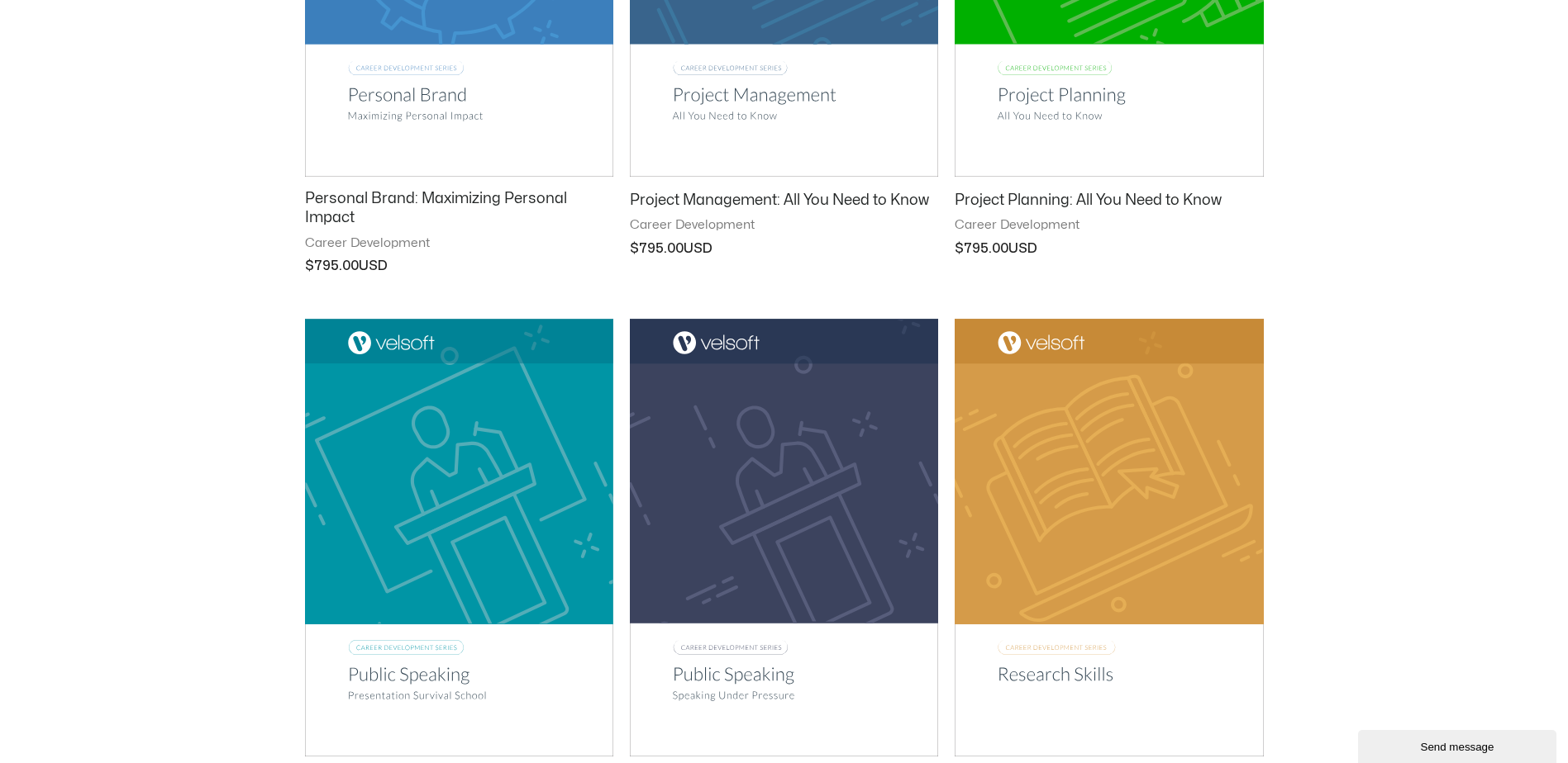
scroll to position [1900, 0]
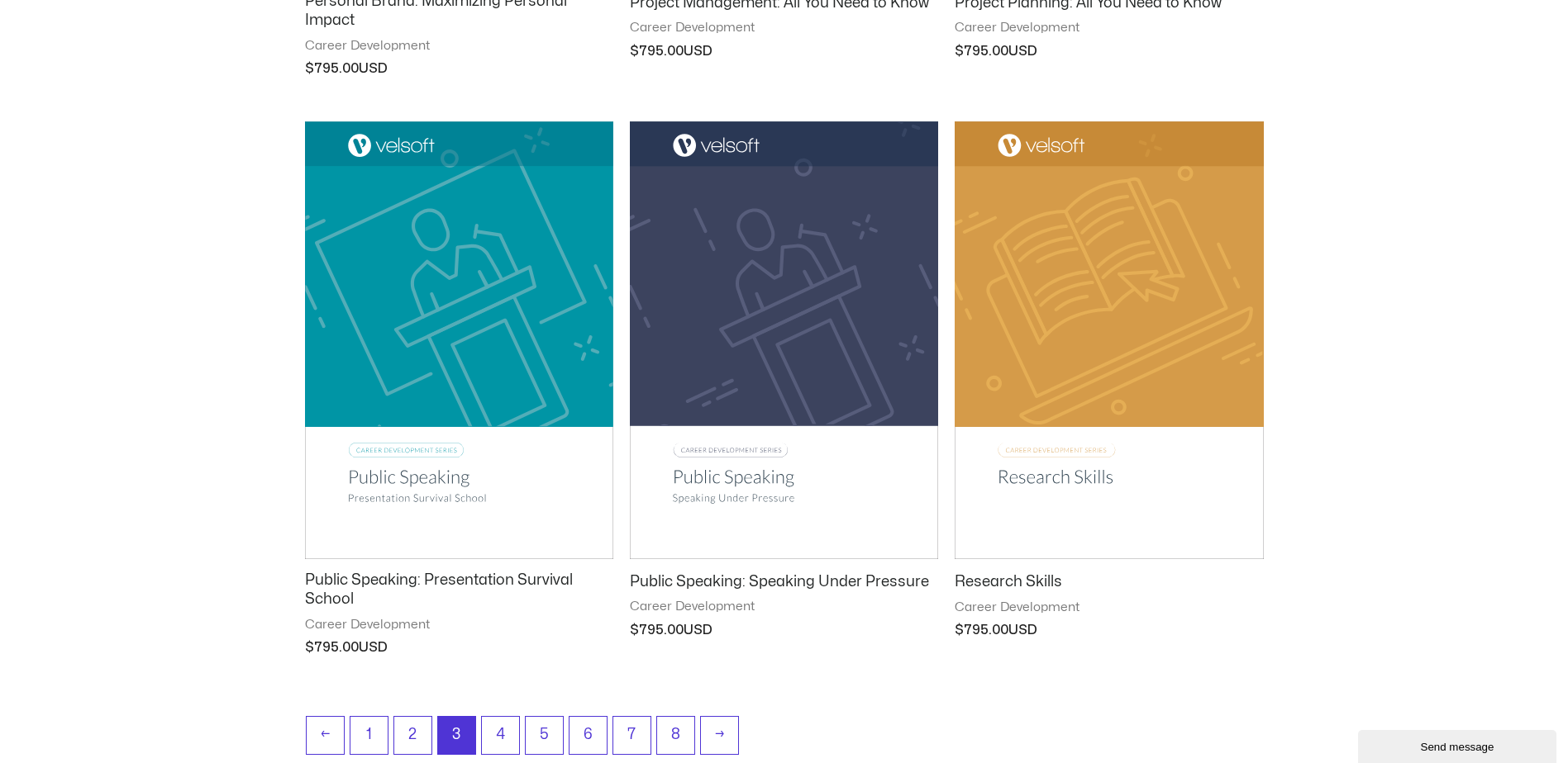
click at [519, 747] on li "4" at bounding box center [500, 736] width 39 height 39
click at [498, 740] on link "4" at bounding box center [500, 737] width 37 height 39
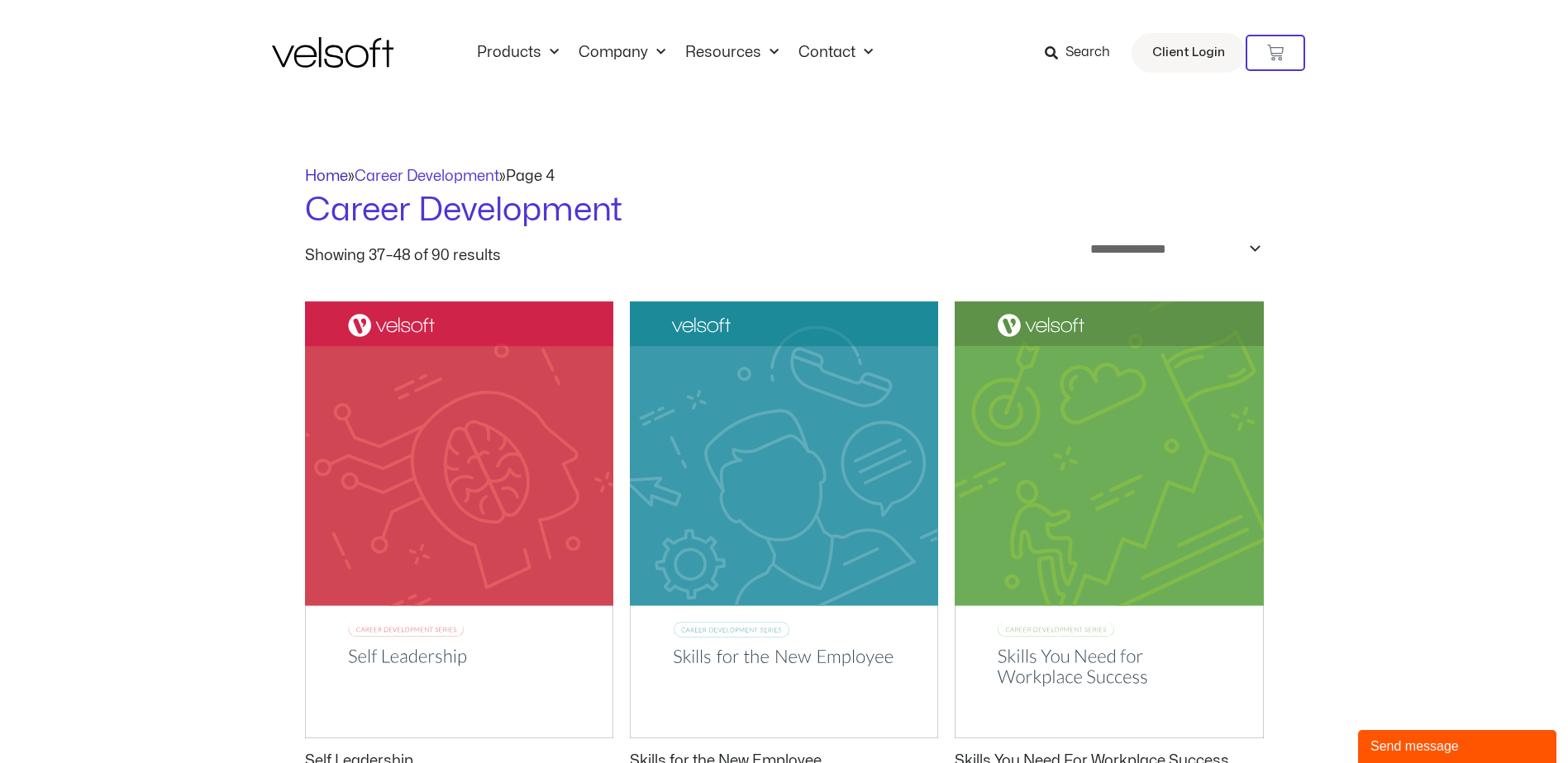
click at [307, 178] on link "Home" at bounding box center [326, 175] width 43 height 14
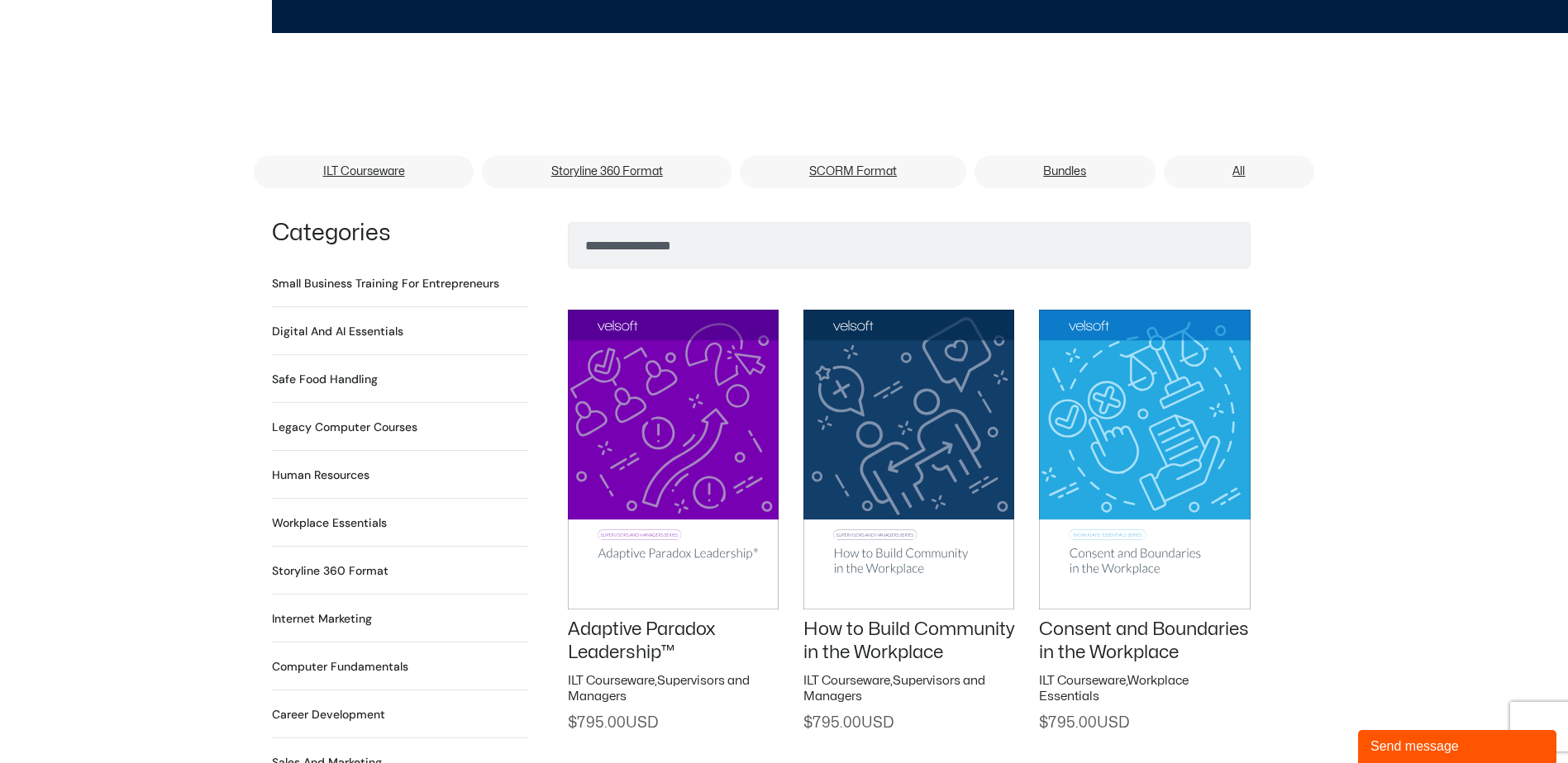
scroll to position [992, 0]
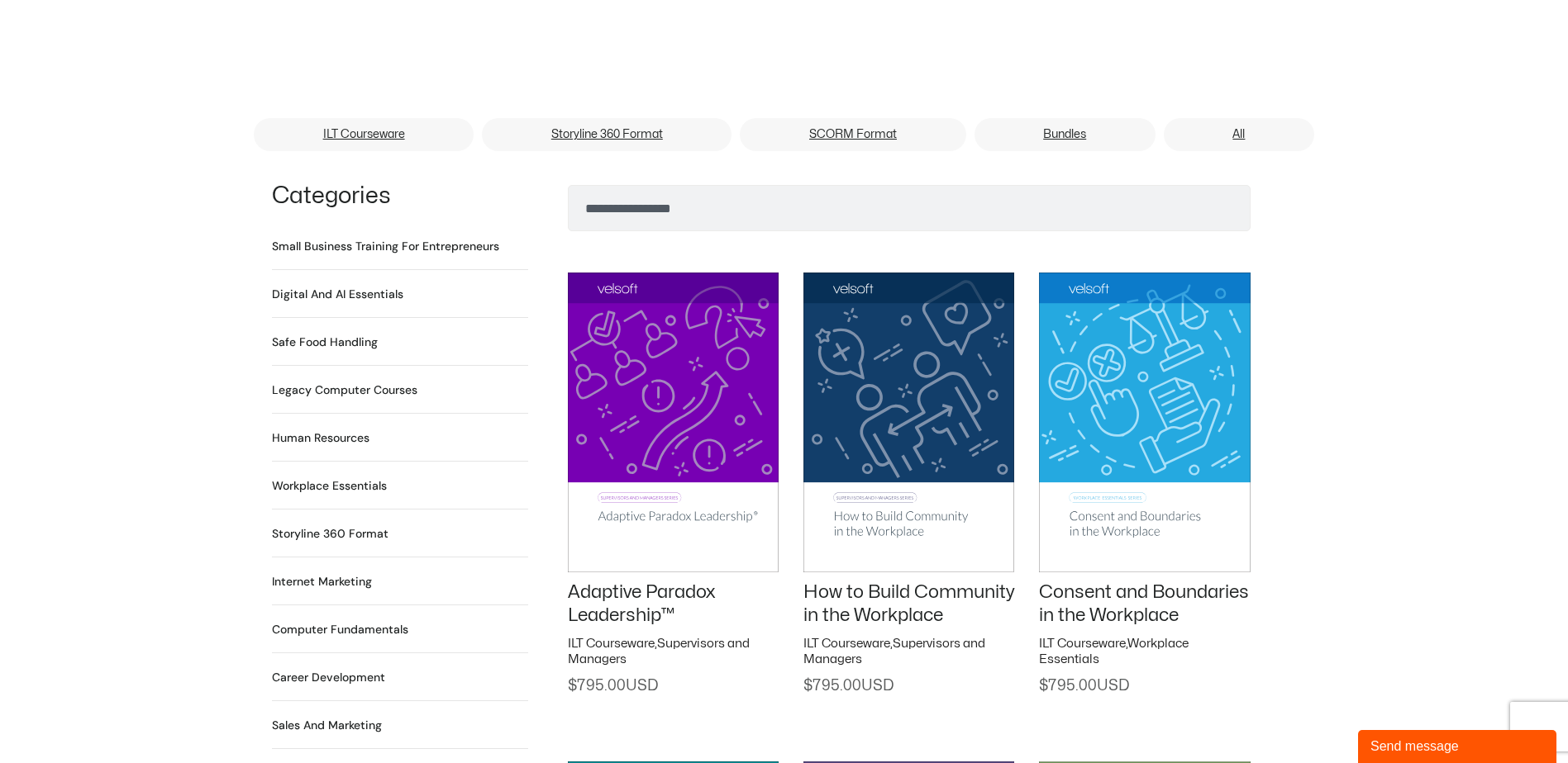
click at [357, 430] on h2 "Human Resources 64 Products" at bounding box center [320, 438] width 97 height 17
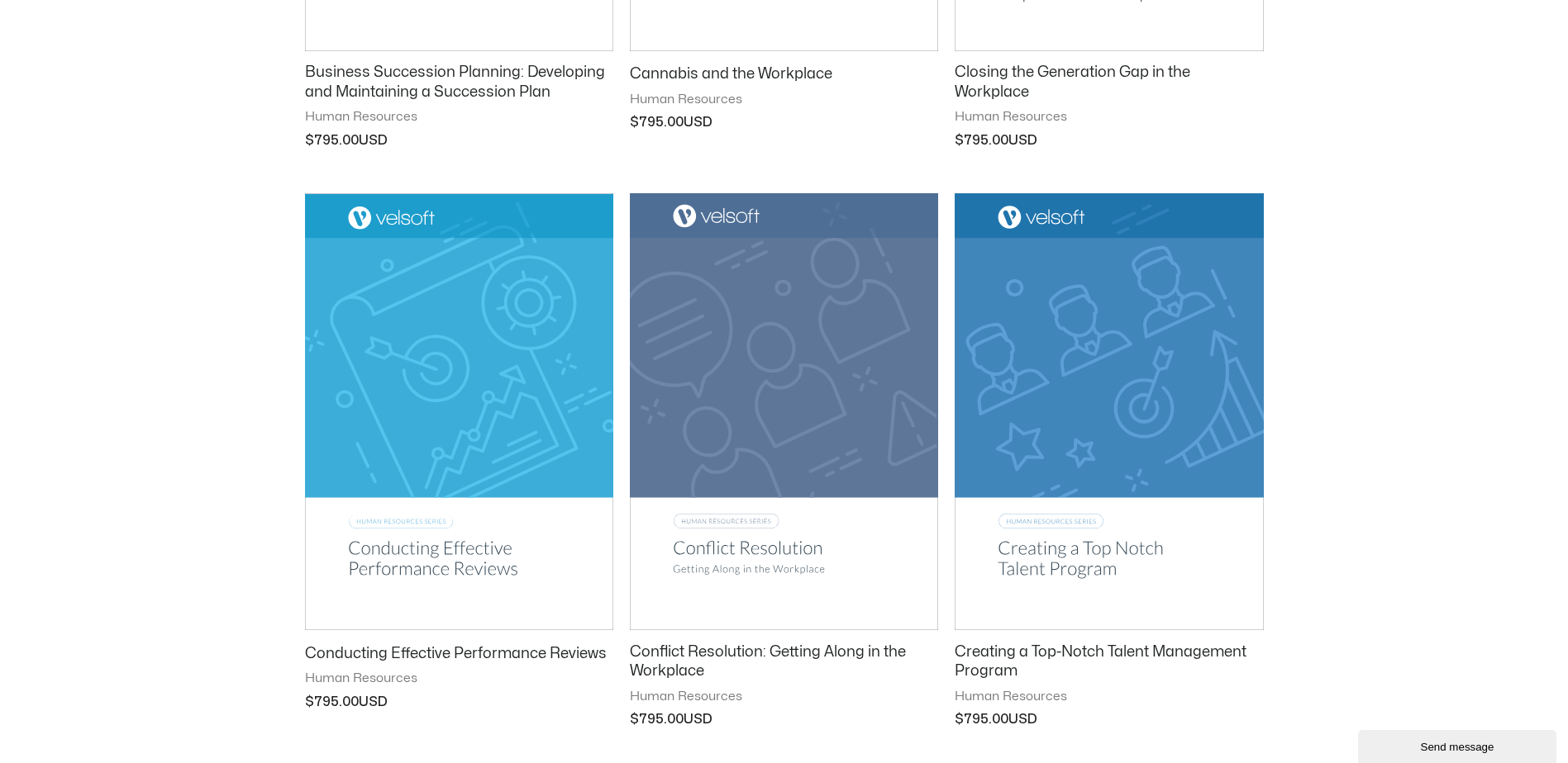
scroll to position [1983, 0]
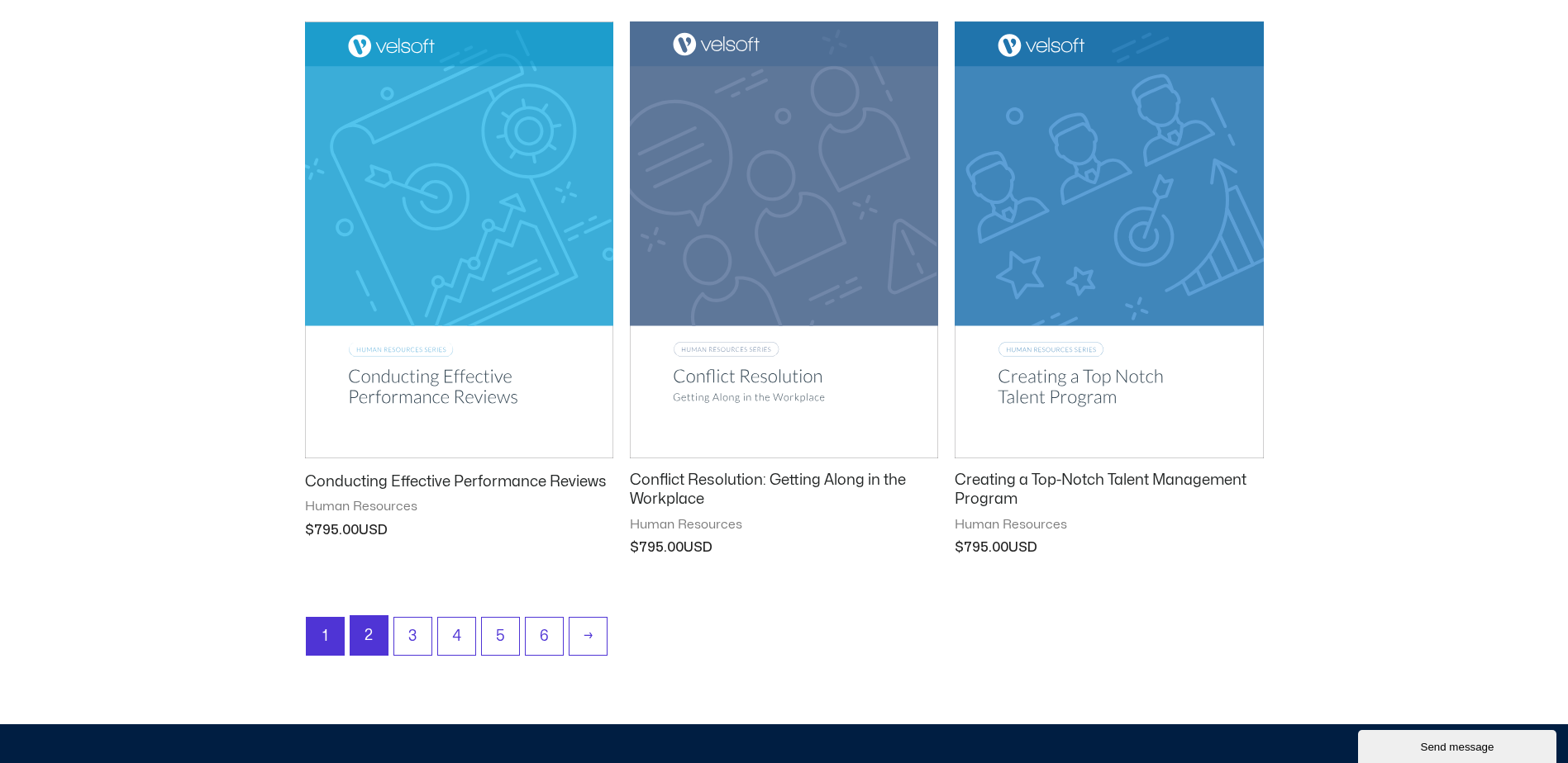
click at [367, 639] on link "2" at bounding box center [369, 636] width 37 height 39
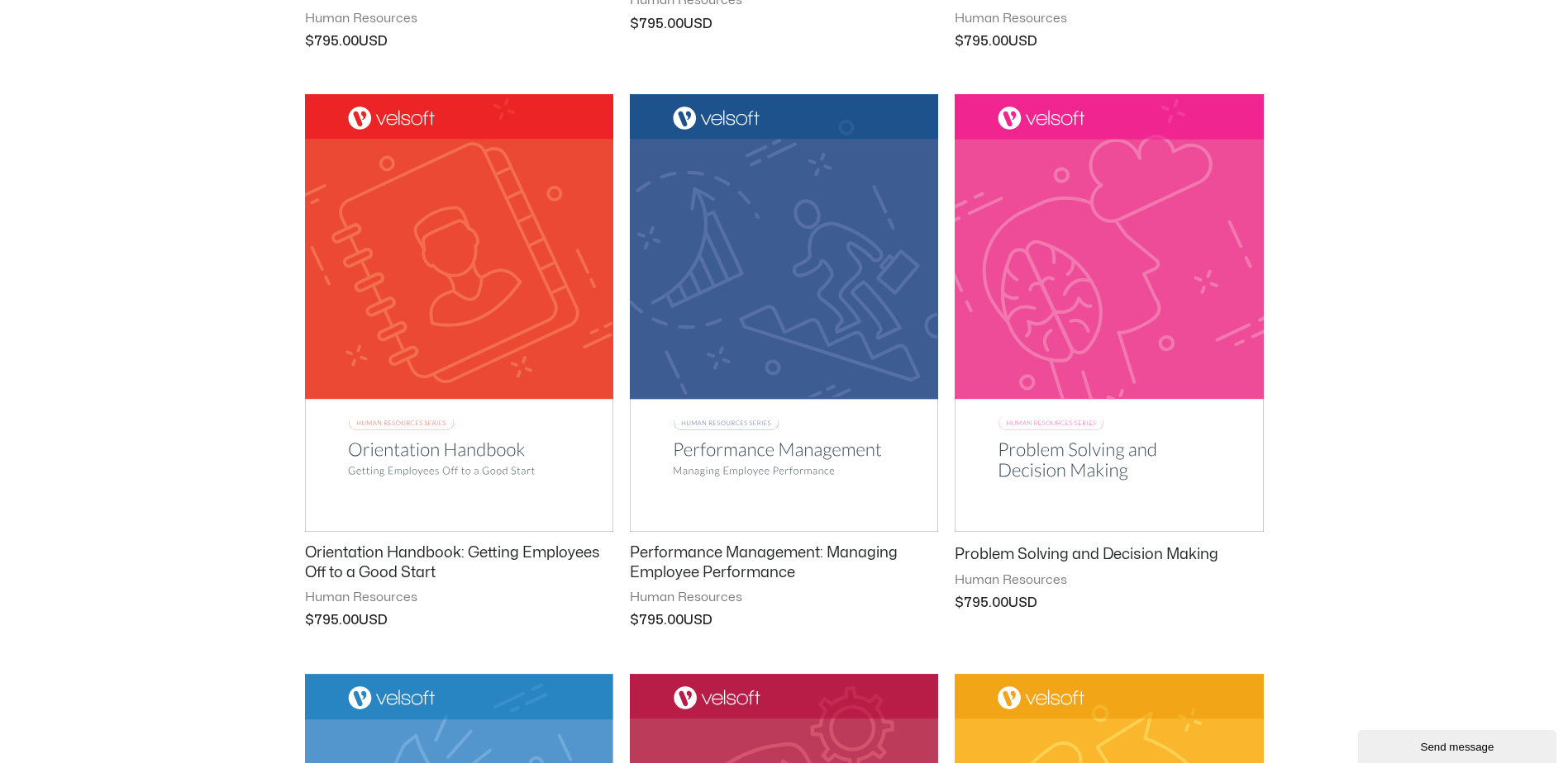
scroll to position [1404, 0]
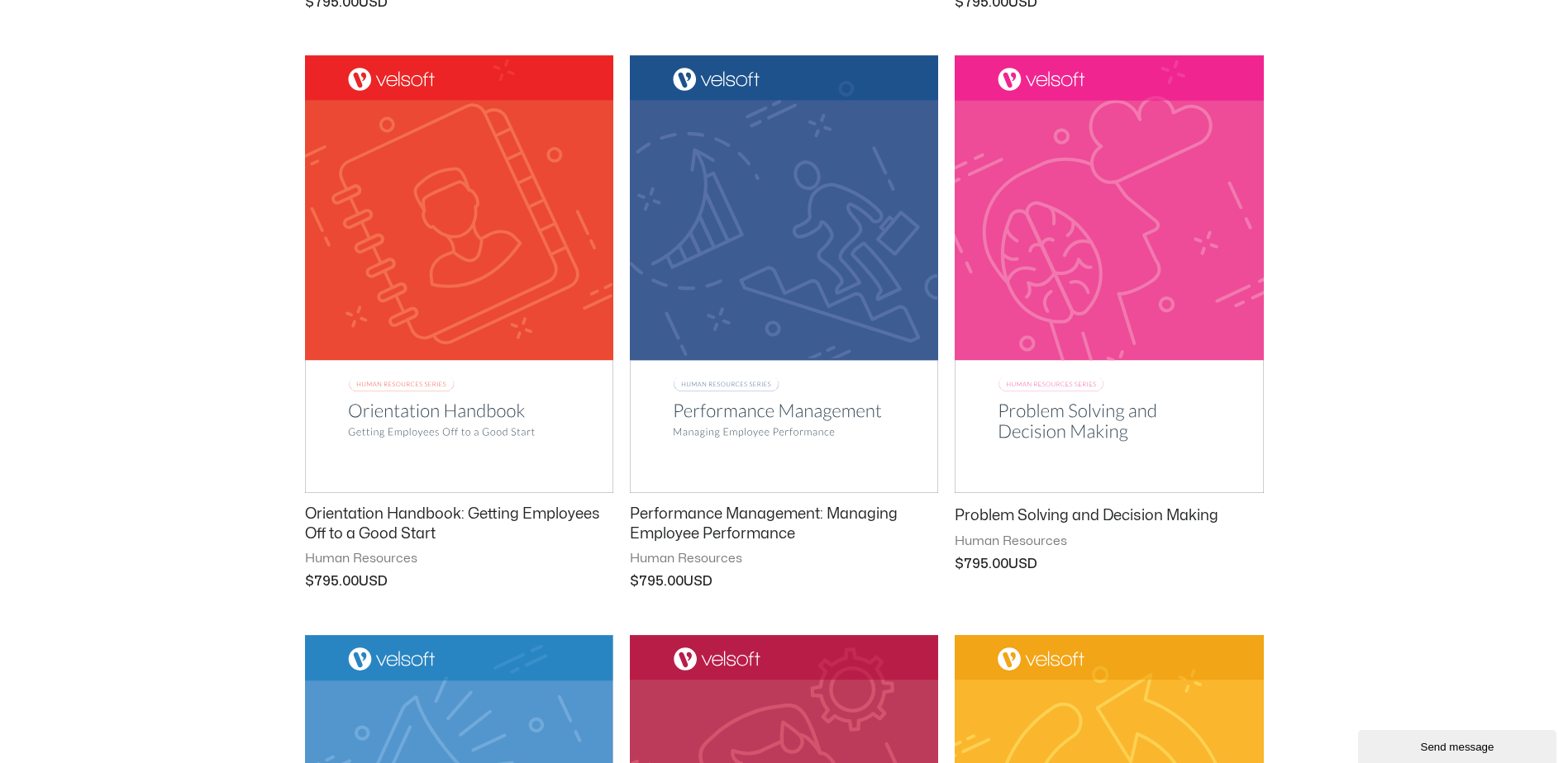
click at [1068, 427] on img at bounding box center [1108, 274] width 308 height 438
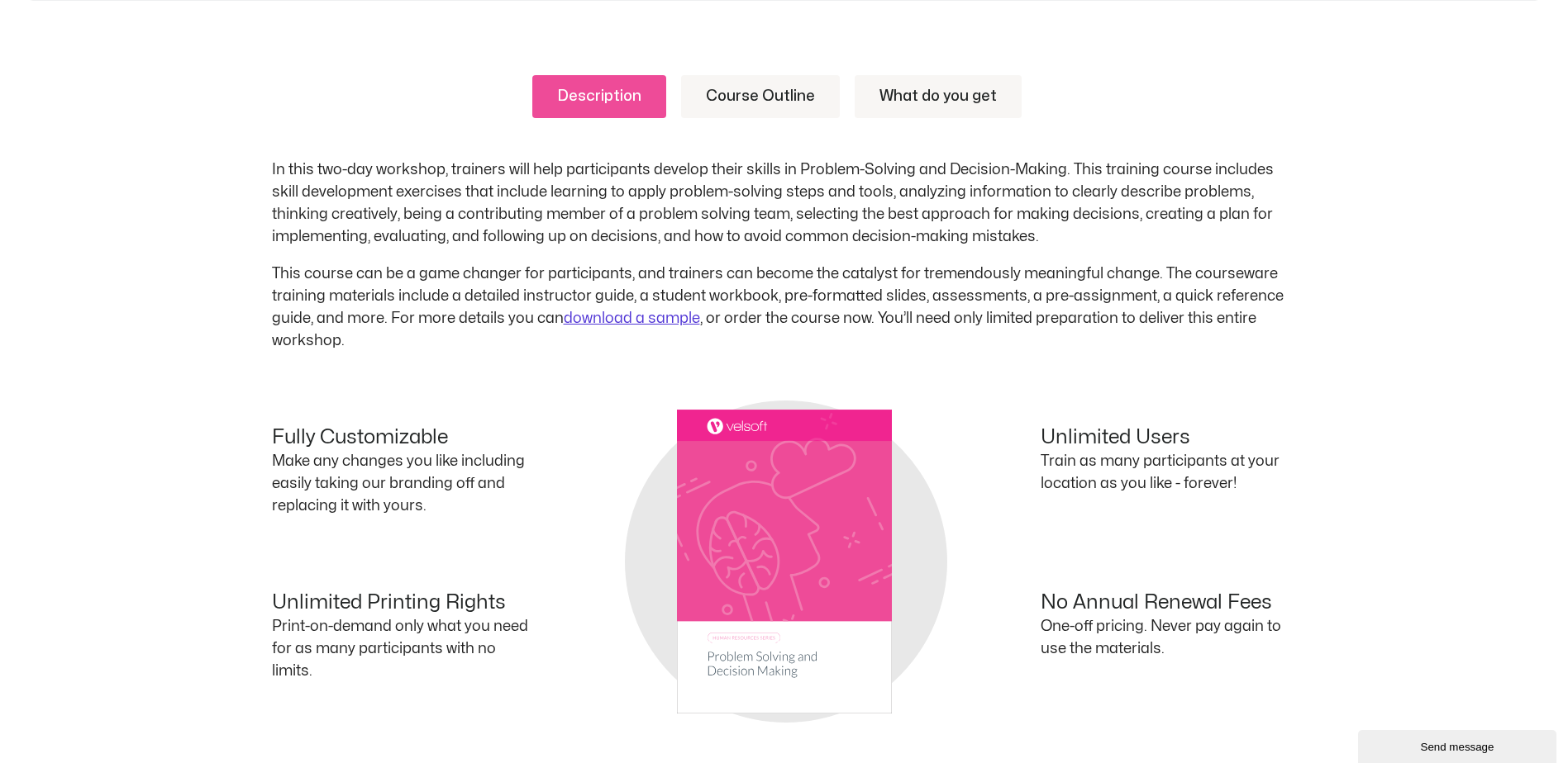
scroll to position [744, 0]
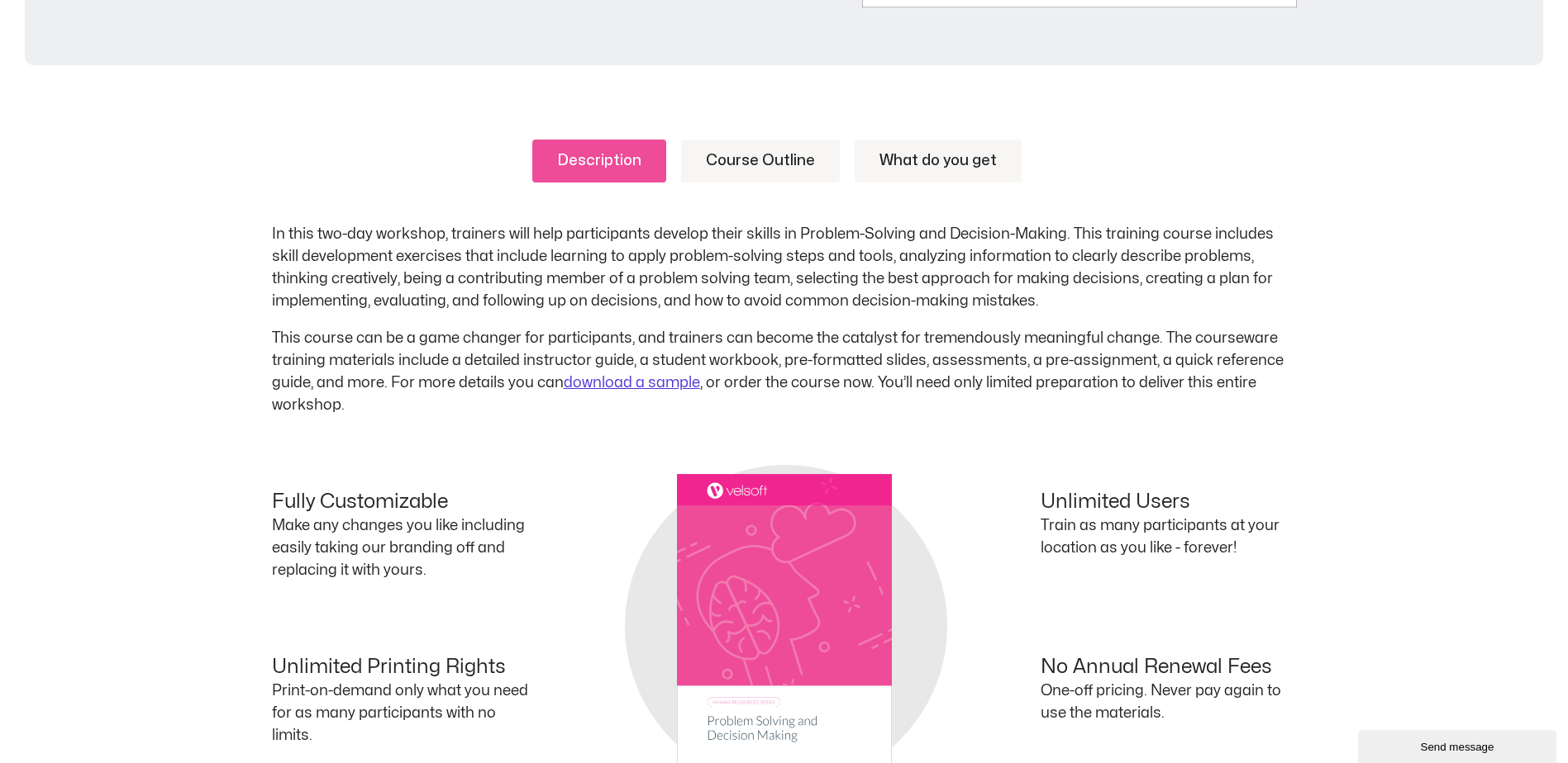
click at [767, 164] on link "Course Outline" at bounding box center [760, 161] width 159 height 43
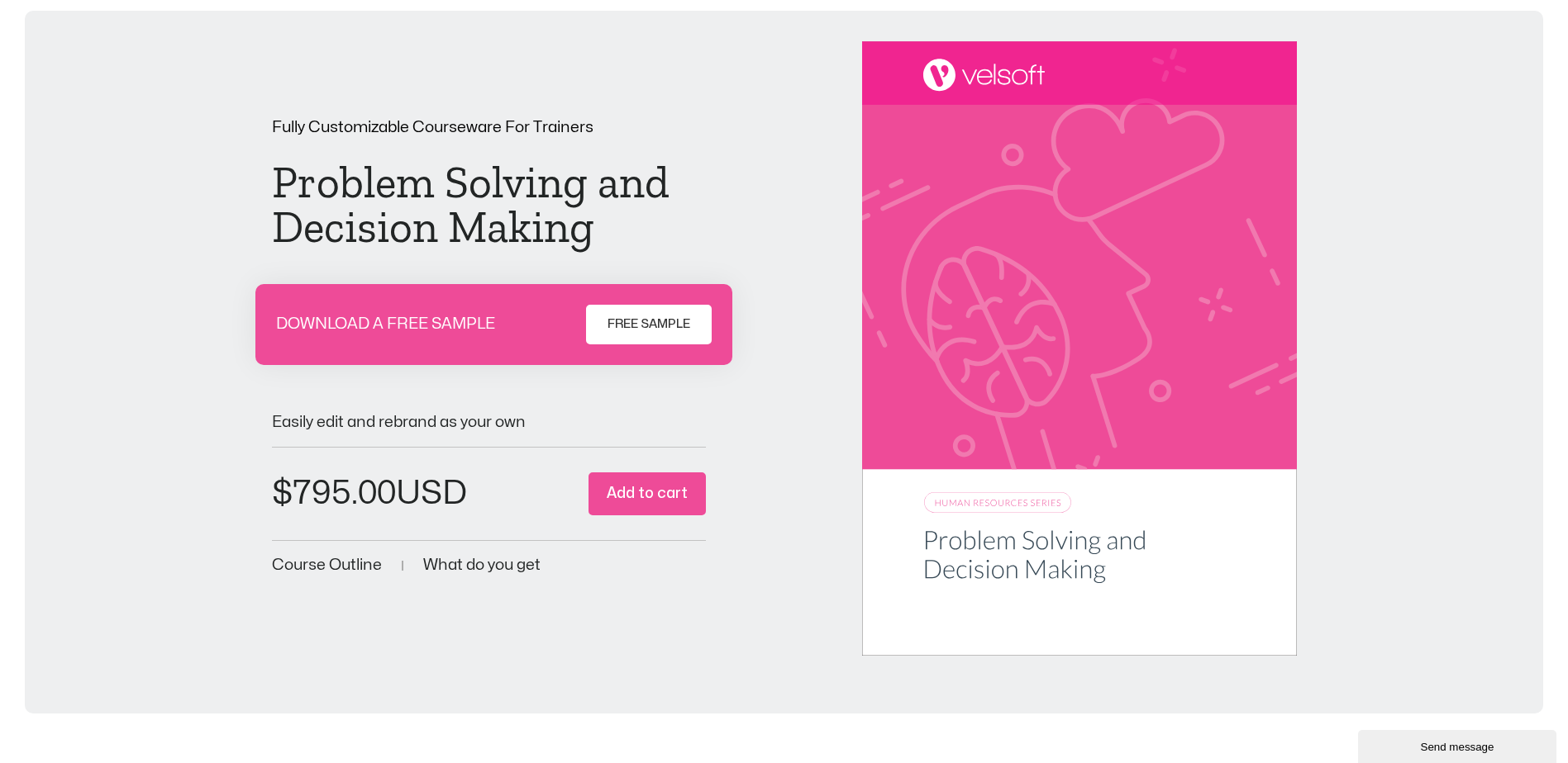
scroll to position [0, 0]
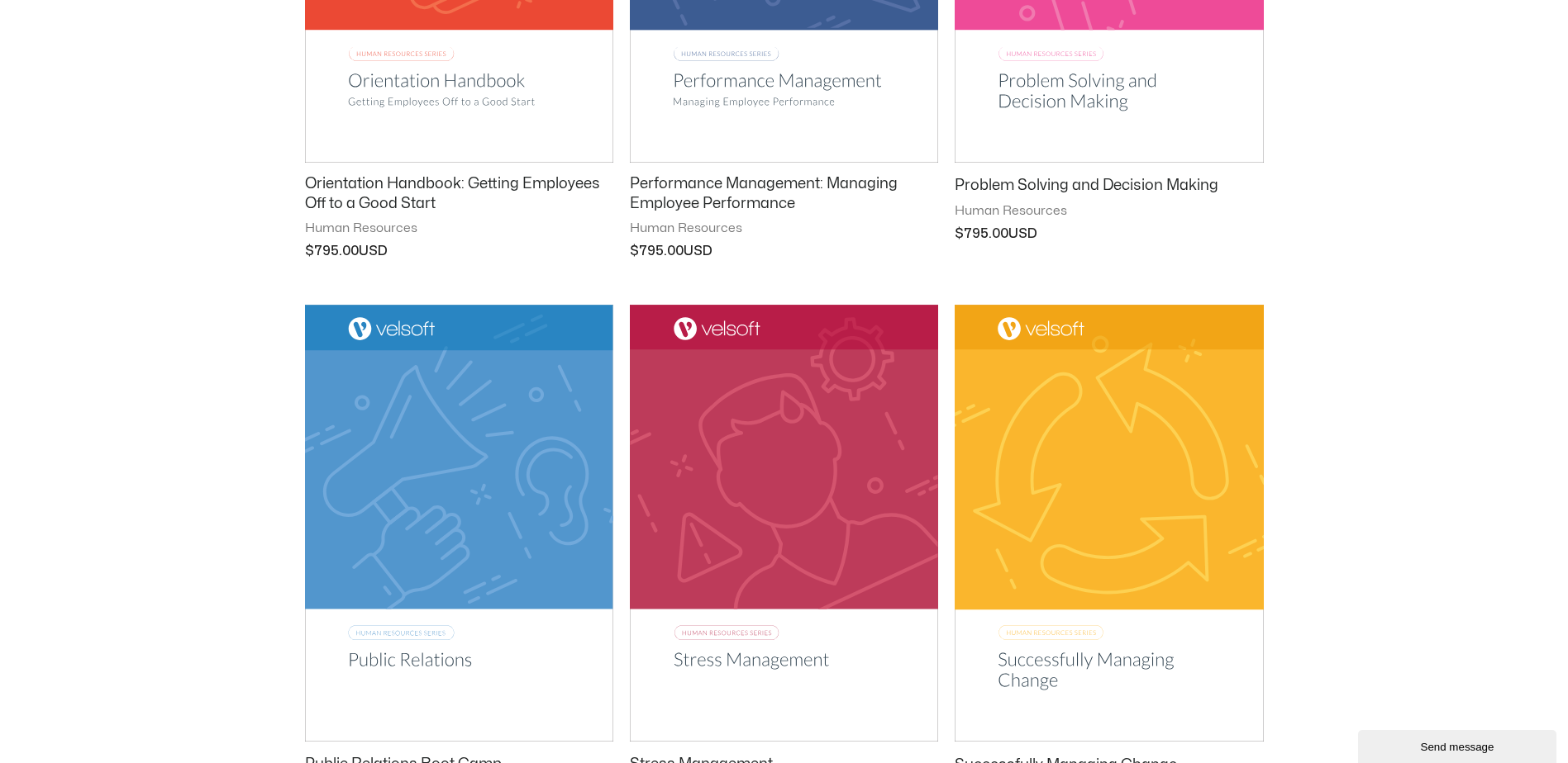
scroll to position [1983, 0]
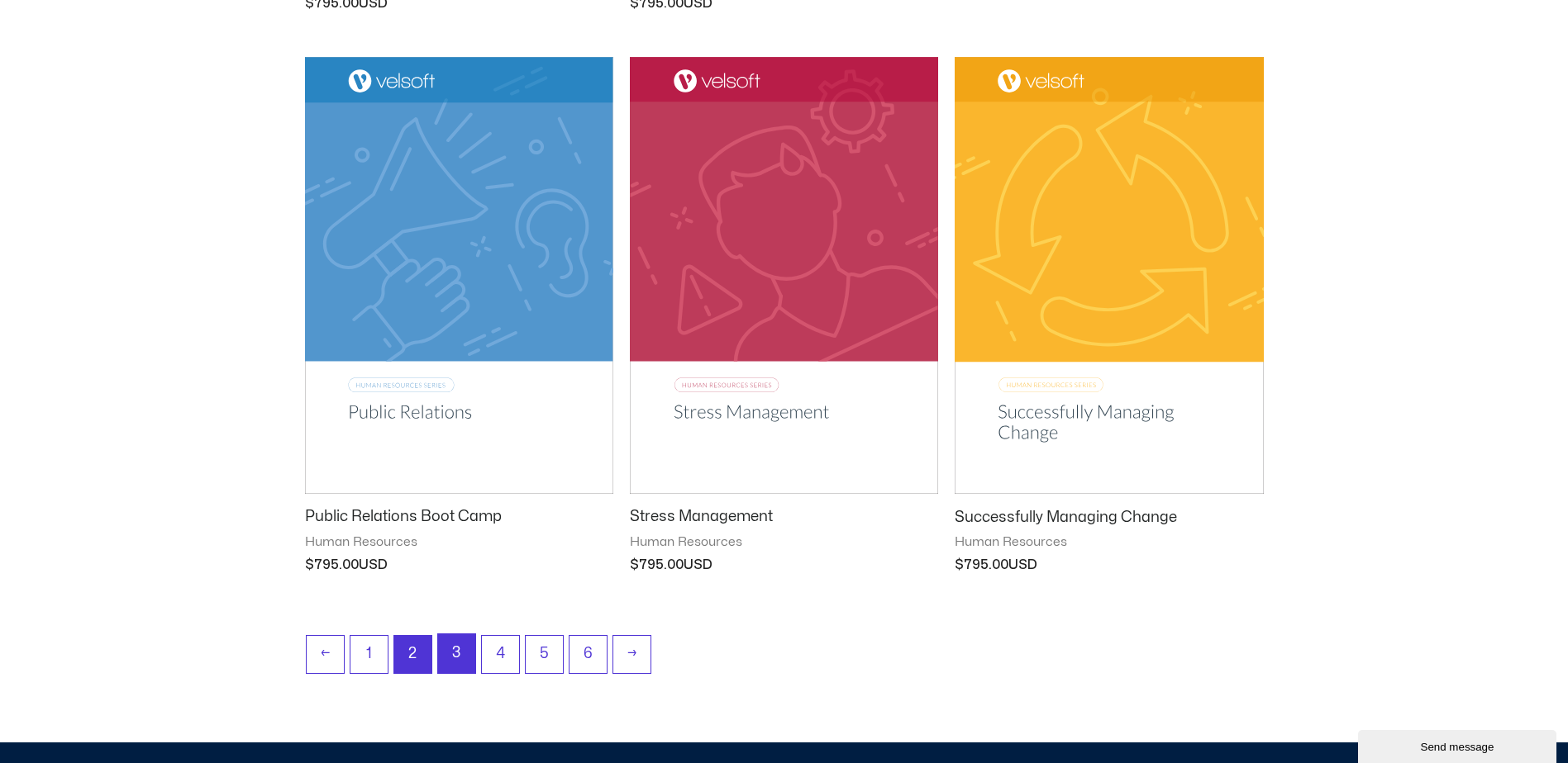
click at [452, 662] on link "3" at bounding box center [456, 654] width 37 height 39
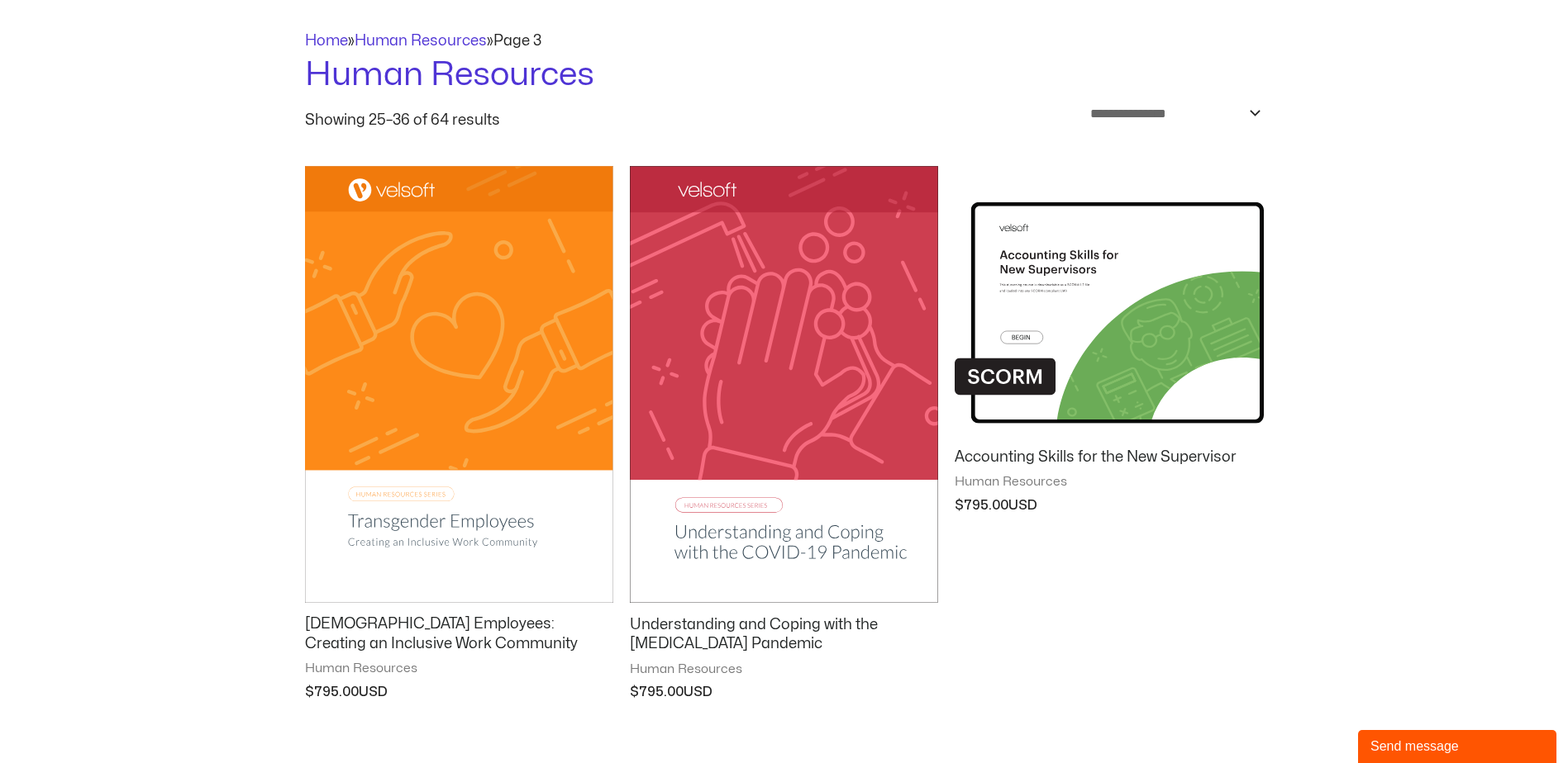
scroll to position [83, 0]
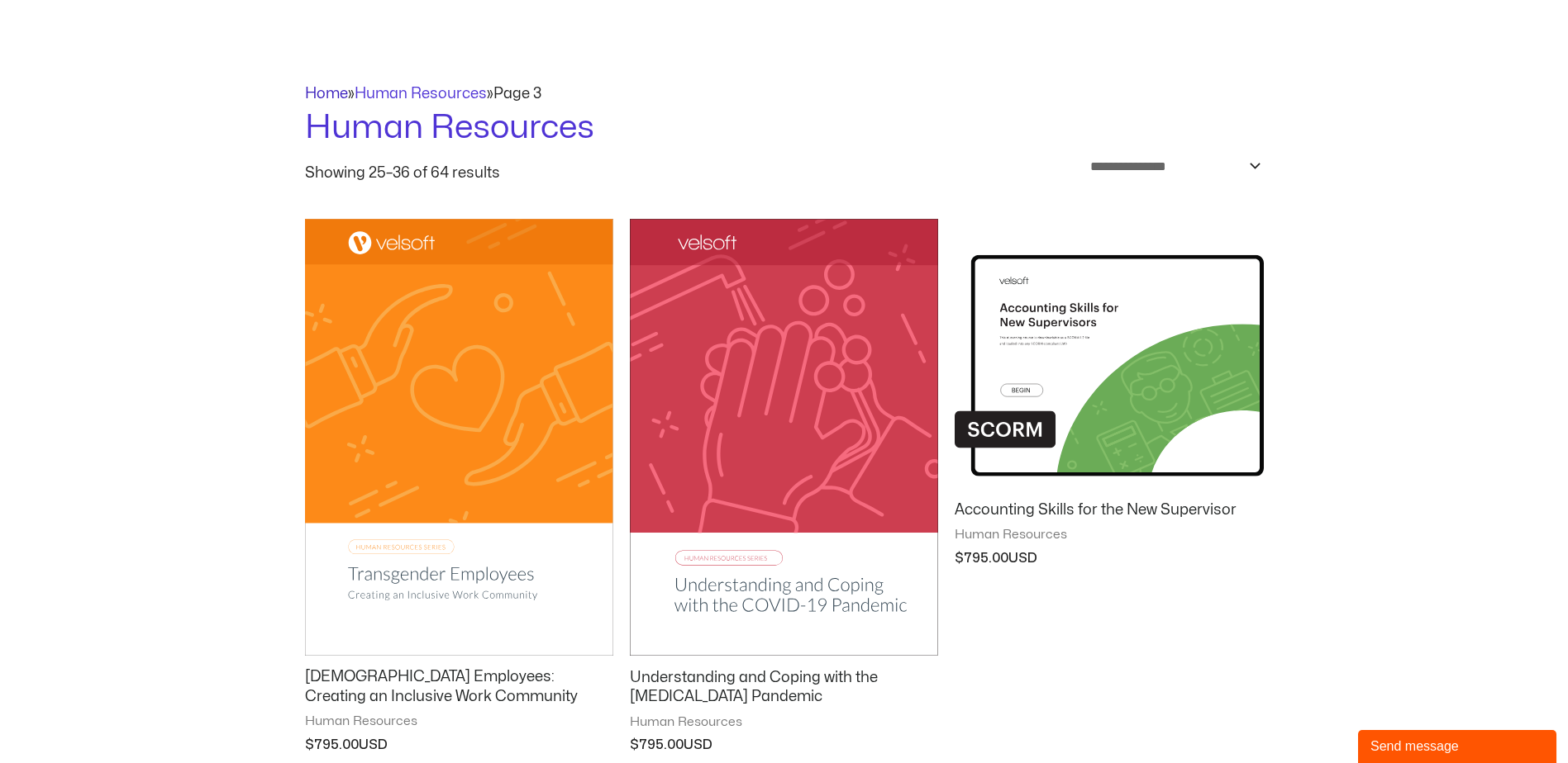
click at [336, 94] on link "Home" at bounding box center [326, 94] width 43 height 14
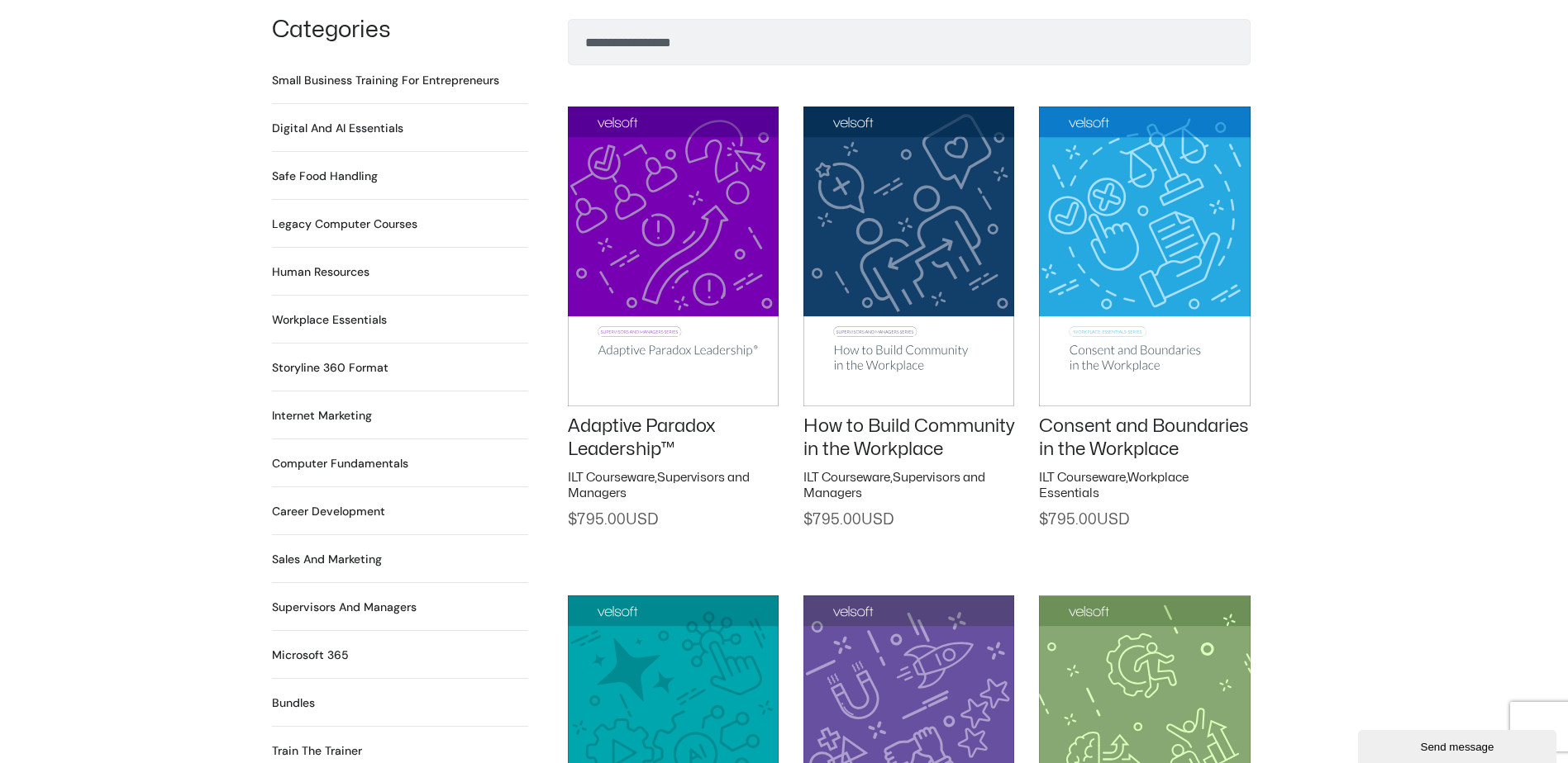
scroll to position [1156, 0]
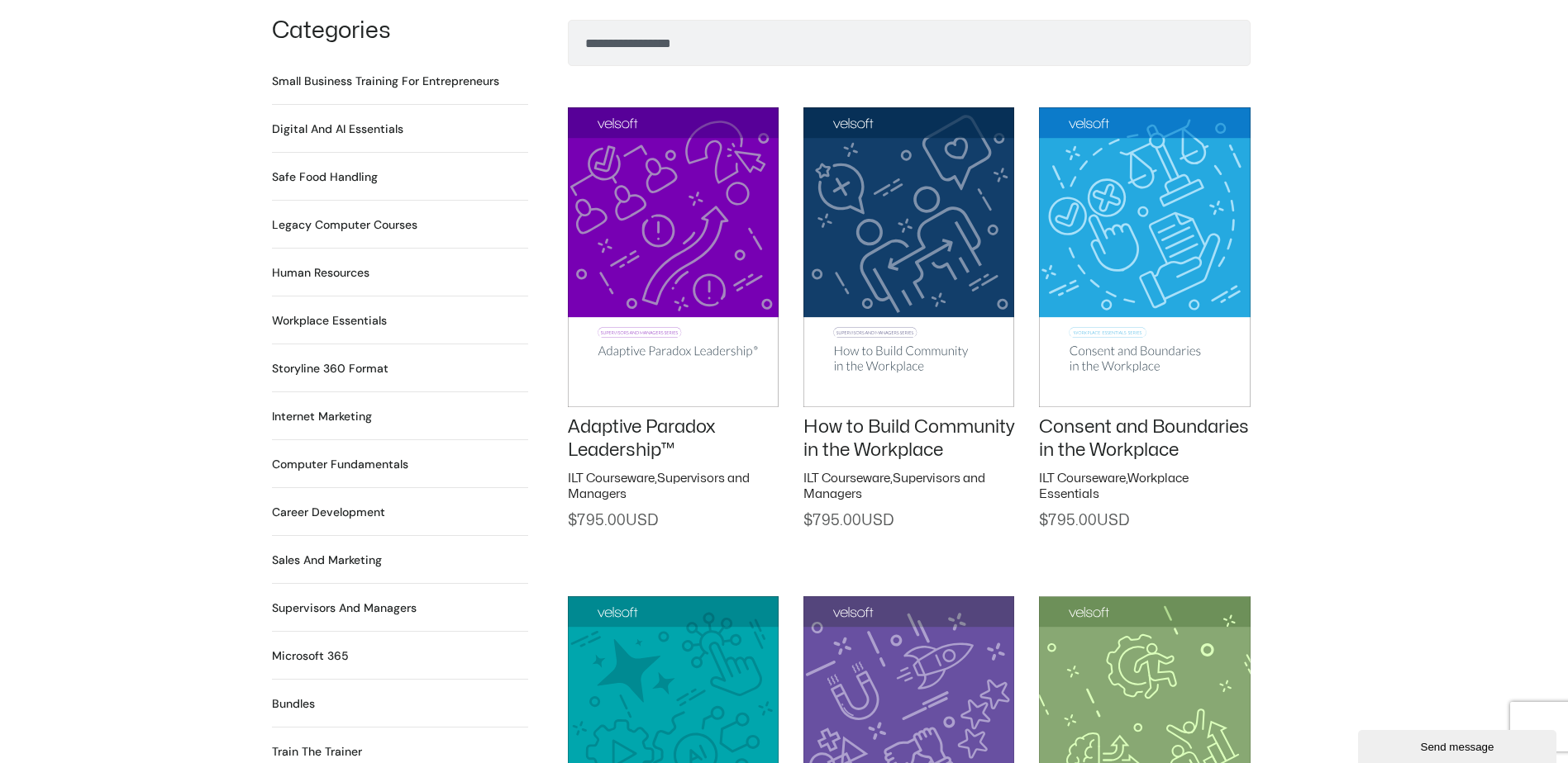
click at [356, 312] on h2 "Workplace Essentials 99 Products" at bounding box center [329, 321] width 114 height 17
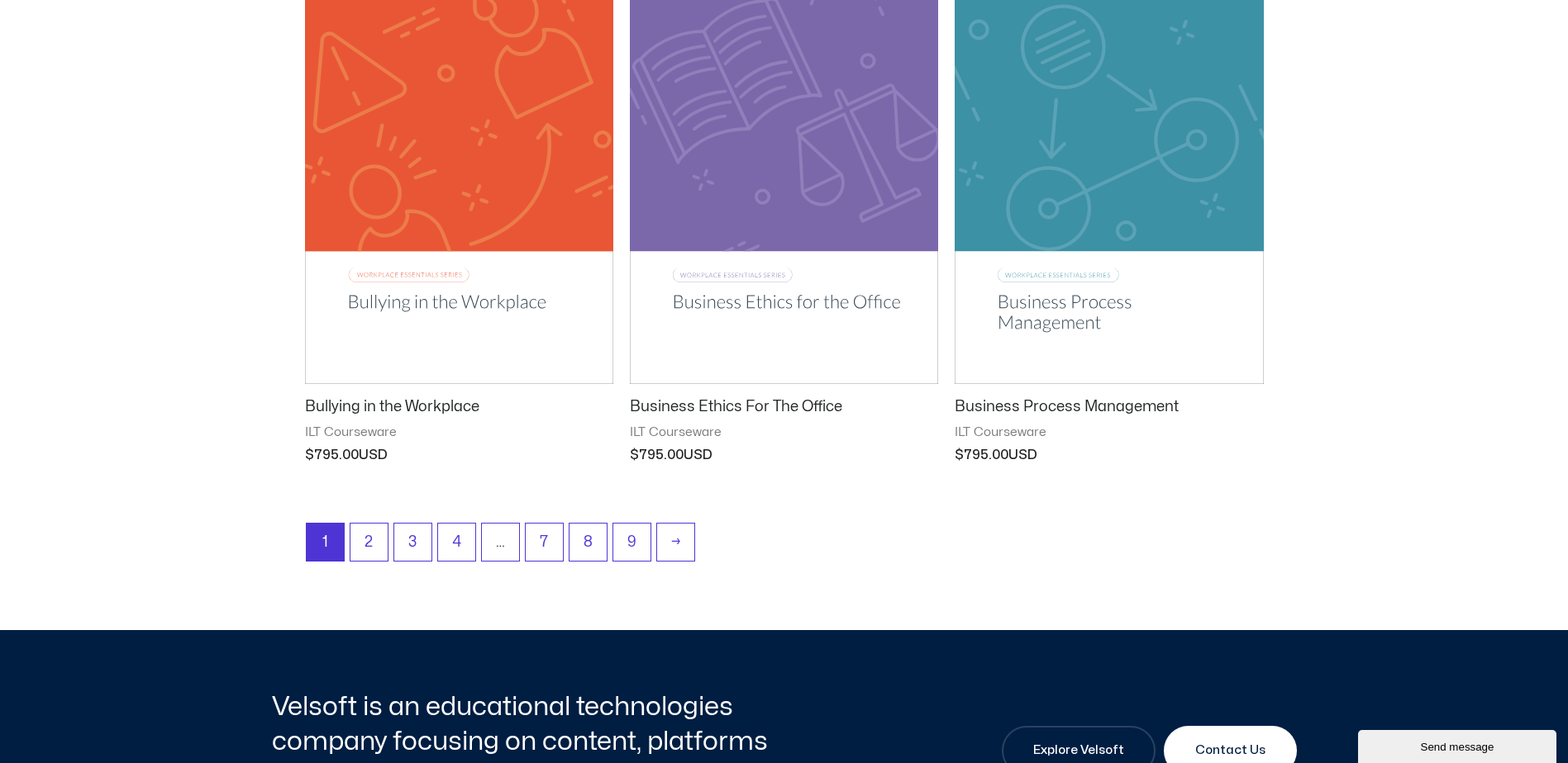
scroll to position [2066, 0]
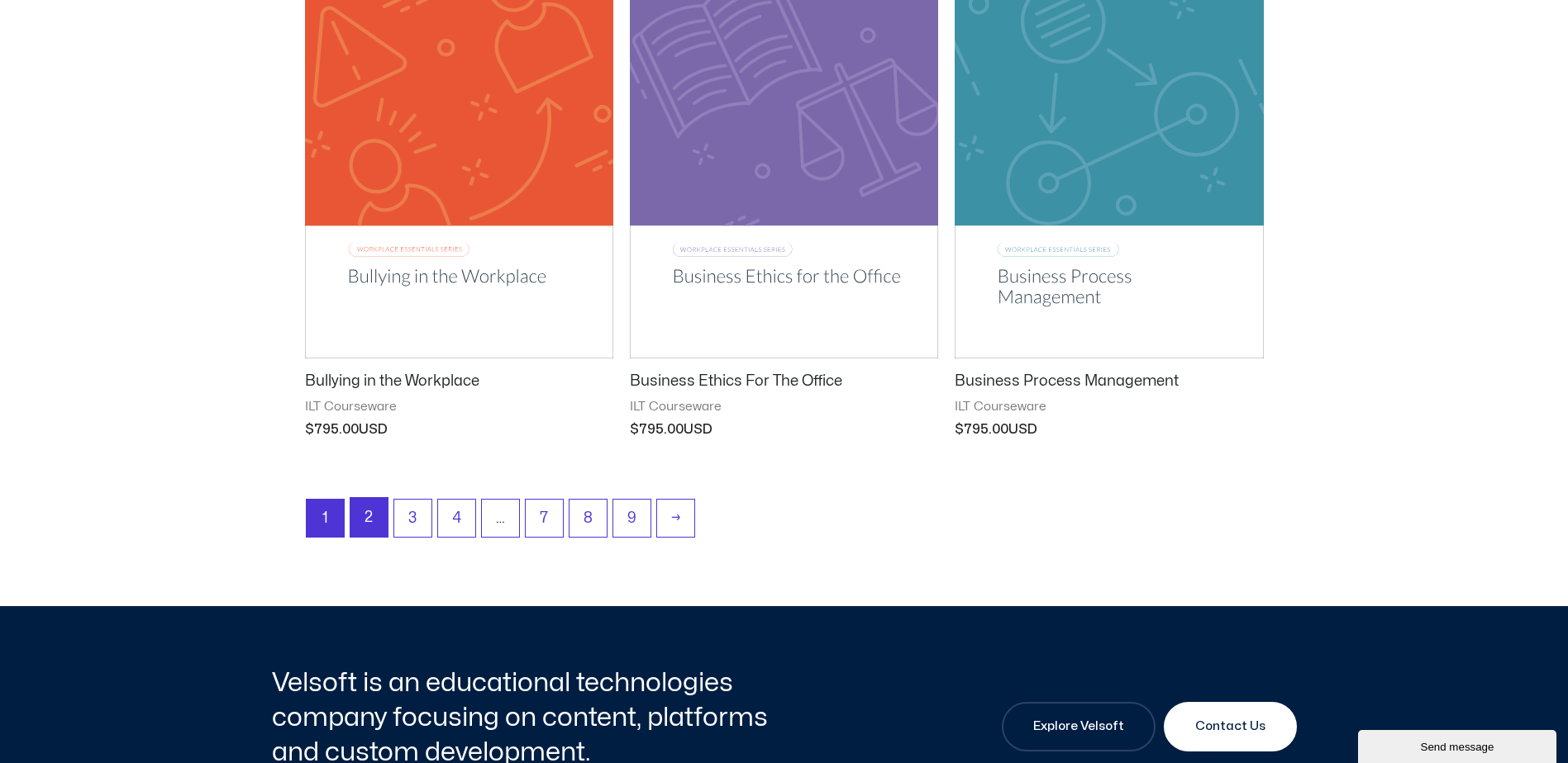
click at [364, 520] on link "2" at bounding box center [369, 517] width 37 height 39
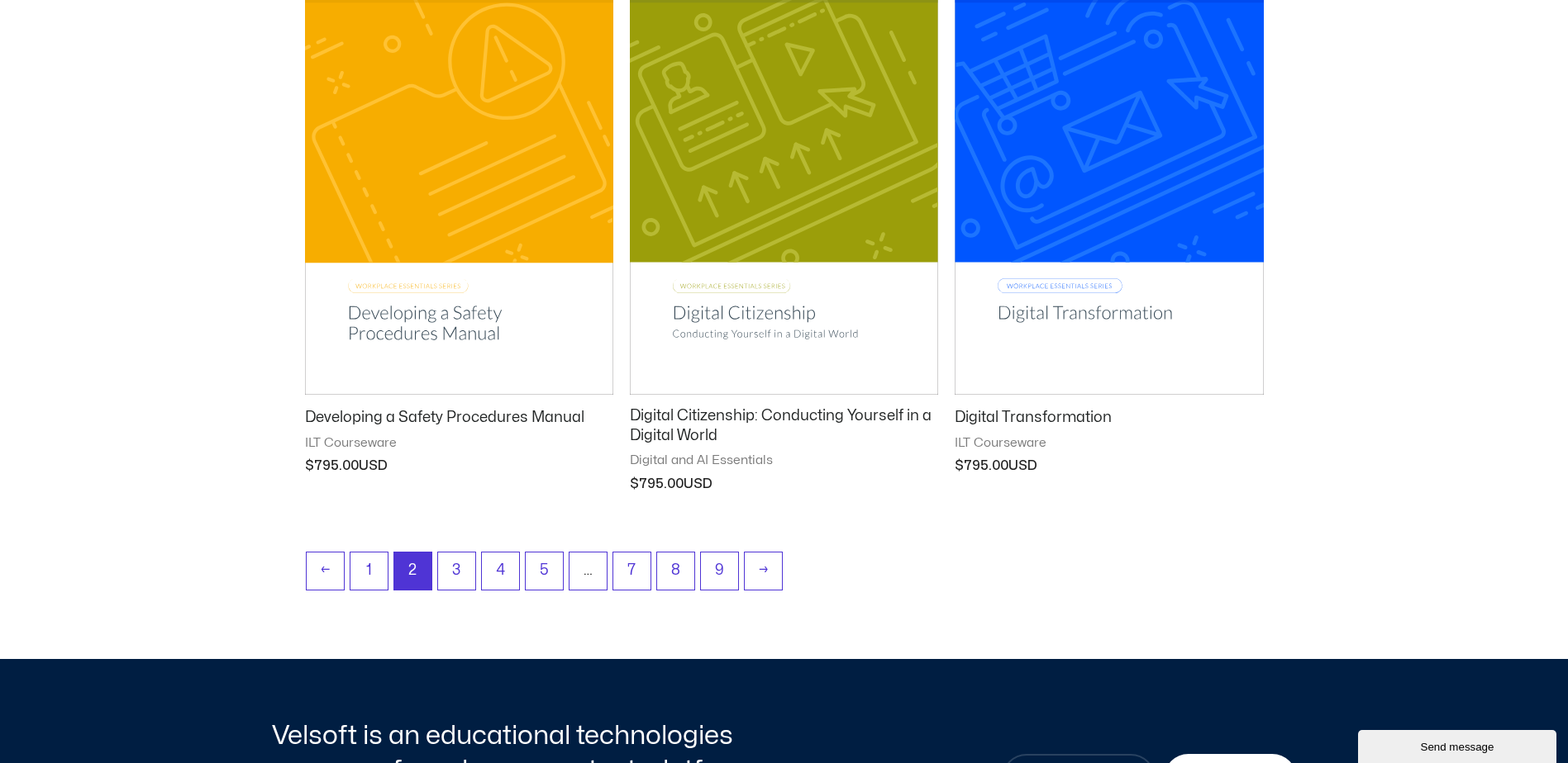
scroll to position [2066, 0]
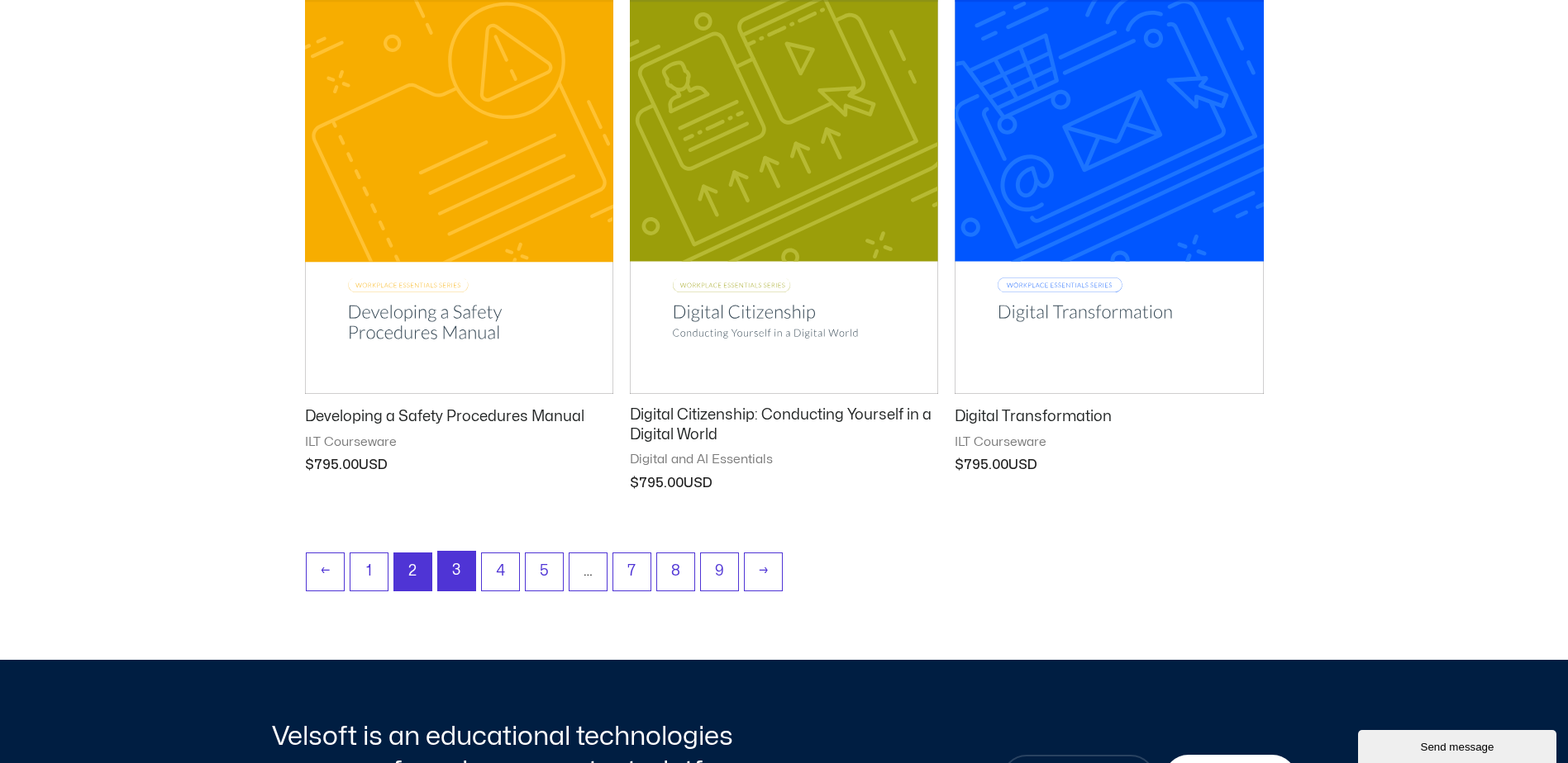
click at [456, 570] on link "3" at bounding box center [456, 571] width 37 height 39
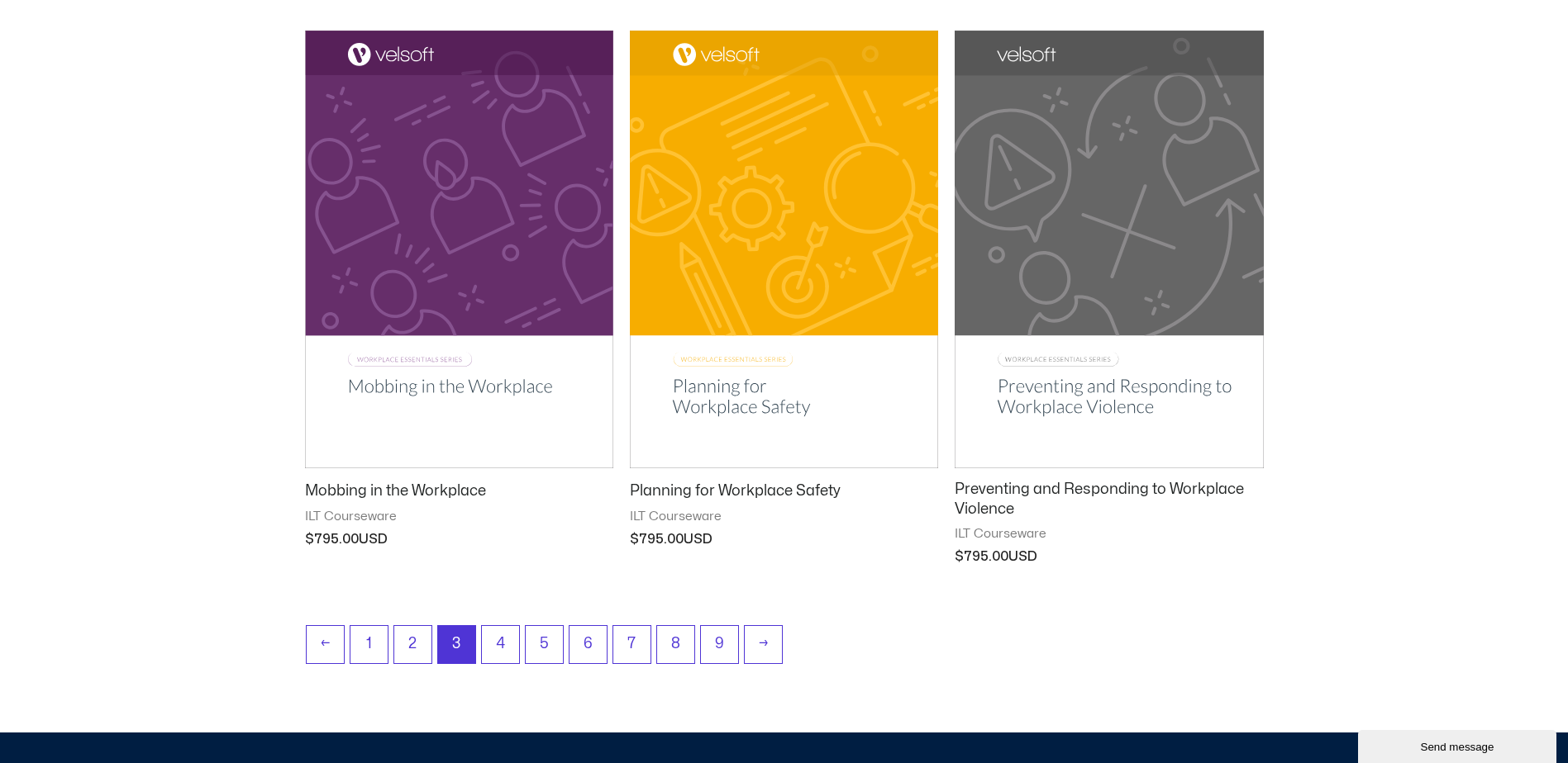
scroll to position [2066, 0]
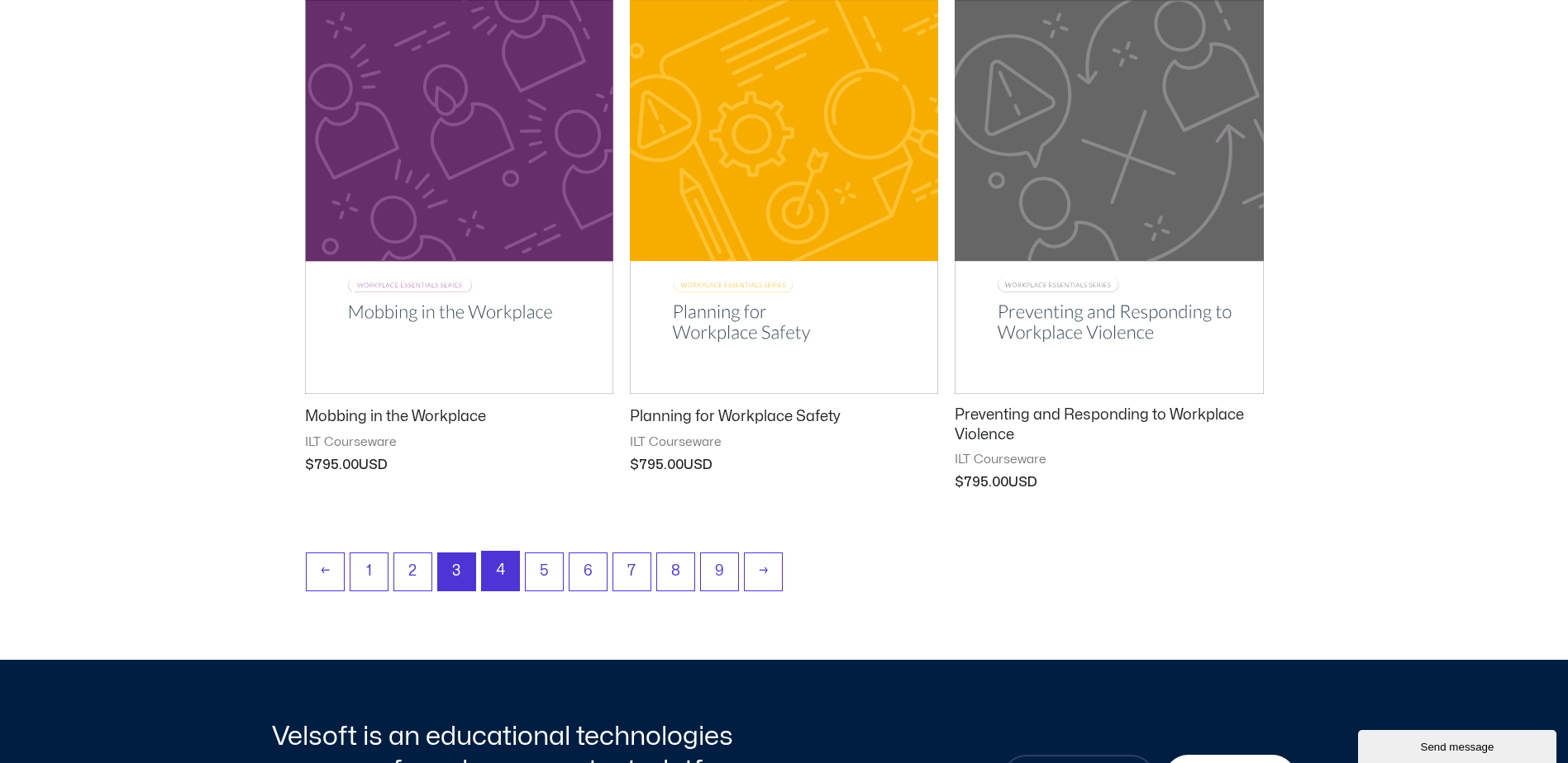
click at [495, 572] on link "4" at bounding box center [500, 571] width 37 height 39
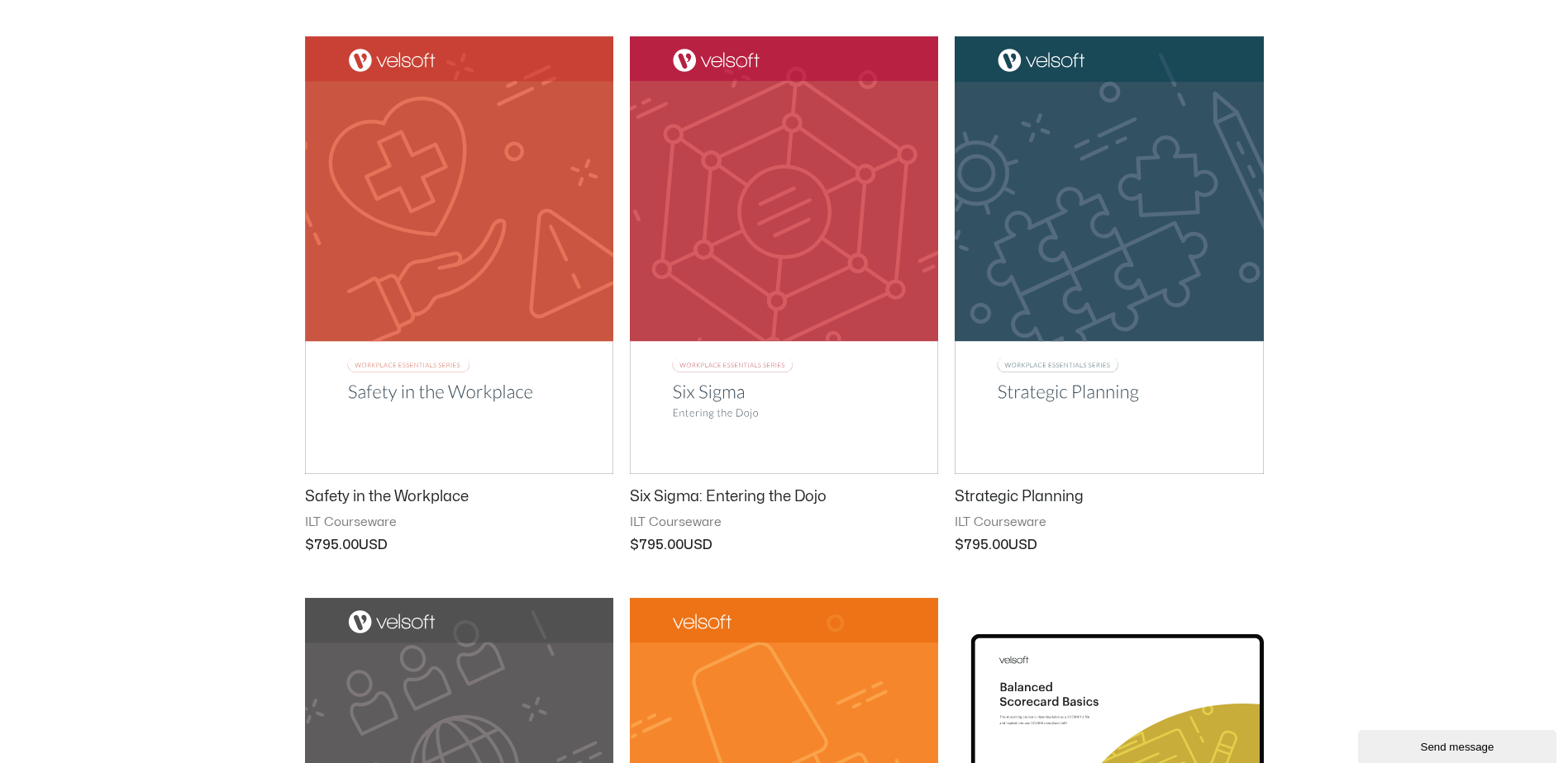
scroll to position [744, 0]
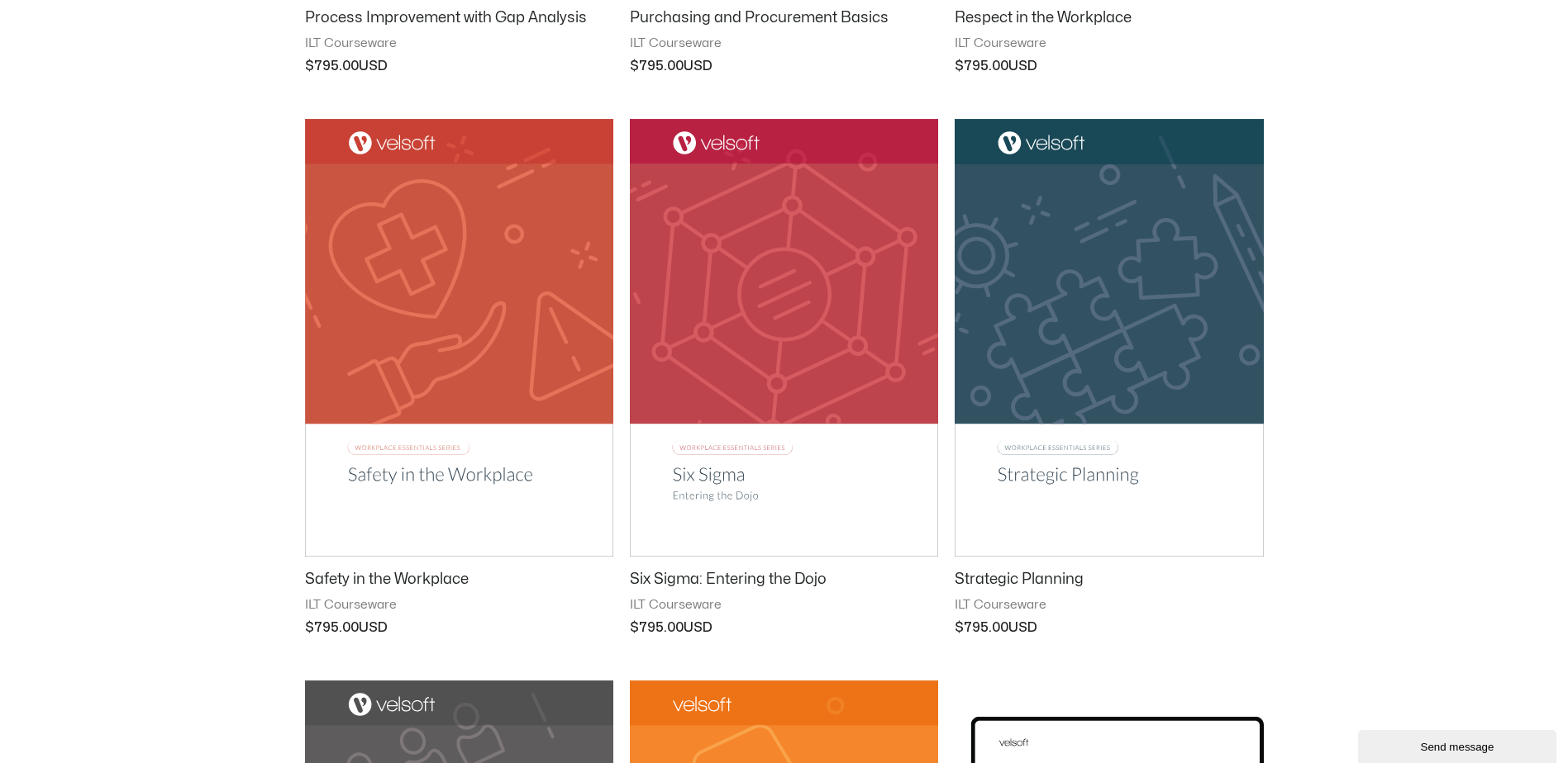
click at [1052, 404] on img at bounding box center [1108, 338] width 308 height 438
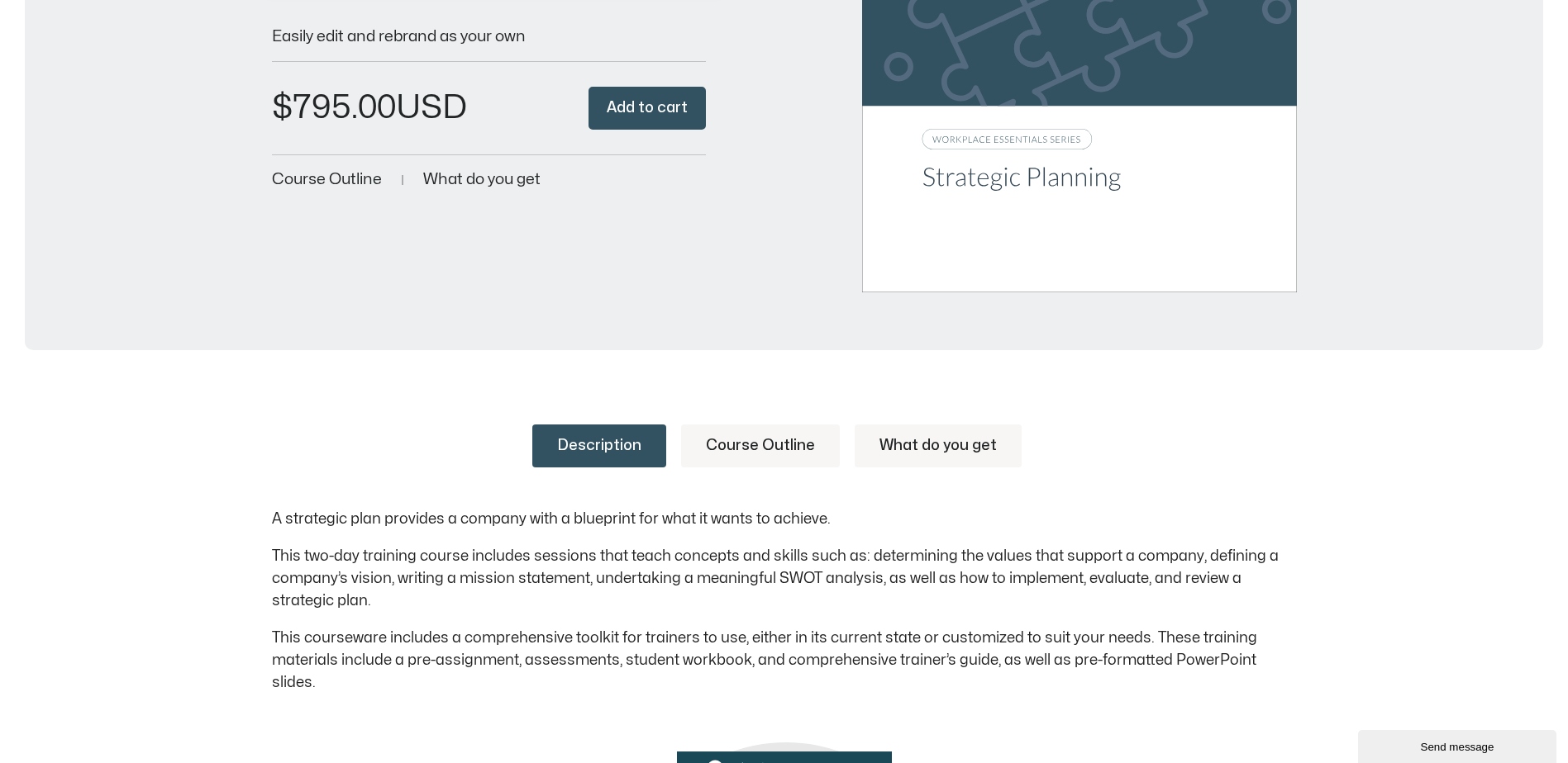
scroll to position [413, 0]
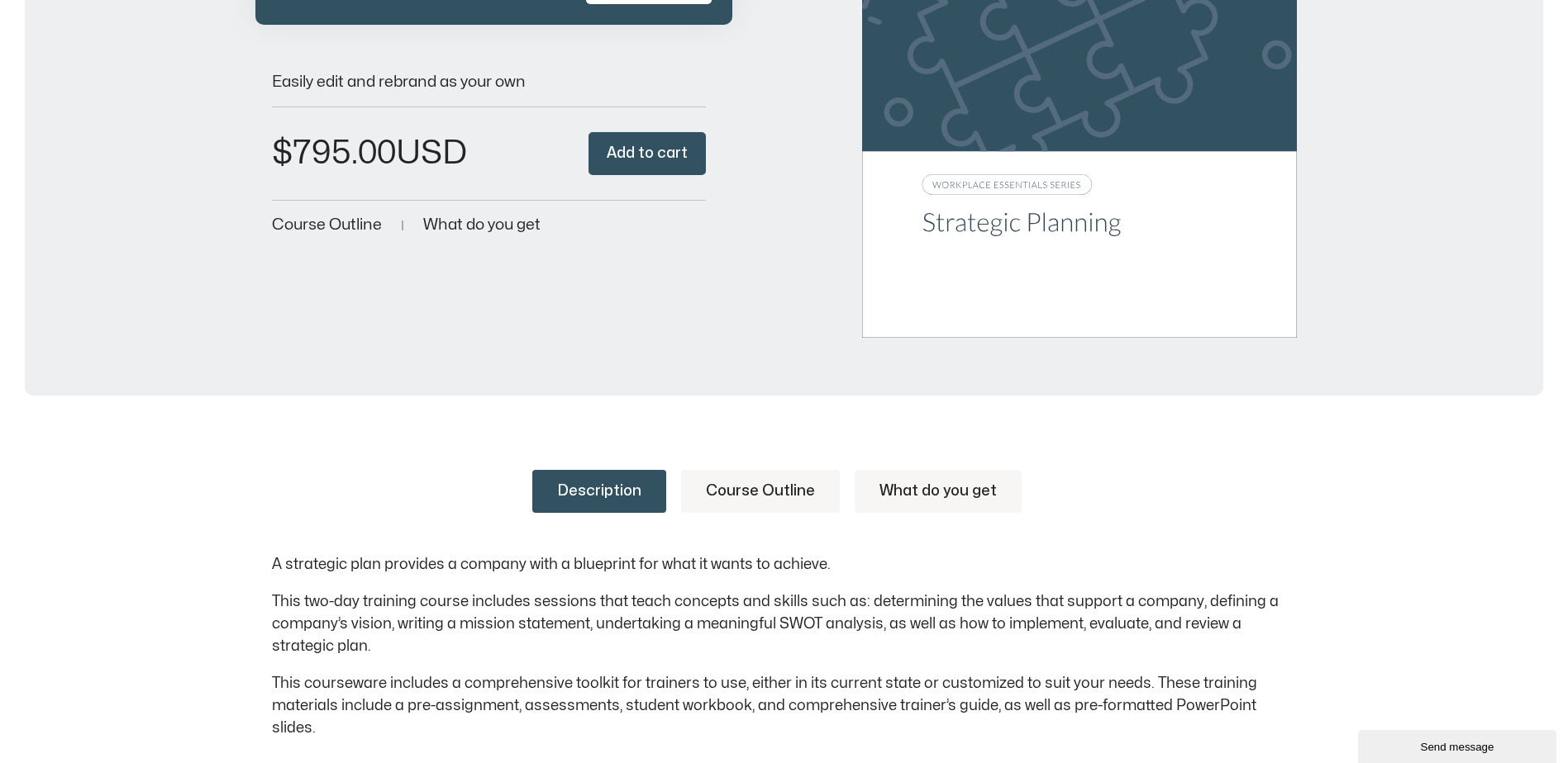
click at [778, 484] on link "Course Outline" at bounding box center [760, 491] width 159 height 43
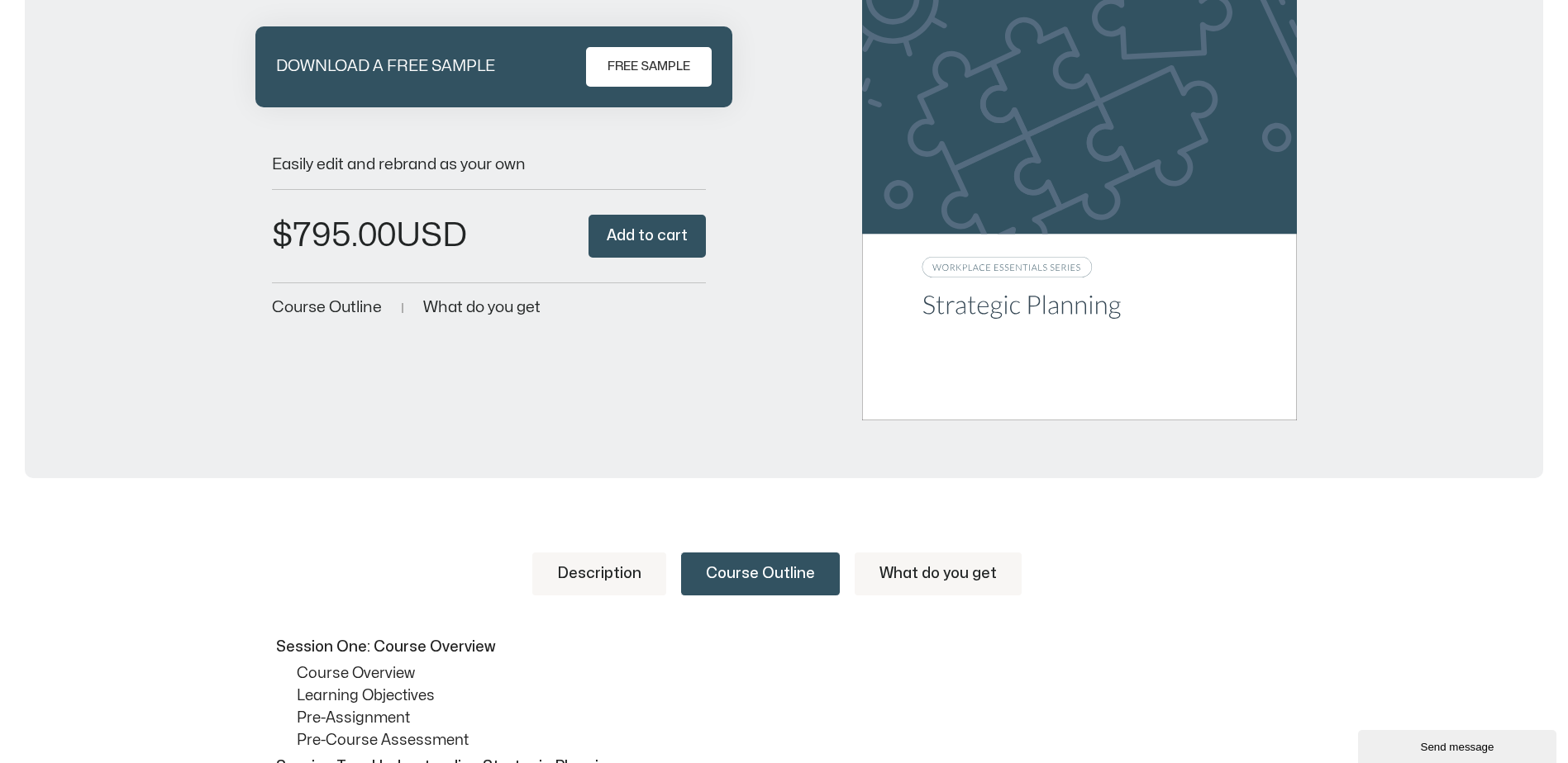
scroll to position [0, 0]
